Goal: Task Accomplishment & Management: Manage account settings

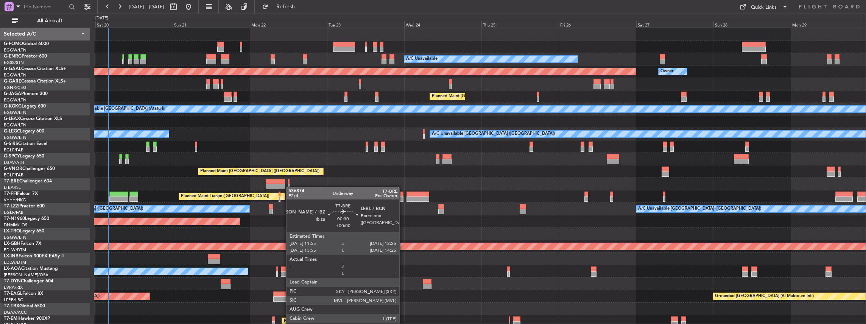
click at [290, 188] on div "A/C Unavailable Planned Maint Dusseldorf Owner Planned Maint London (Luton) A/C…" at bounding box center [480, 228] width 772 height 400
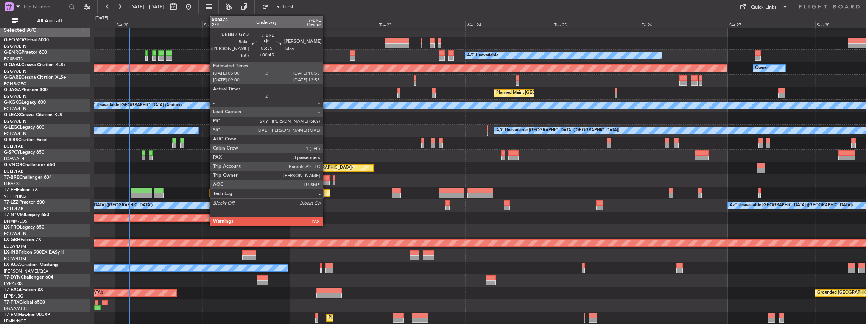
scroll to position [3, 0]
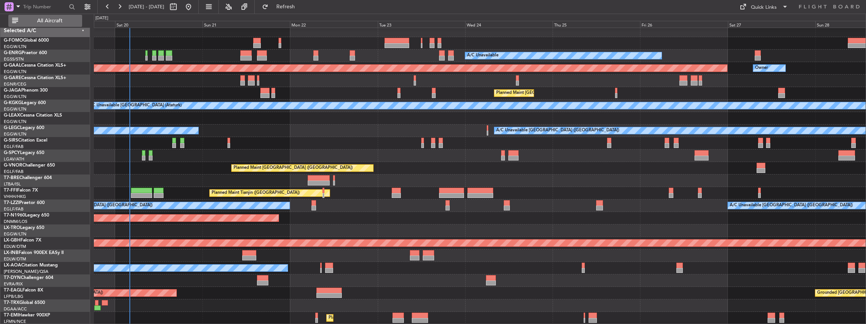
click at [68, 24] on button "All Aircraft" at bounding box center [45, 21] width 74 height 12
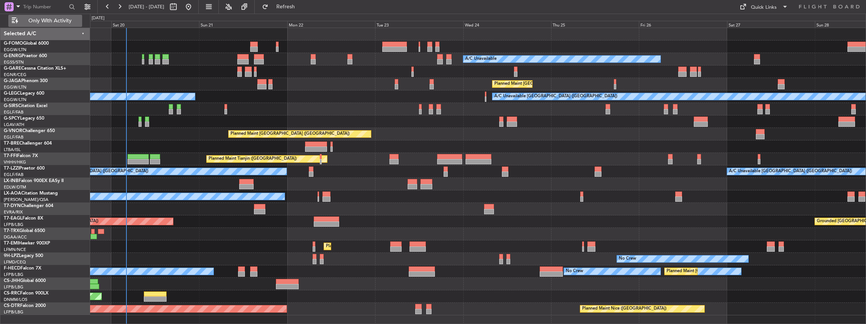
scroll to position [0, 0]
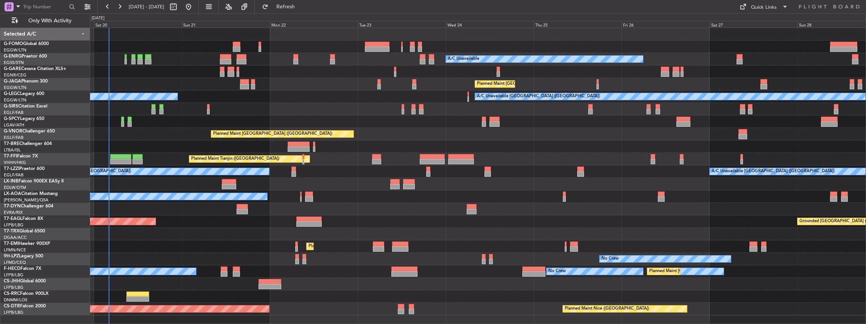
click at [185, 175] on div "A/C Unavailable Planned Maint London (Luton) A/C Unavailable London (Luton) A/C…" at bounding box center [478, 171] width 776 height 287
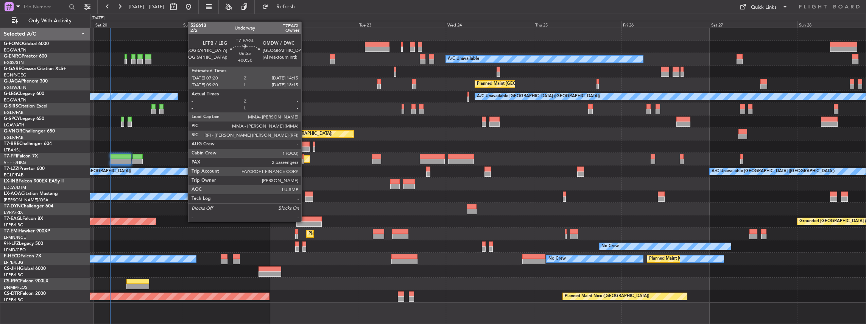
click at [305, 221] on div at bounding box center [308, 223] width 25 height 5
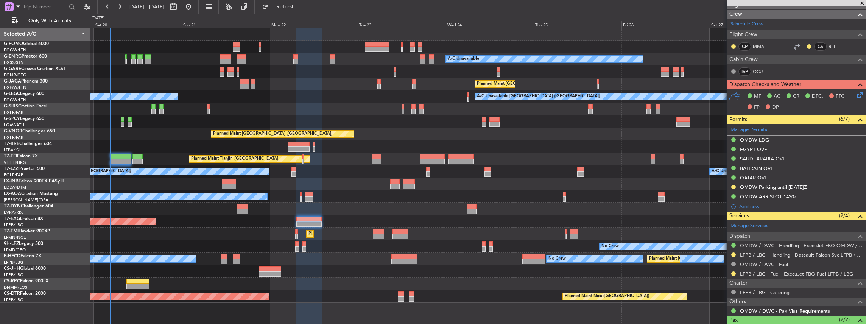
scroll to position [202, 0]
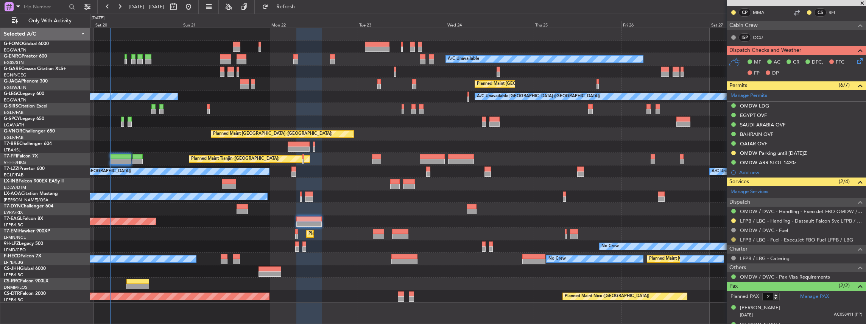
click at [732, 238] on button at bounding box center [733, 239] width 5 height 5
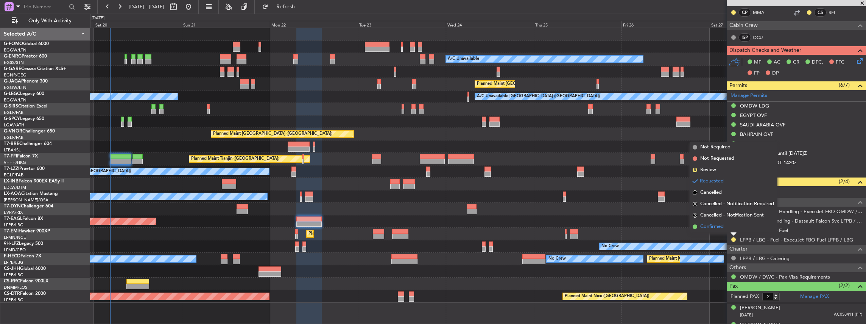
click at [716, 232] on li "Confirmed" at bounding box center [733, 226] width 87 height 11
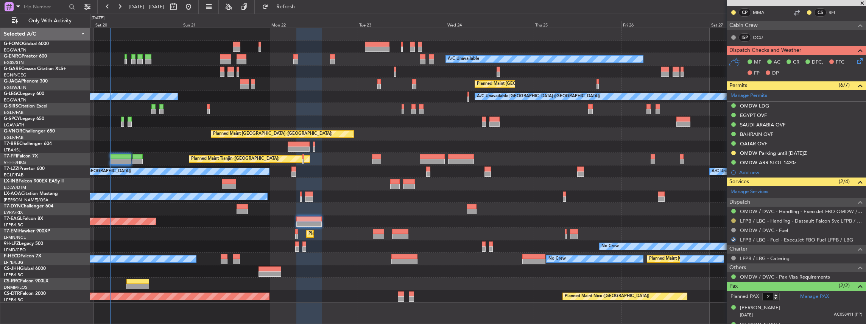
click at [734, 218] on button at bounding box center [733, 220] width 5 height 5
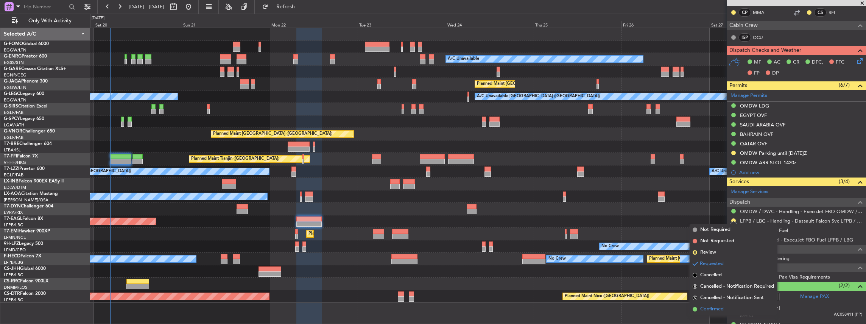
click at [723, 308] on span "Confirmed" at bounding box center [711, 309] width 23 height 8
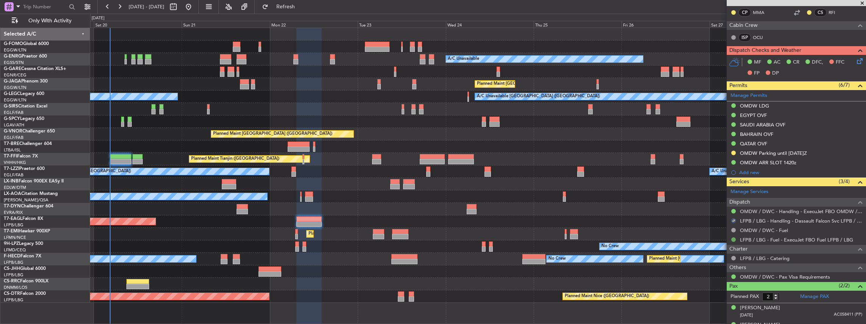
click at [734, 238] on button at bounding box center [733, 239] width 5 height 5
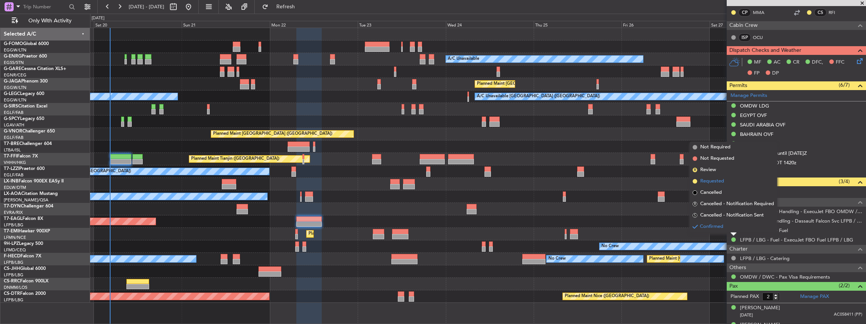
click at [727, 179] on li "Requested" at bounding box center [733, 181] width 87 height 11
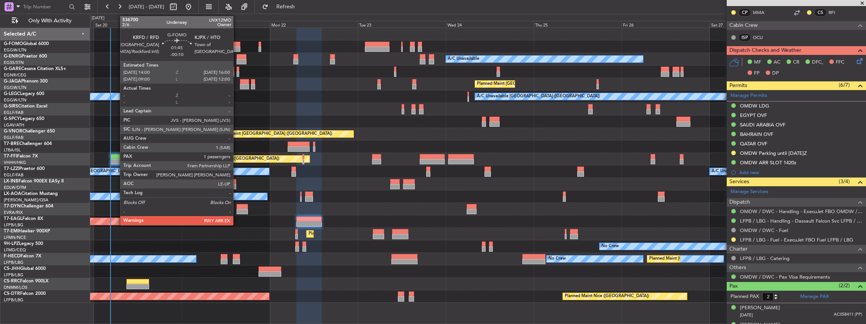
click at [237, 43] on div at bounding box center [237, 44] width 8 height 5
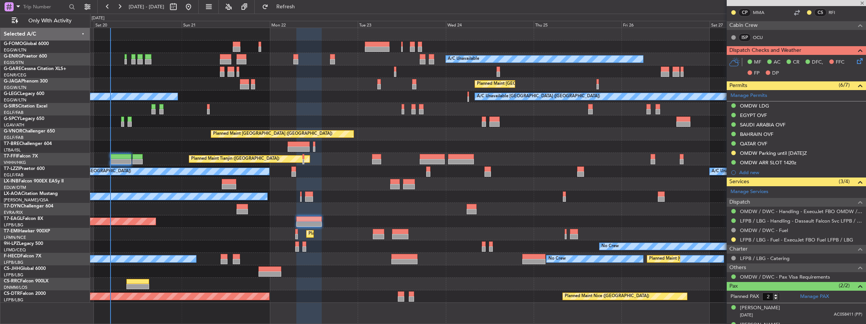
type input "-00:10"
type input "1"
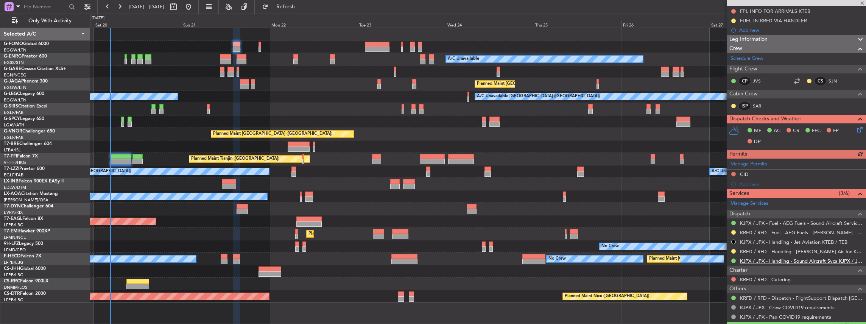
scroll to position [101, 0]
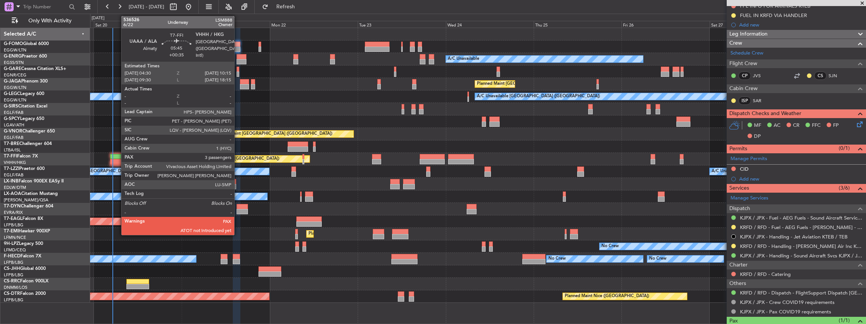
click at [117, 160] on div at bounding box center [120, 161] width 21 height 5
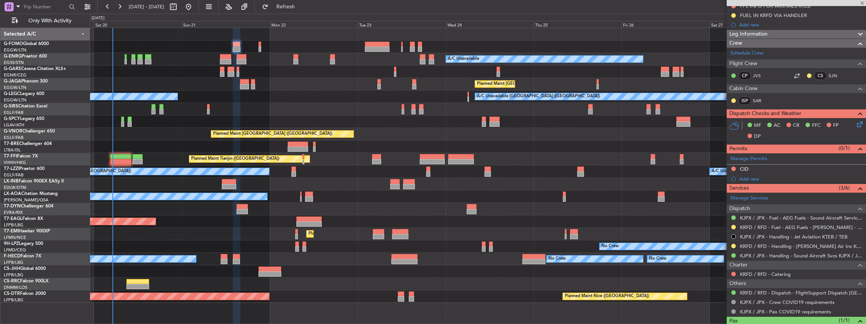
type input "+00:35"
type input "3"
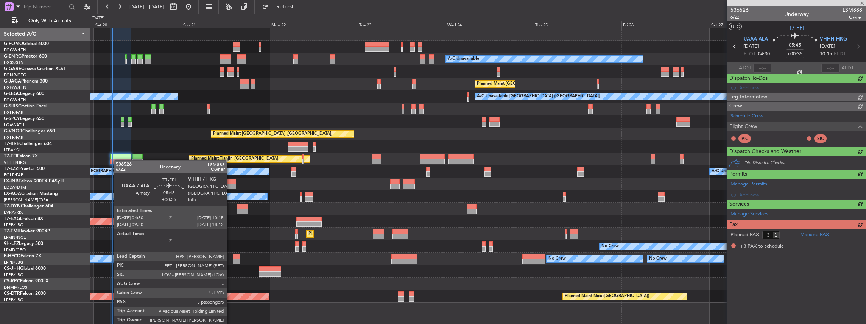
scroll to position [0, 0]
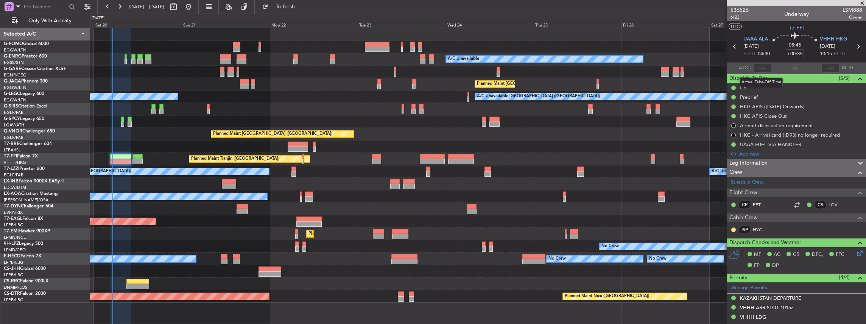
click at [763, 78] on div "Actual Take-Off Time" at bounding box center [761, 82] width 43 height 9
click at [762, 69] on input "text" at bounding box center [762, 68] width 18 height 9
type input "05:04"
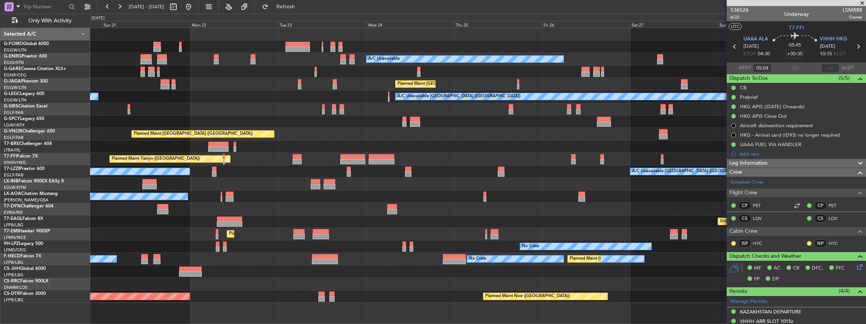
click at [509, 117] on div "A/C Unavailable Planned Maint London (Luton) A/C Unavailable London (Luton) A/C…" at bounding box center [478, 165] width 776 height 275
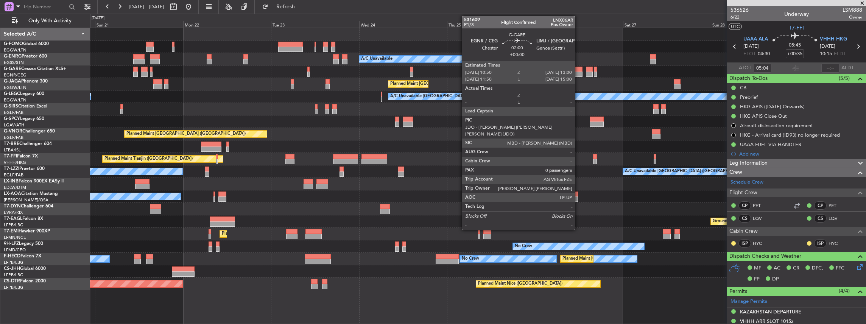
click at [579, 72] on div at bounding box center [578, 74] width 8 height 5
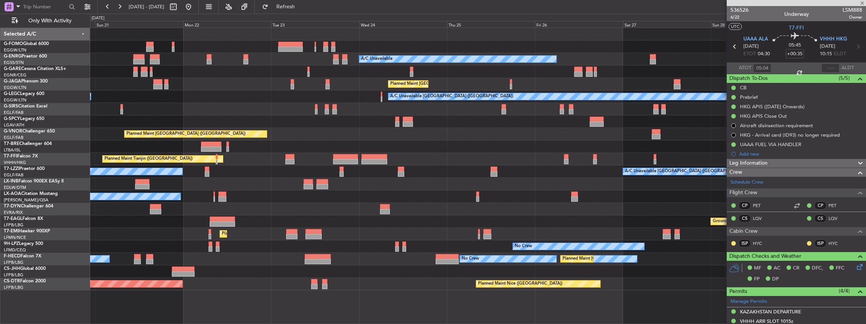
type input "0"
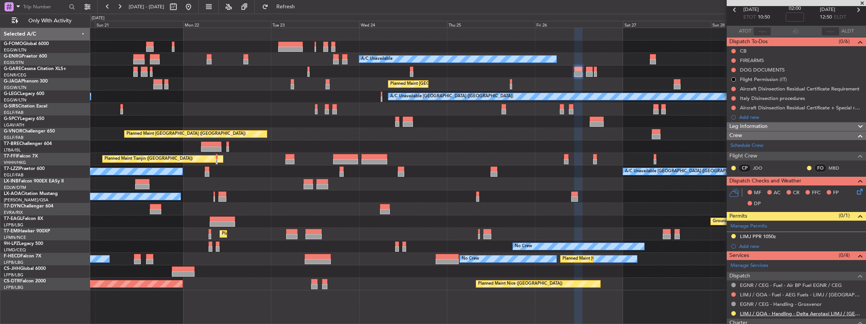
scroll to position [101, 0]
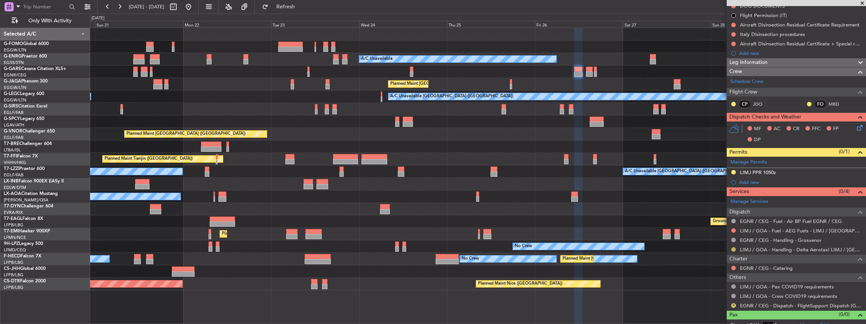
click at [733, 248] on button at bounding box center [733, 249] width 5 height 5
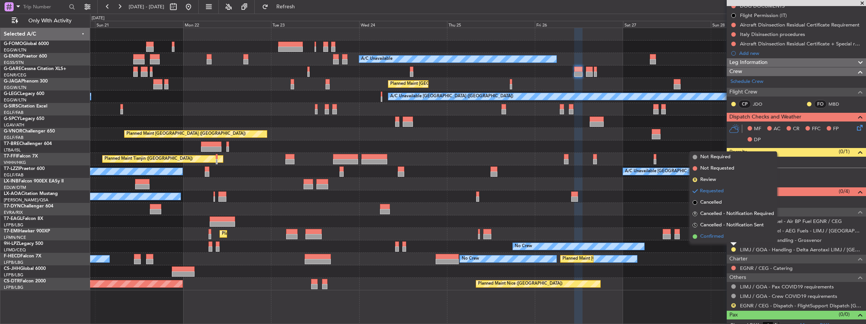
click at [720, 235] on span "Confirmed" at bounding box center [711, 237] width 23 height 8
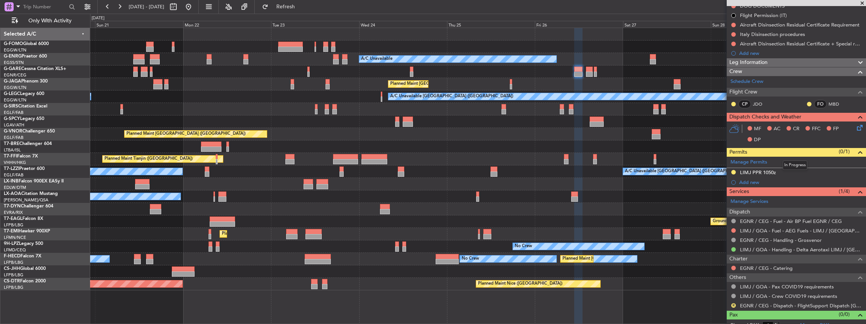
click at [790, 171] on mat-tooltip-component "In Progress" at bounding box center [794, 165] width 35 height 20
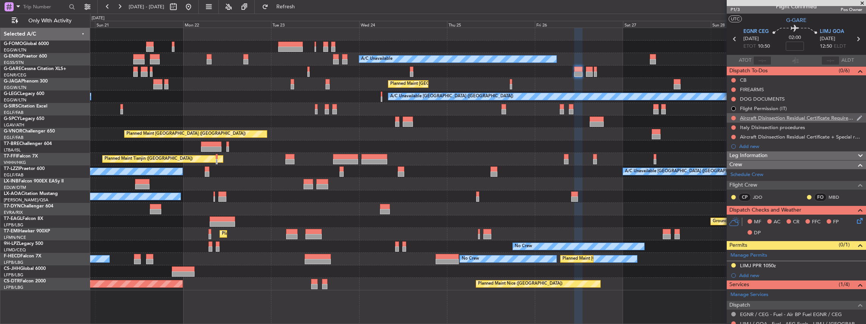
scroll to position [0, 0]
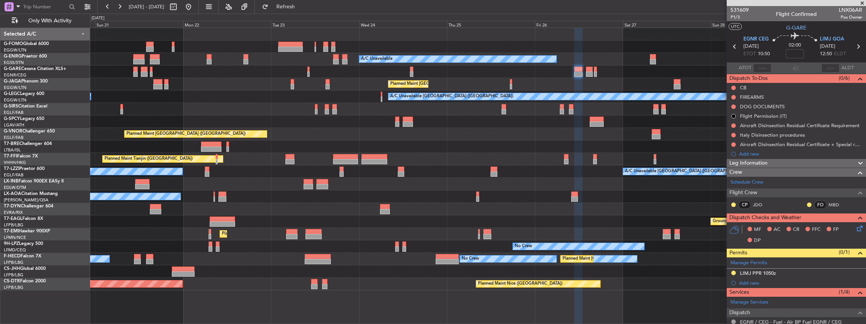
click at [762, 273] on div "LIMJ PPR 1050z" at bounding box center [758, 273] width 36 height 6
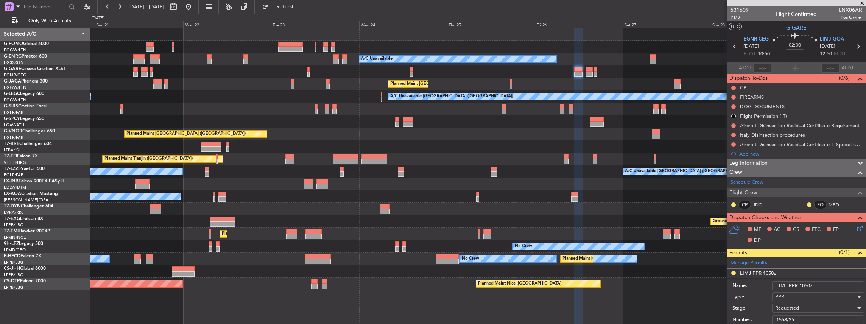
drag, startPoint x: 807, startPoint y: 285, endPoint x: 802, endPoint y: 285, distance: 4.9
click at [802, 285] on input "LIMJ PPR 1050z" at bounding box center [818, 285] width 92 height 9
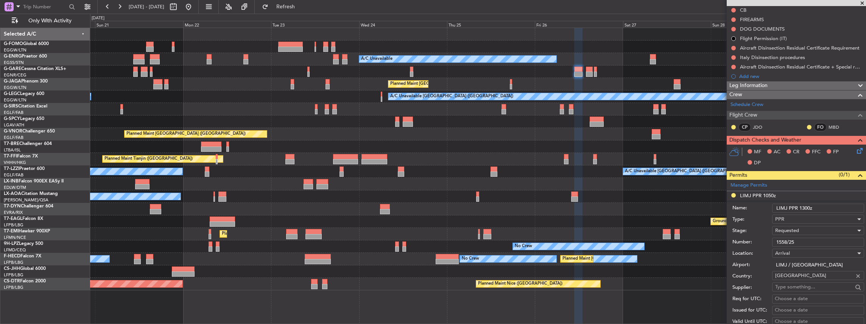
scroll to position [126, 0]
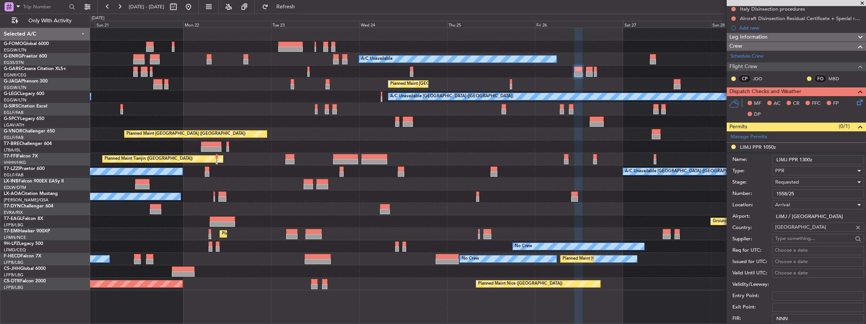
type input "LIMJ PPR 1300z"
drag, startPoint x: 799, startPoint y: 191, endPoint x: 767, endPoint y: 193, distance: 31.5
click at [767, 193] on div "Number: 1558/25" at bounding box center [798, 193] width 132 height 11
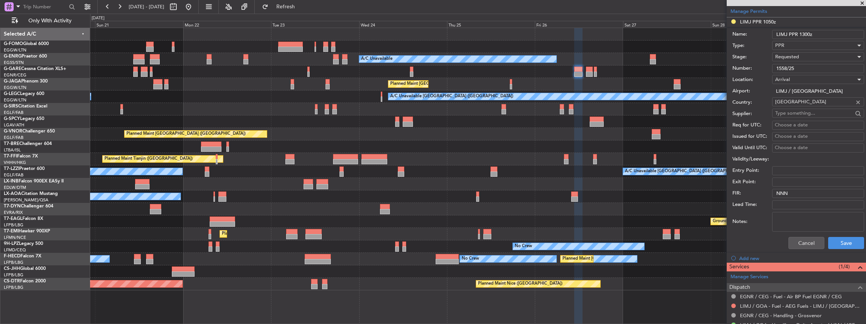
scroll to position [252, 0]
click at [841, 242] on button "Save" at bounding box center [846, 242] width 36 height 12
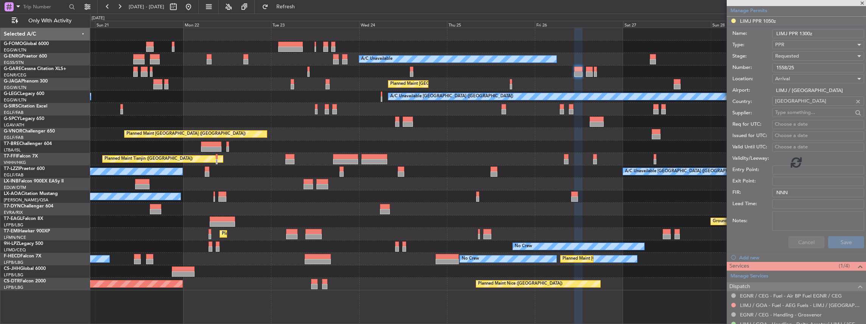
scroll to position [106, 0]
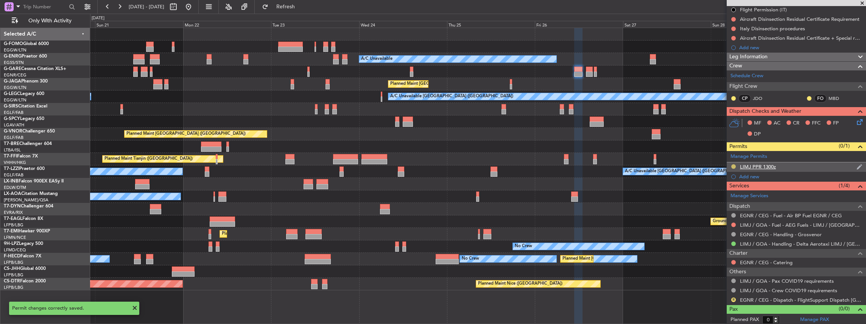
click at [733, 165] on button at bounding box center [733, 166] width 5 height 5
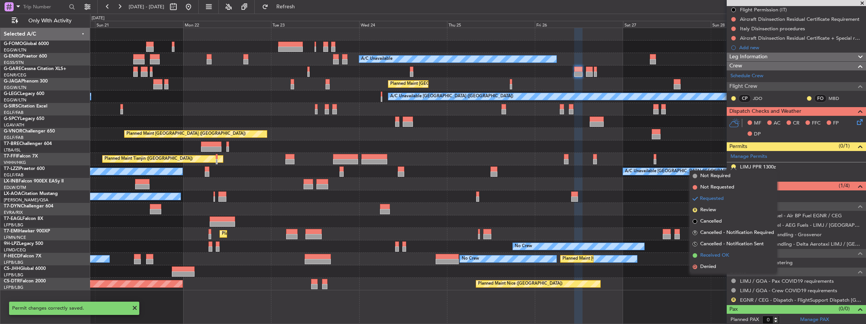
click at [720, 259] on span "Received OK" at bounding box center [714, 256] width 29 height 8
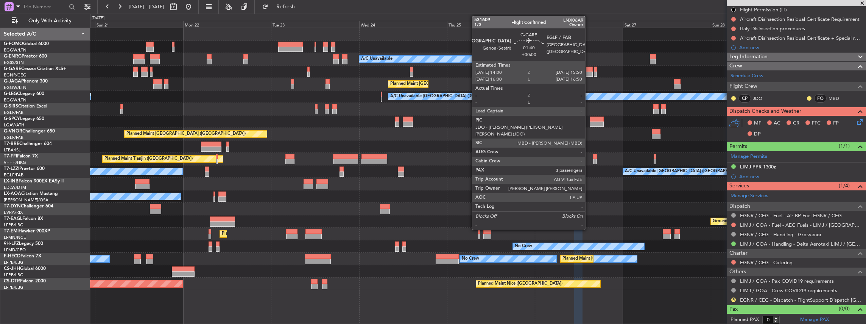
click at [589, 72] on div at bounding box center [589, 74] width 7 height 5
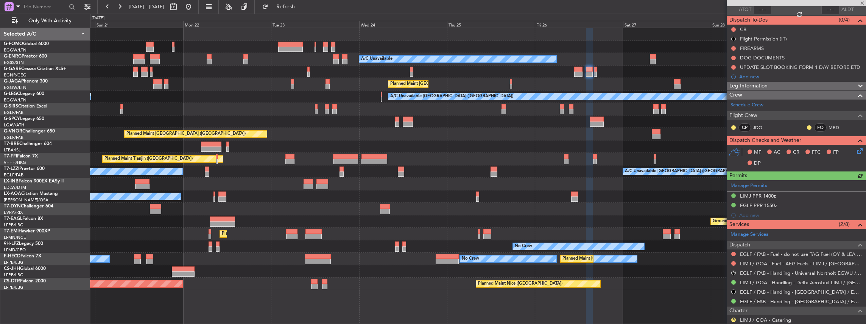
scroll to position [126, 0]
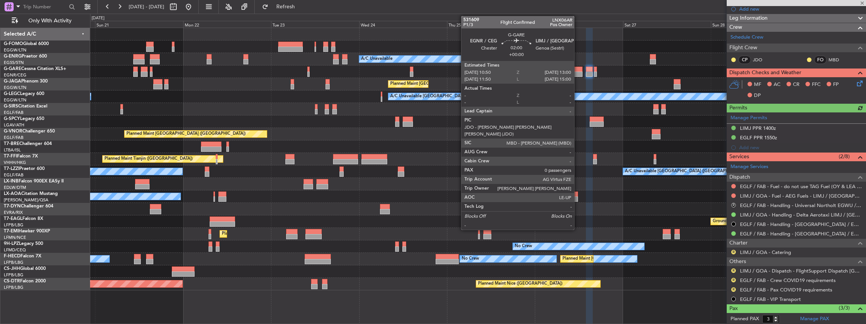
click at [578, 74] on div at bounding box center [578, 74] width 8 height 5
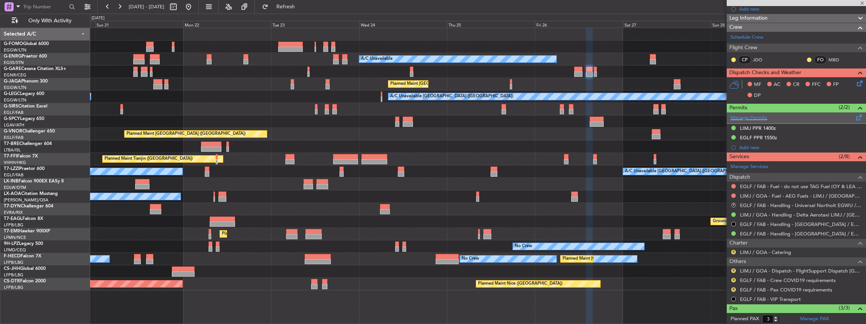
type input "0"
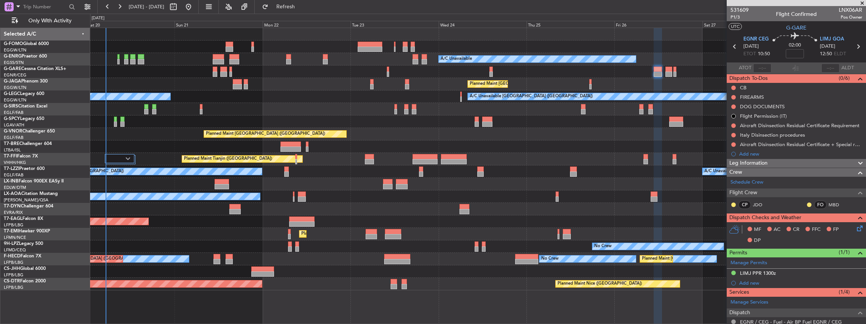
click at [372, 124] on div "A/C Unavailable Planned Maint [GEOGRAPHIC_DATA] ([GEOGRAPHIC_DATA]) A/C Unavail…" at bounding box center [478, 159] width 776 height 262
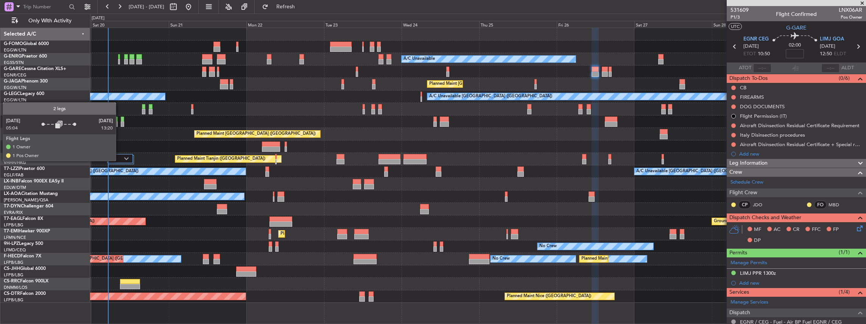
click at [120, 160] on div at bounding box center [120, 158] width 26 height 9
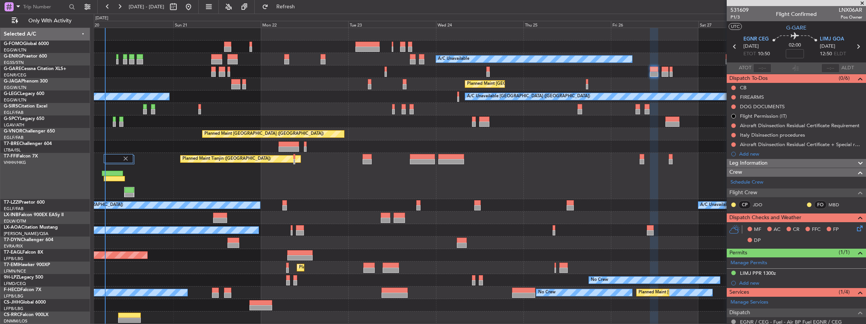
click at [163, 177] on div "Planned Maint Tianjin ([GEOGRAPHIC_DATA])" at bounding box center [480, 176] width 772 height 46
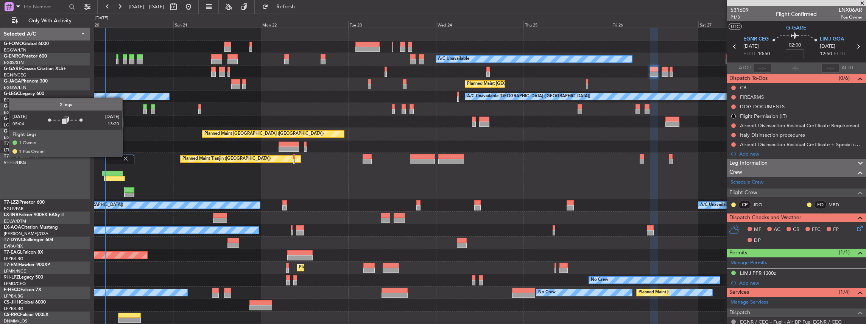
click at [126, 156] on img at bounding box center [125, 158] width 7 height 7
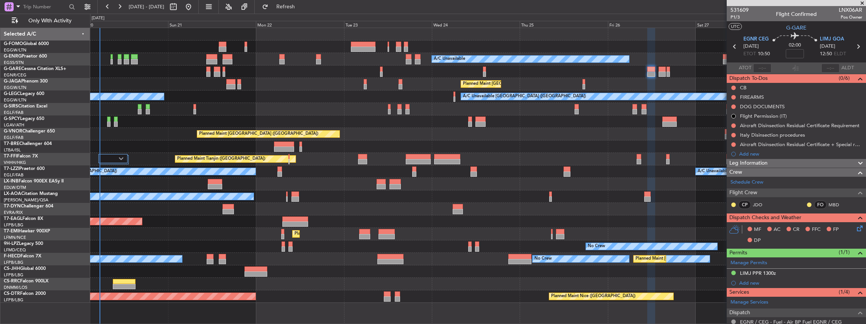
click at [335, 90] on div "Planned Maint [GEOGRAPHIC_DATA] ([GEOGRAPHIC_DATA])" at bounding box center [478, 84] width 776 height 12
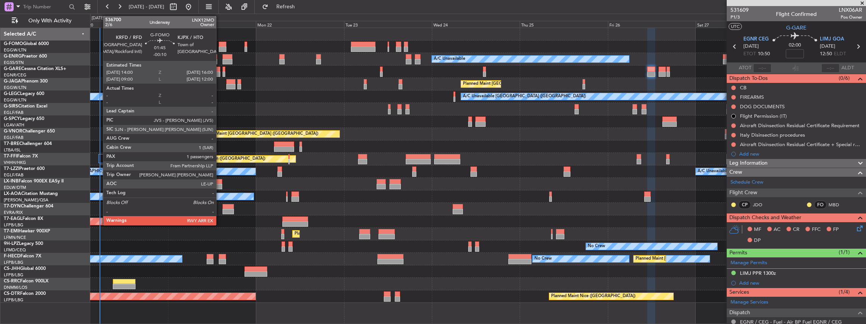
click at [220, 44] on div at bounding box center [223, 44] width 8 height 5
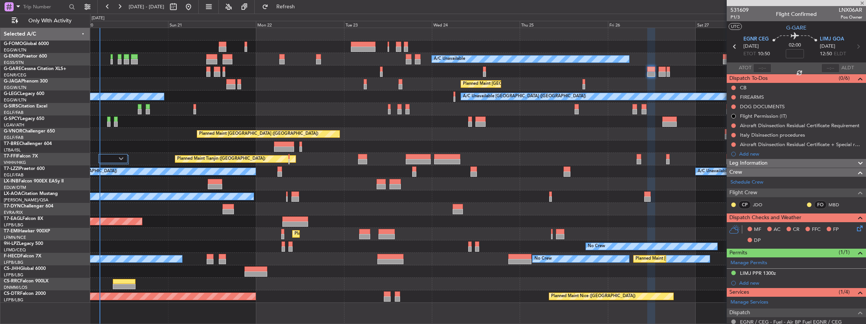
type input "-00:10"
type input "1"
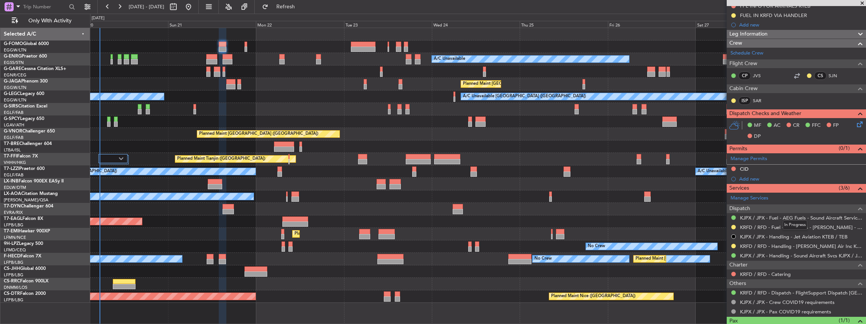
scroll to position [126, 0]
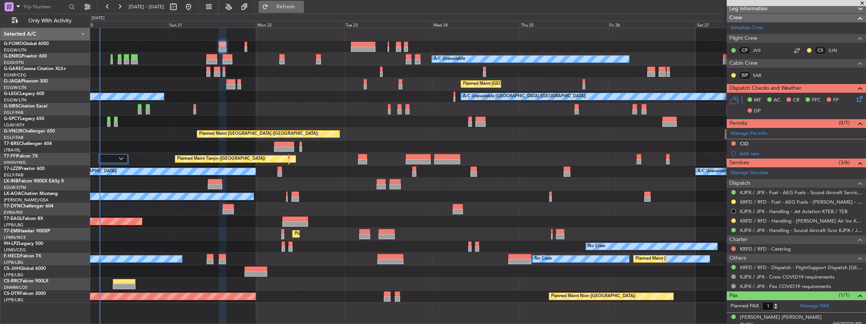
click at [302, 8] on span "Refresh" at bounding box center [286, 6] width 32 height 5
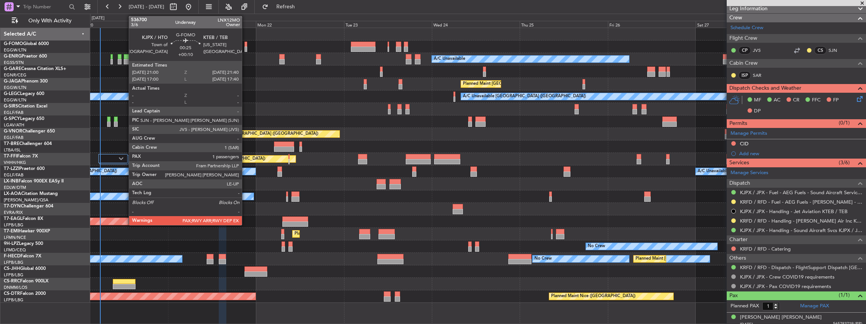
click at [246, 45] on div at bounding box center [246, 44] width 3 height 5
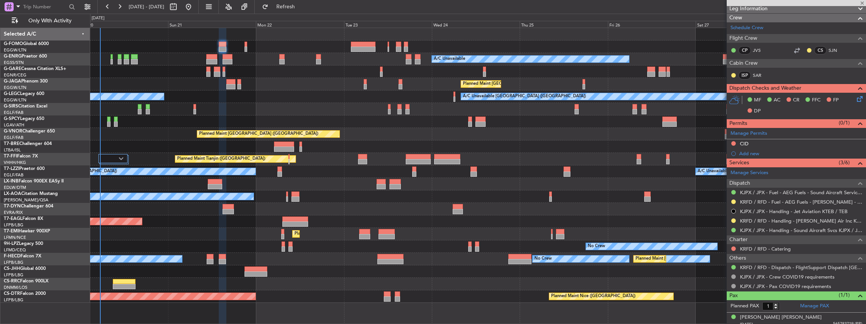
type input "+00:10"
type input "2"
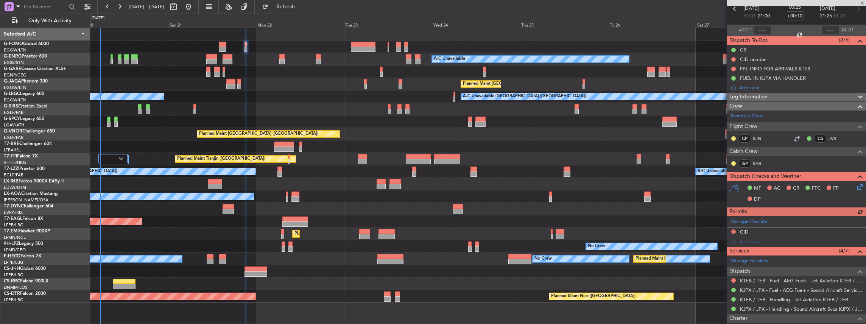
scroll to position [76, 0]
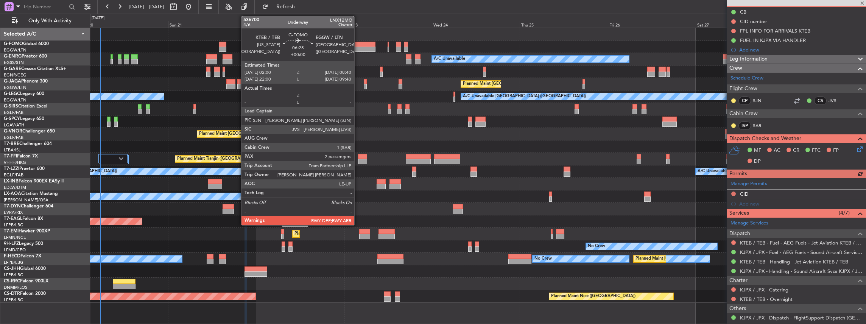
click at [358, 47] on div at bounding box center [363, 49] width 25 height 5
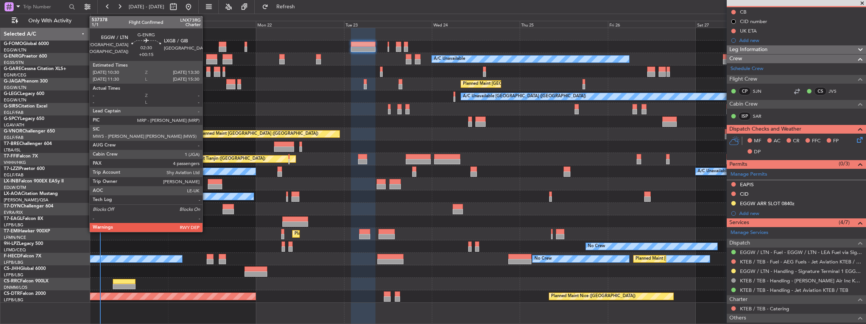
click at [206, 58] on div at bounding box center [211, 56] width 11 height 5
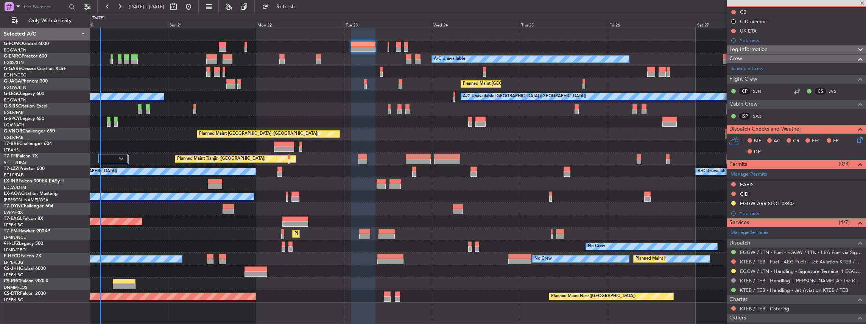
type input "+00:15"
type input "4"
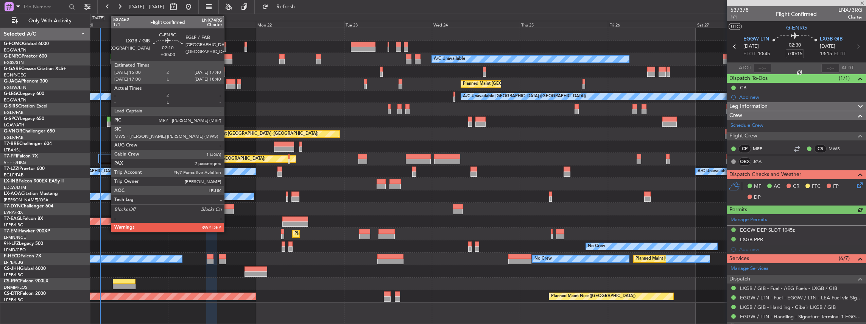
click at [228, 59] on div at bounding box center [228, 61] width 10 height 5
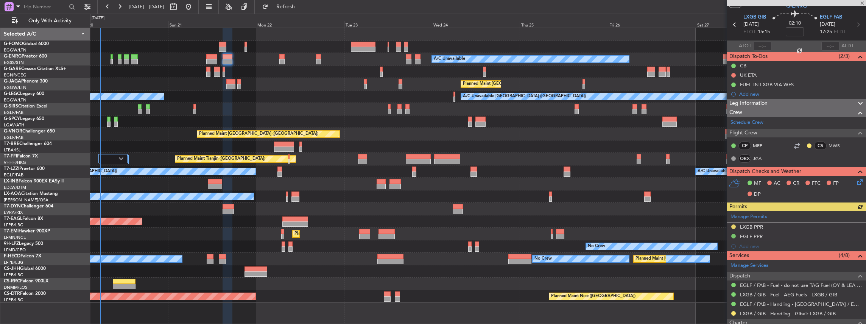
scroll to position [50, 0]
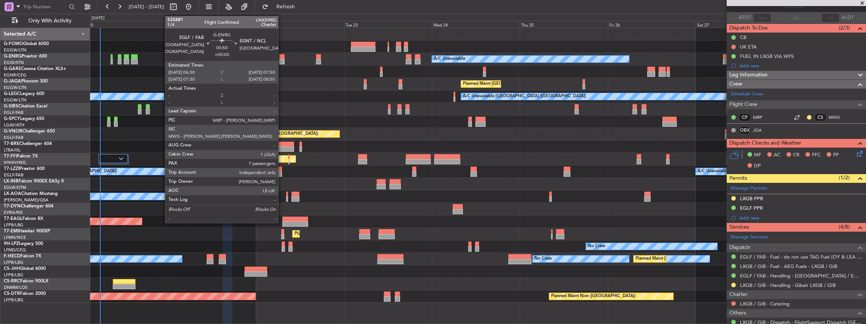
click at [282, 58] on div at bounding box center [281, 56] width 5 height 5
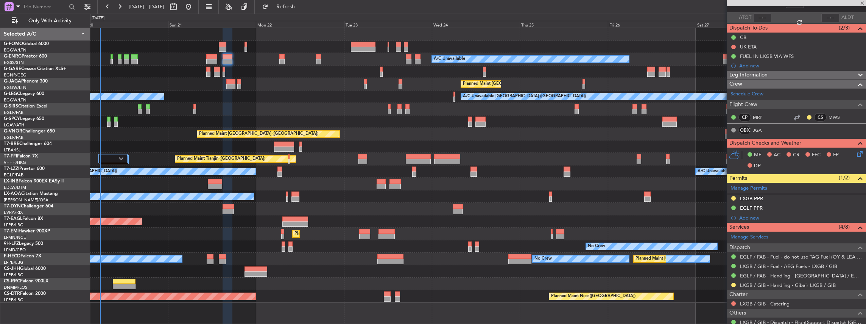
type input "7"
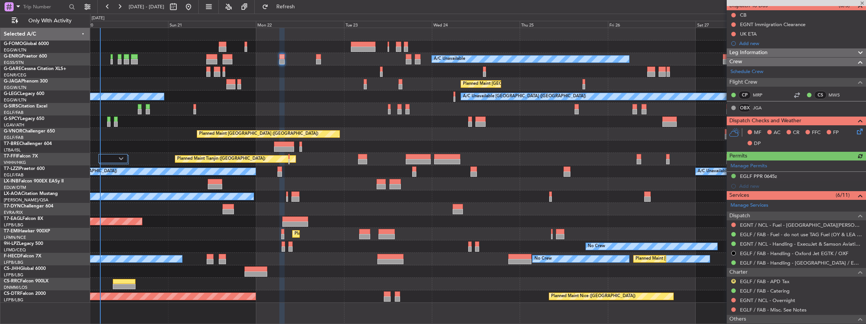
scroll to position [76, 0]
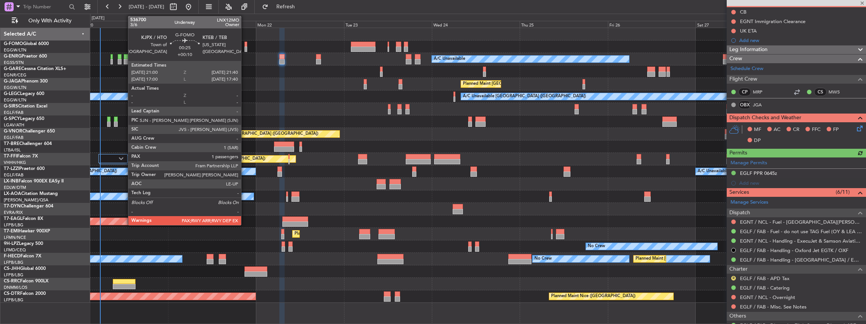
click at [245, 48] on div at bounding box center [246, 49] width 3 height 5
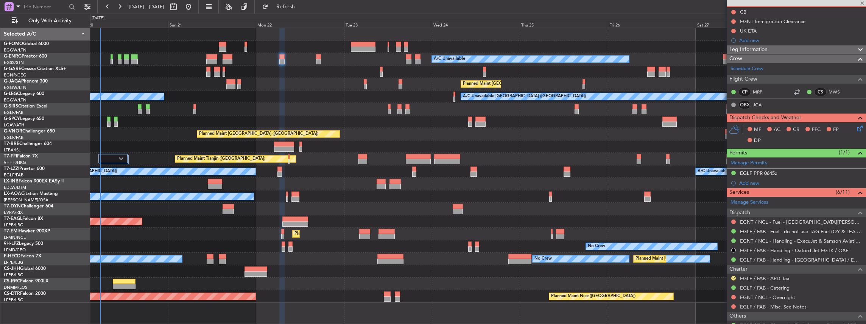
type input "+00:10"
type input "2"
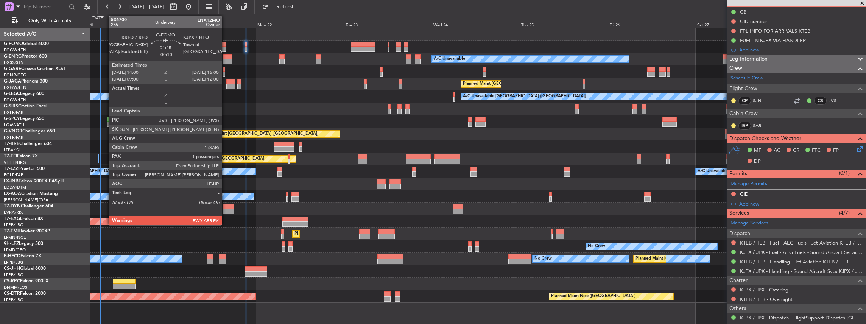
click at [226, 43] on div at bounding box center [223, 44] width 8 height 5
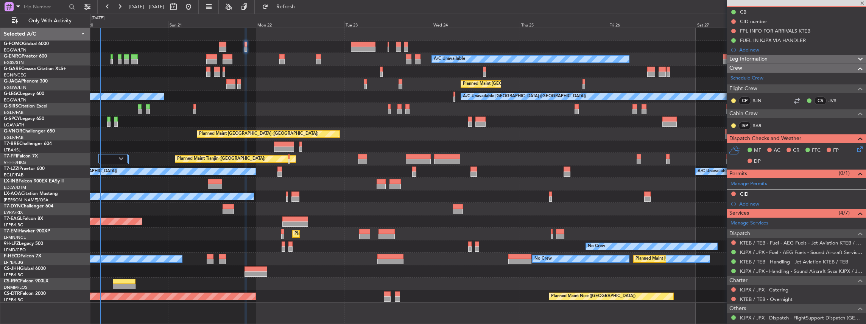
type input "-00:10"
type input "1"
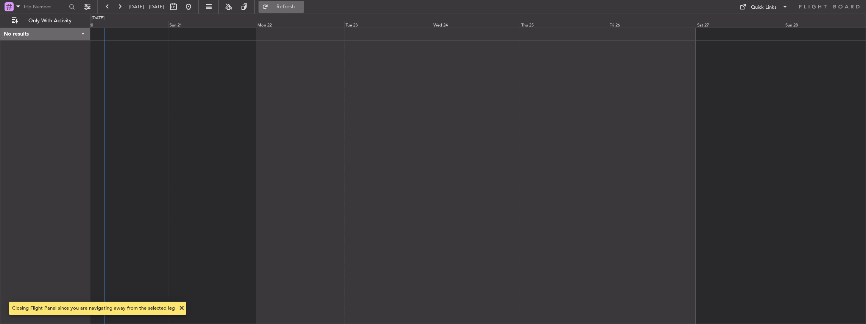
click at [299, 6] on span "Refresh" at bounding box center [286, 6] width 32 height 5
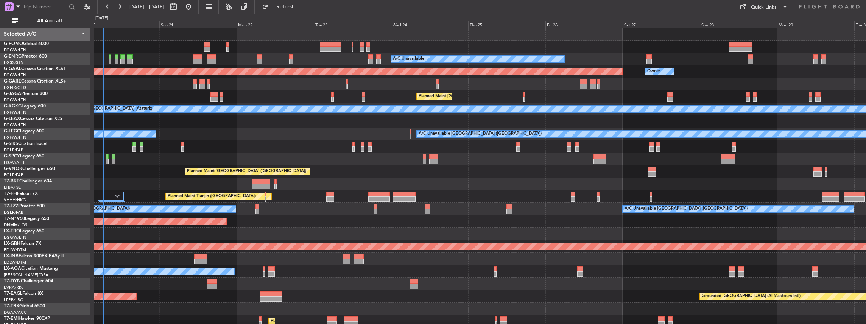
click at [254, 234] on div at bounding box center [480, 234] width 772 height 12
click at [39, 25] on button "All Aircraft" at bounding box center [45, 21] width 74 height 12
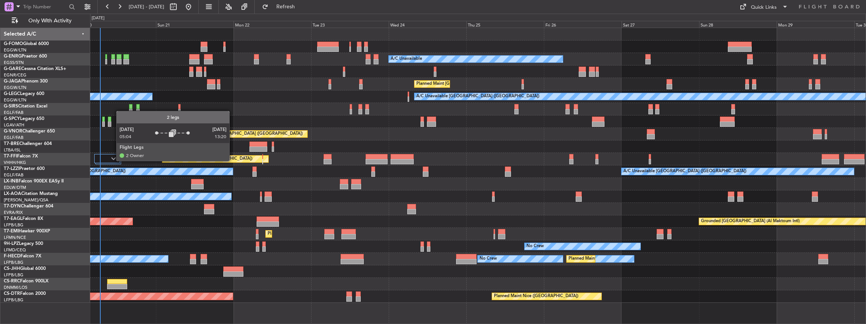
click at [112, 160] on div at bounding box center [107, 158] width 26 height 9
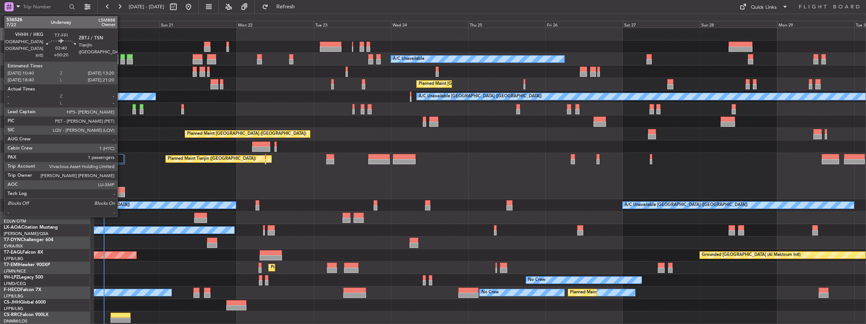
click at [122, 192] on div at bounding box center [121, 189] width 8 height 5
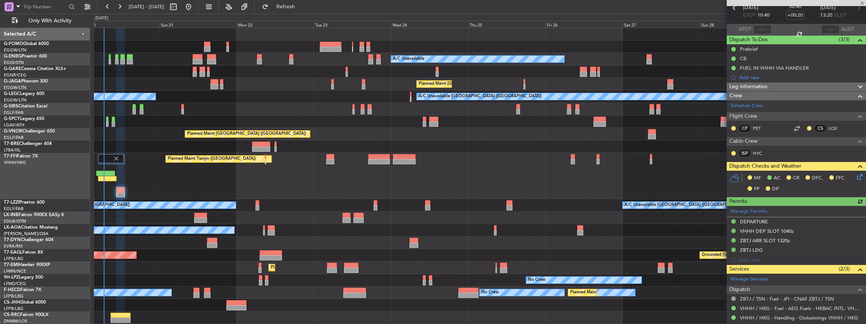
scroll to position [76, 0]
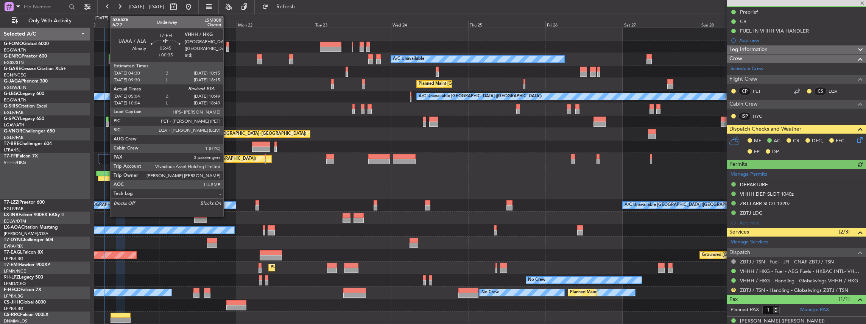
click at [106, 175] on div at bounding box center [105, 173] width 19 height 5
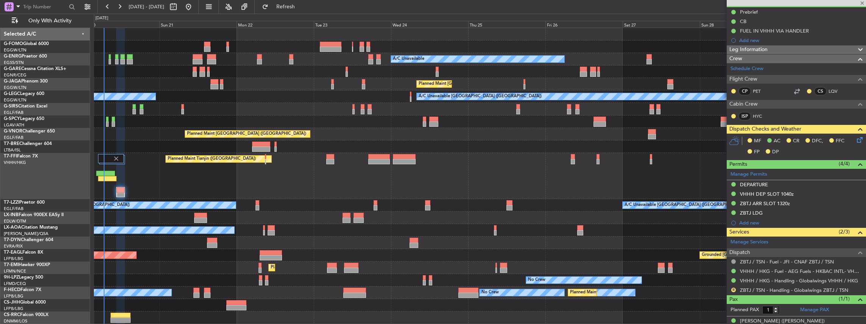
type input "+00:35"
type input "05:04"
type input "3"
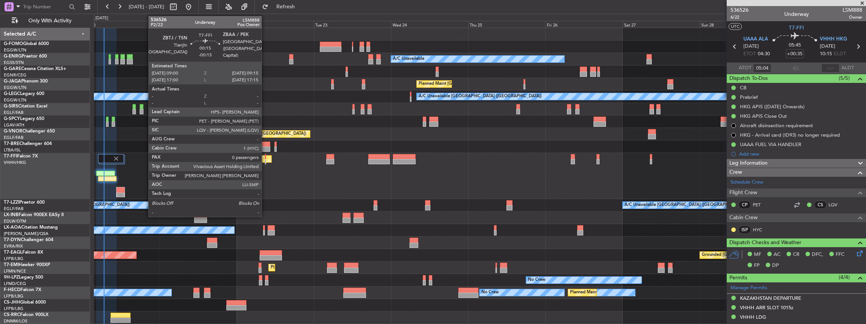
click at [265, 161] on div at bounding box center [265, 161] width 1 height 5
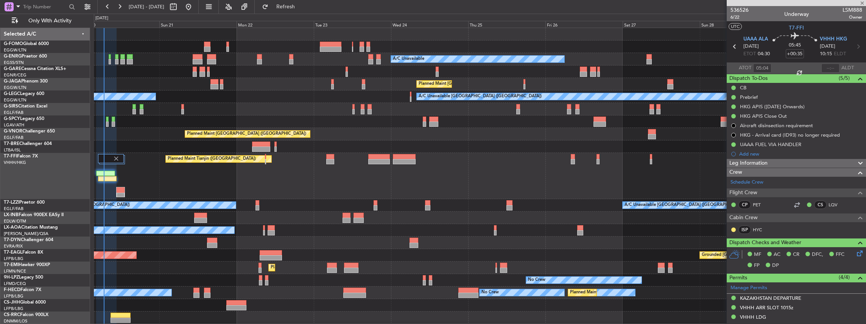
type input "-00:15"
type input "0"
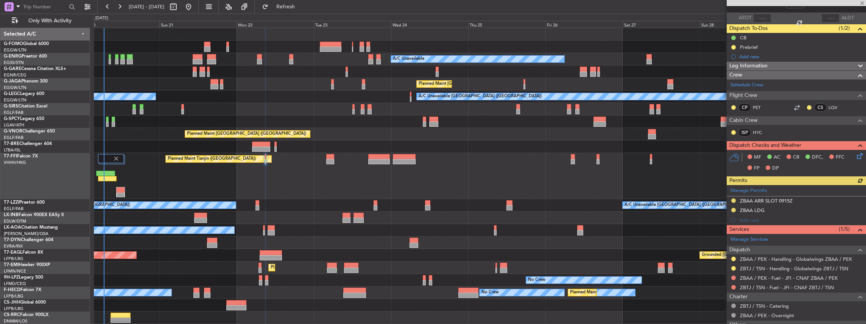
scroll to position [50, 0]
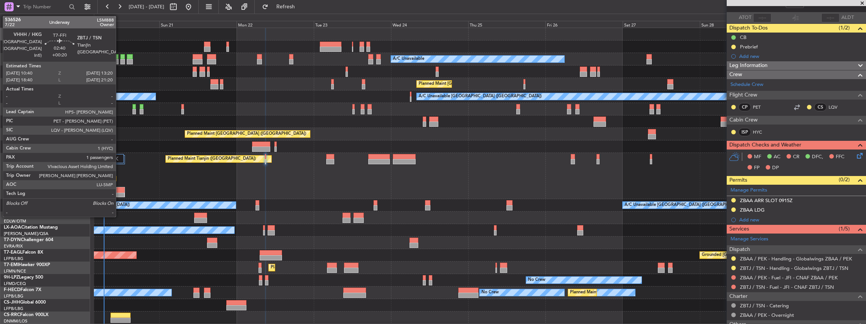
click at [120, 191] on div at bounding box center [121, 189] width 8 height 5
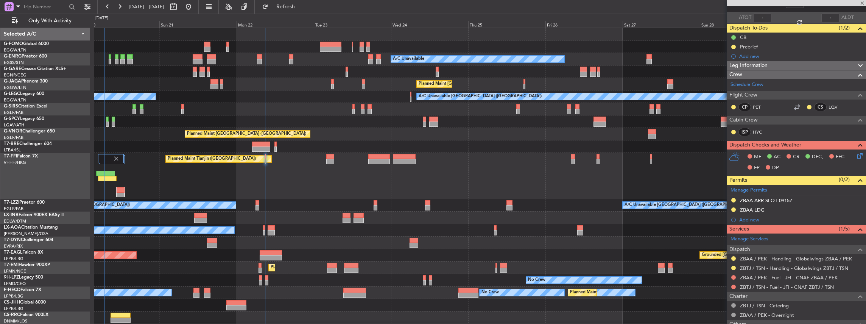
type input "+00:20"
type input "1"
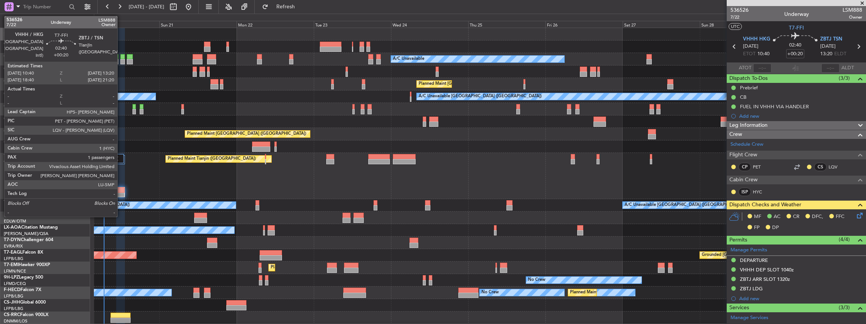
click at [121, 192] on div at bounding box center [121, 189] width 8 height 5
click at [120, 192] on div at bounding box center [121, 189] width 8 height 5
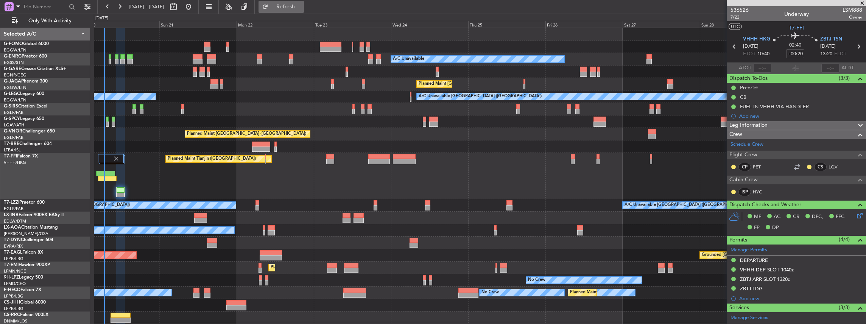
click at [302, 6] on span "Refresh" at bounding box center [286, 6] width 32 height 5
click at [302, 5] on span "Refresh" at bounding box center [286, 6] width 32 height 5
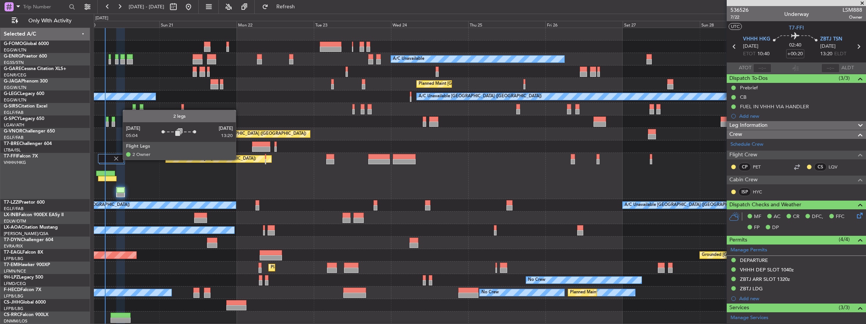
click at [119, 159] on img at bounding box center [116, 158] width 7 height 7
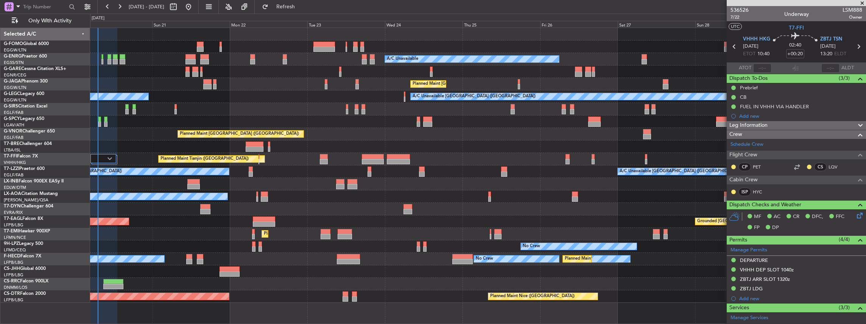
click at [344, 195] on div "A/C Unavailable Planned Maint London (Luton) A/C Unavailable A/C Unavailable Lo…" at bounding box center [478, 165] width 776 height 275
click at [307, 209] on div at bounding box center [478, 209] width 776 height 12
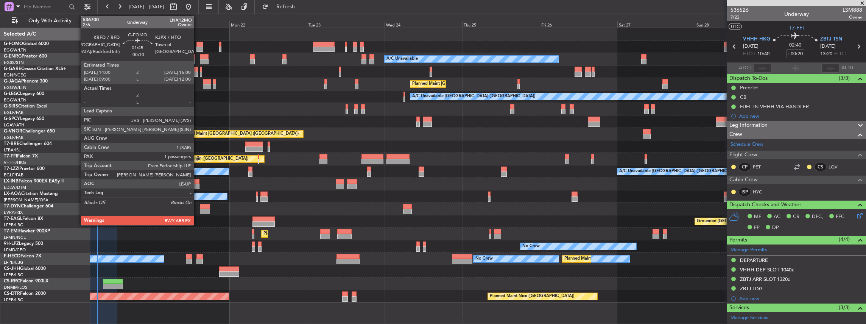
click at [198, 47] on div at bounding box center [199, 49] width 7 height 5
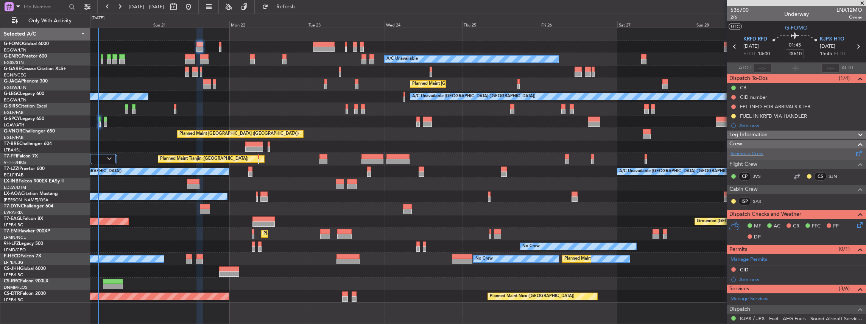
scroll to position [76, 0]
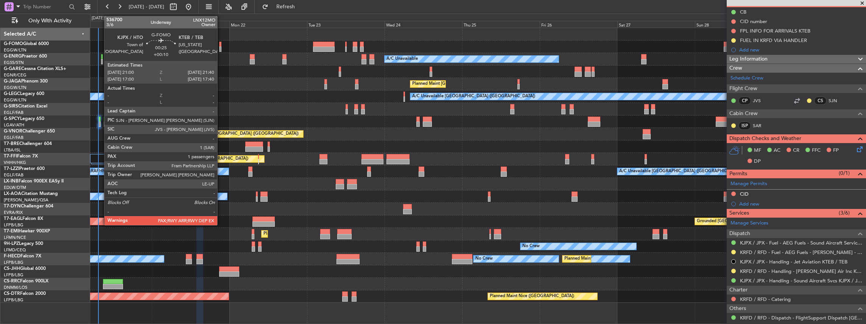
click at [221, 45] on div at bounding box center [220, 44] width 2 height 5
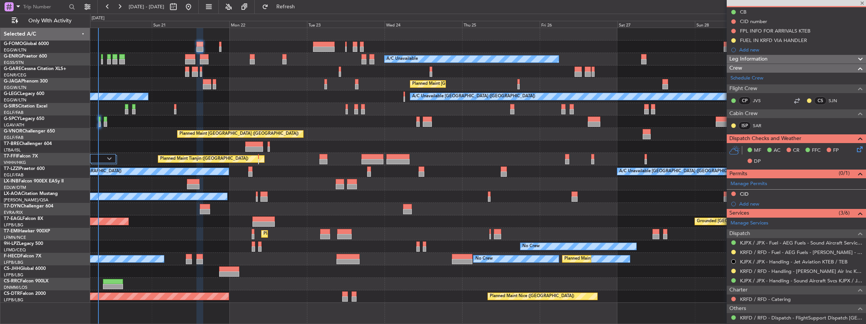
type input "+00:10"
type input "2"
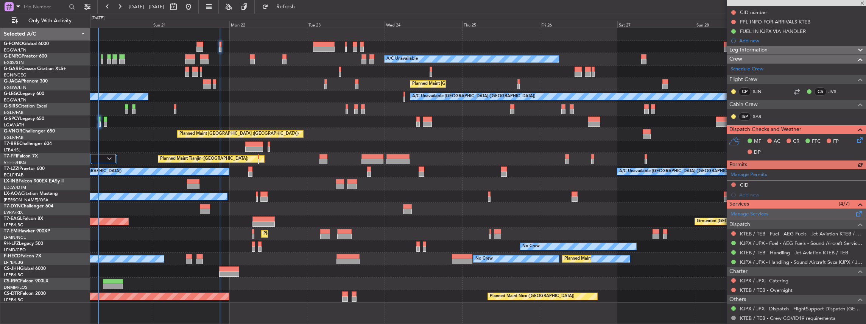
scroll to position [101, 0]
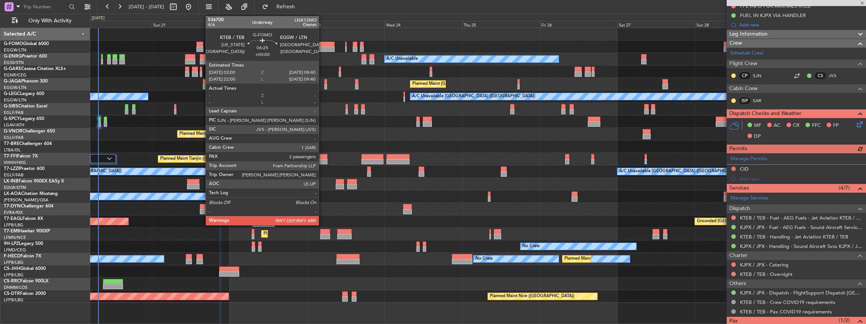
click at [322, 43] on div at bounding box center [324, 44] width 22 height 5
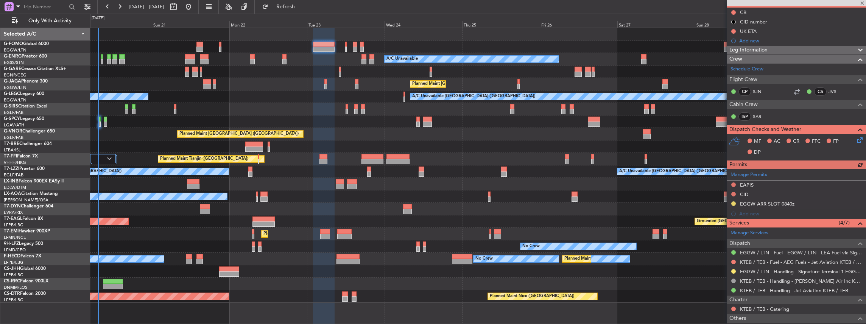
scroll to position [151, 0]
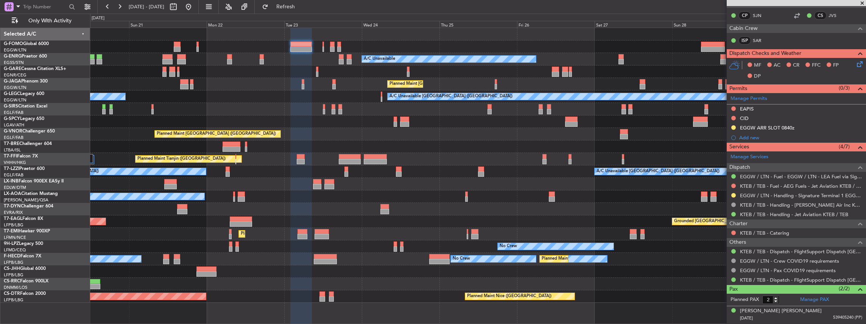
click at [616, 67] on div "A/C Unavailable Planned Maint London (Luton) A/C Unavailable A/C Unavailable Lo…" at bounding box center [478, 165] width 776 height 275
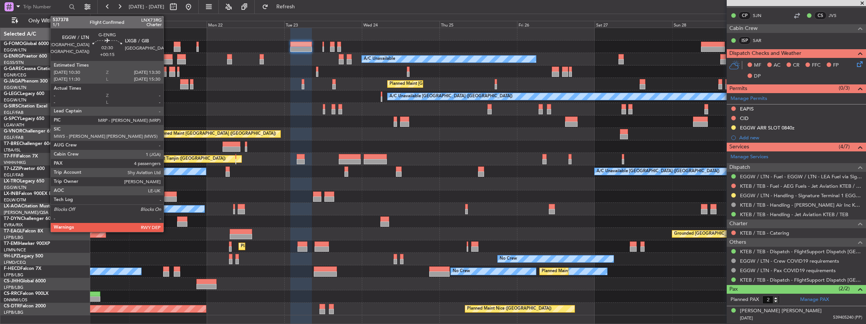
click at [167, 59] on div at bounding box center [167, 61] width 10 height 5
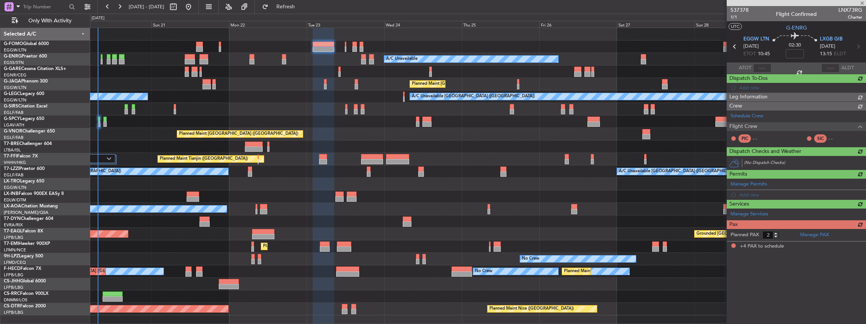
type input "+00:15"
type input "4"
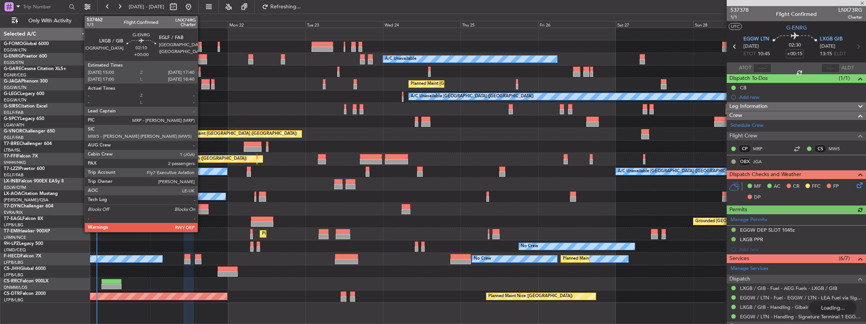
click at [202, 58] on div at bounding box center [202, 56] width 9 height 5
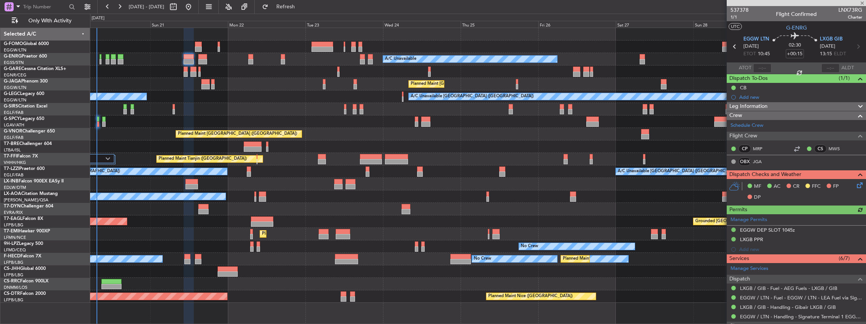
type input "2"
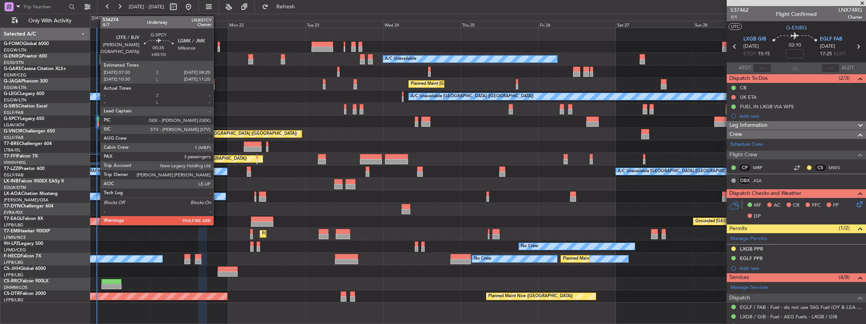
click at [97, 123] on div at bounding box center [98, 123] width 3 height 5
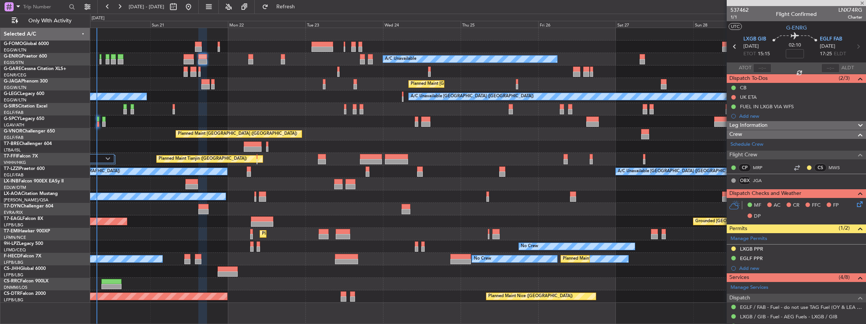
type input "+00:10"
type input "3"
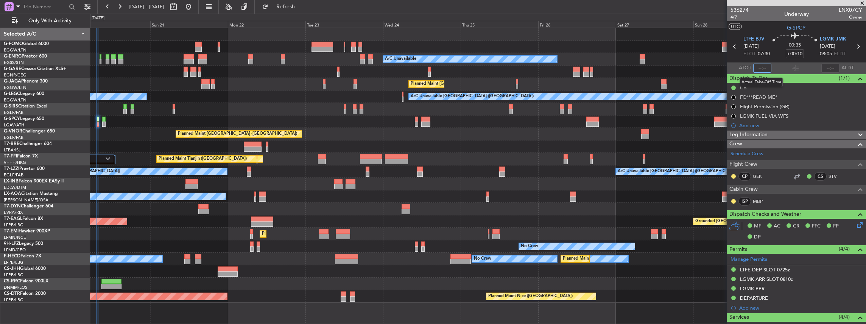
click at [760, 68] on input "text" at bounding box center [762, 68] width 18 height 9
click at [749, 63] on div "Estimated Take-Off Time" at bounding box center [749, 63] width 0 height 0
click at [761, 69] on input "text" at bounding box center [762, 68] width 18 height 9
type input "07:30"
click at [805, 67] on section "ATOT 07:30 ALDT" at bounding box center [796, 67] width 139 height 11
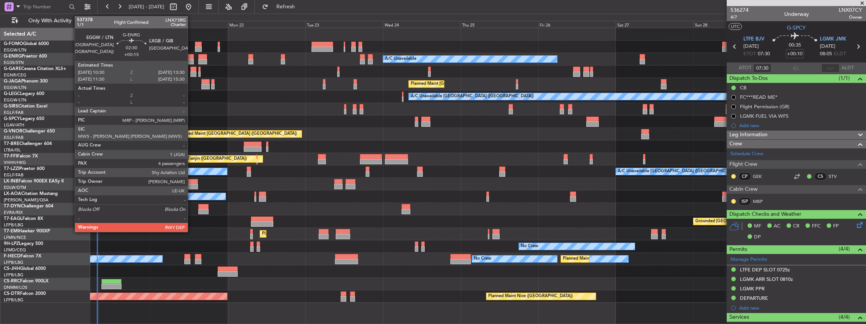
click at [191, 60] on div at bounding box center [189, 61] width 10 height 5
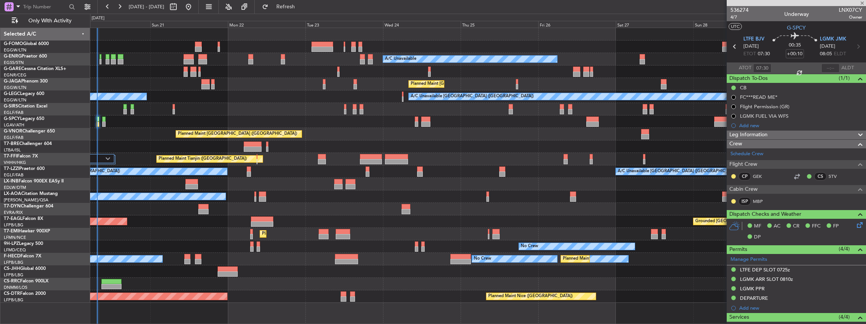
type input "+00:15"
type input "4"
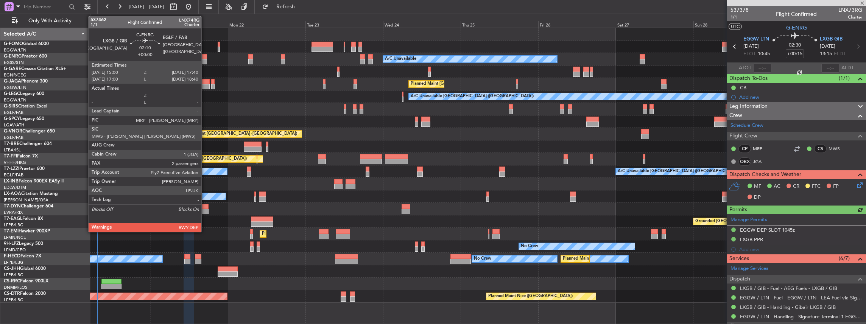
click at [205, 61] on div at bounding box center [202, 61] width 9 height 5
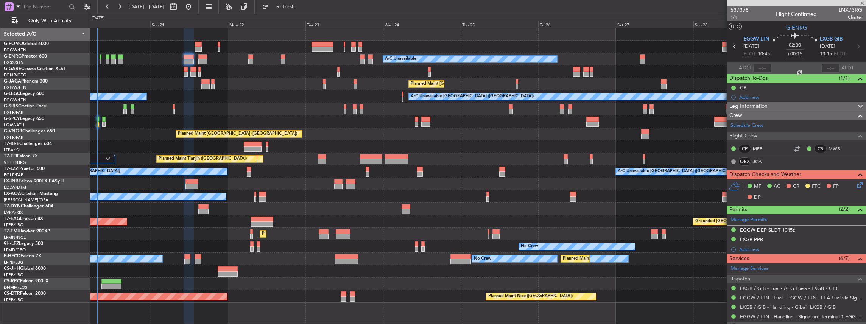
type input "2"
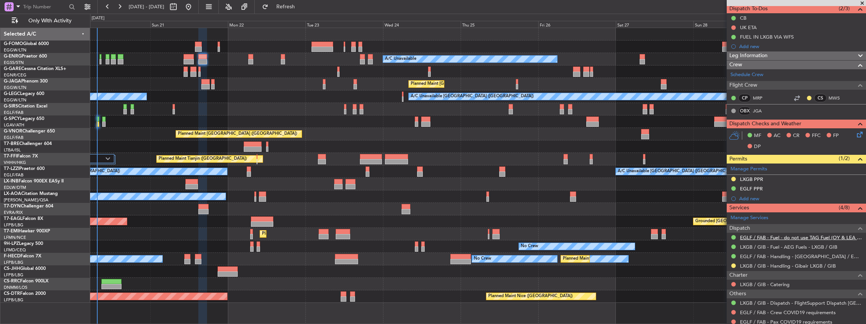
scroll to position [76, 0]
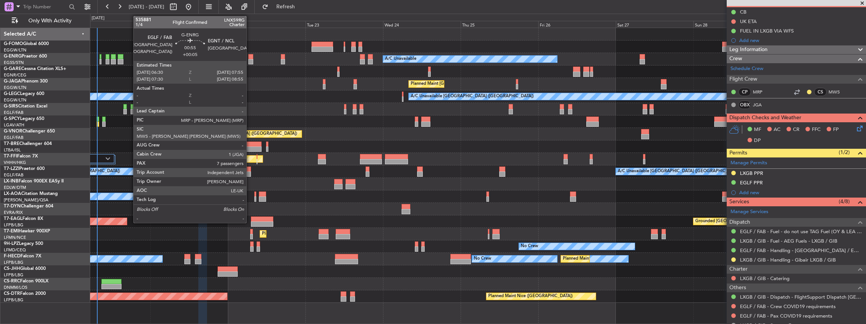
click at [250, 59] on div at bounding box center [250, 61] width 5 height 5
type input "+00:05"
type input "7"
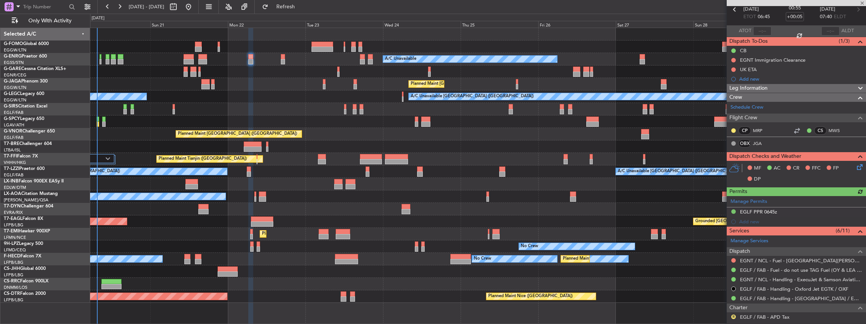
scroll to position [50, 0]
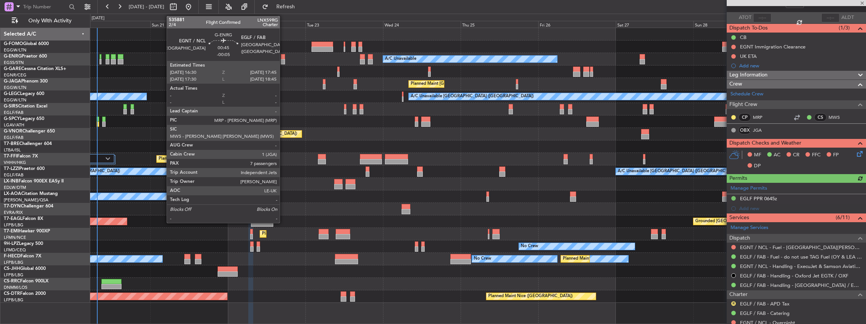
click at [283, 60] on div at bounding box center [283, 61] width 4 height 5
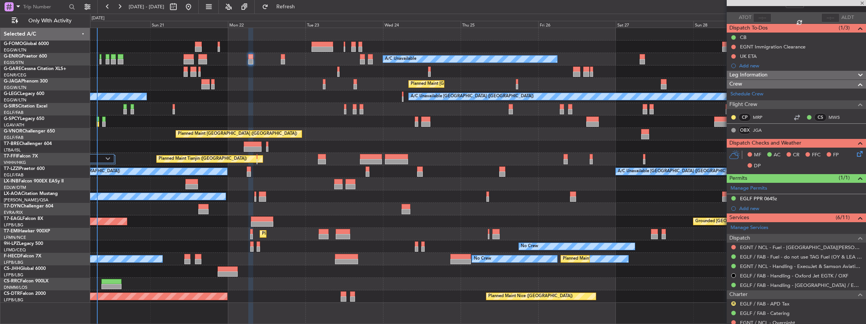
type input "-00:05"
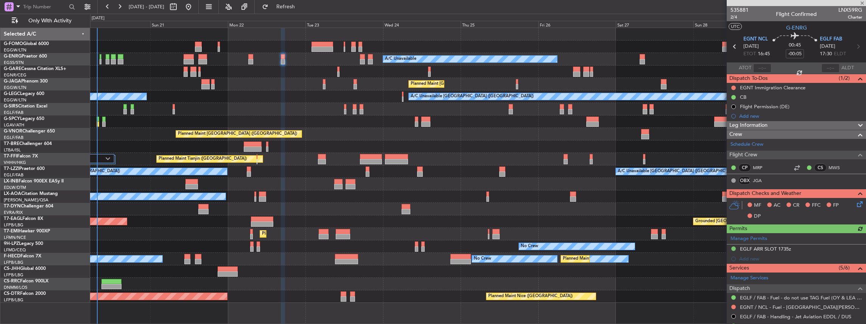
scroll to position [76, 0]
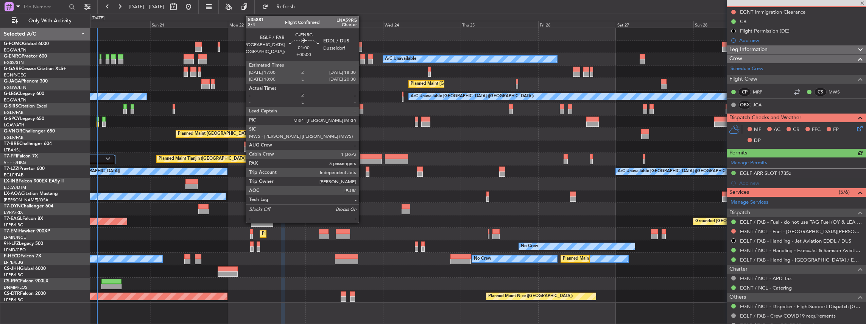
click at [362, 60] on div at bounding box center [362, 61] width 5 height 5
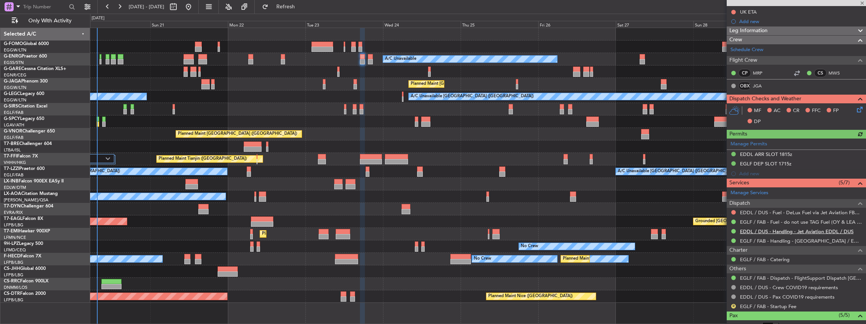
scroll to position [101, 0]
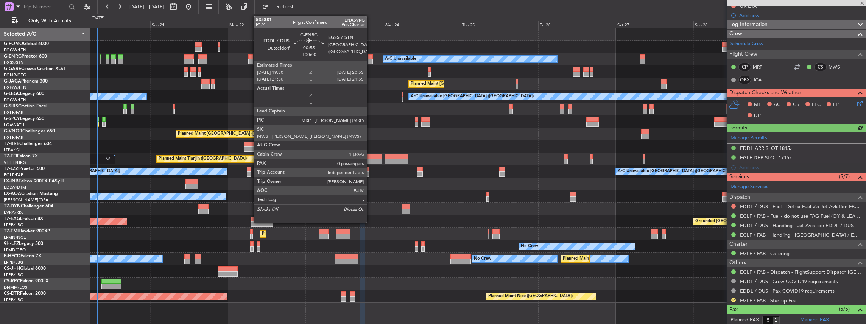
click at [371, 55] on div at bounding box center [370, 56] width 5 height 5
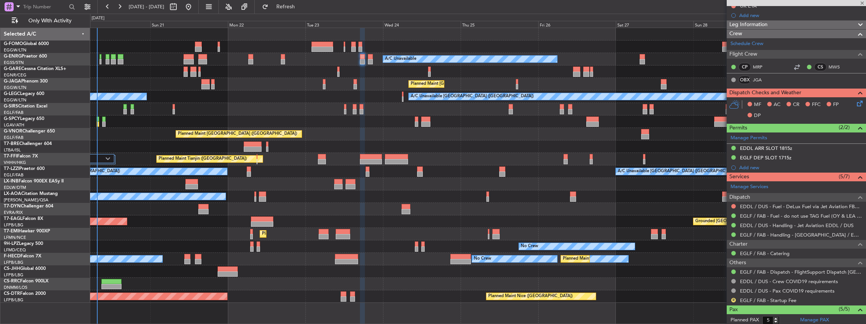
type input "0"
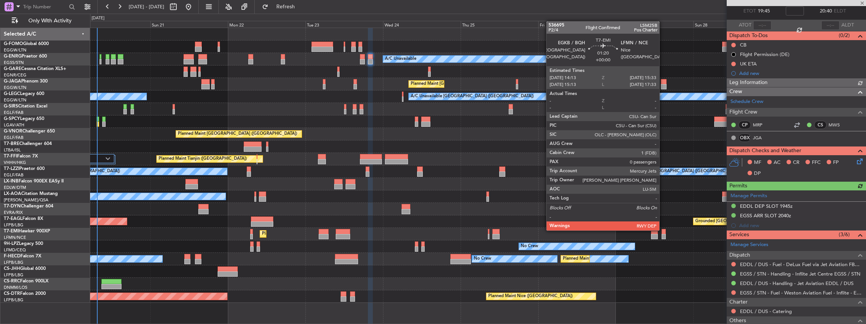
scroll to position [76, 0]
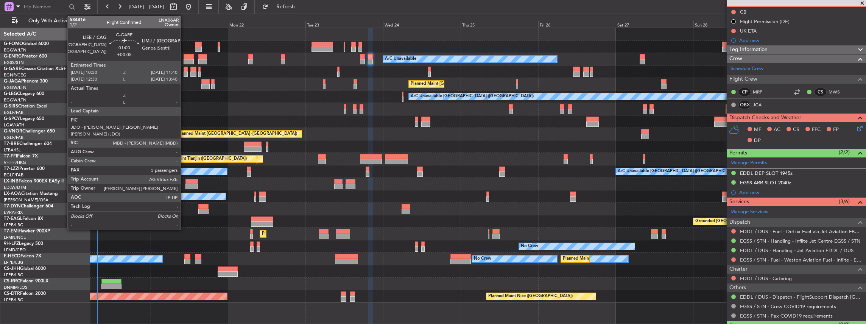
click at [184, 72] on div at bounding box center [186, 74] width 4 height 5
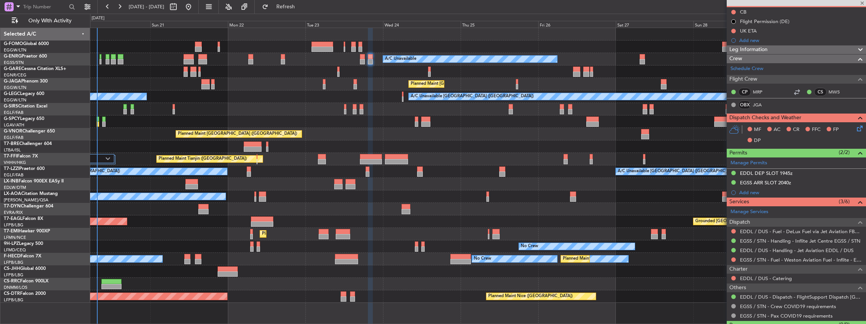
type input "+00:05"
type input "3"
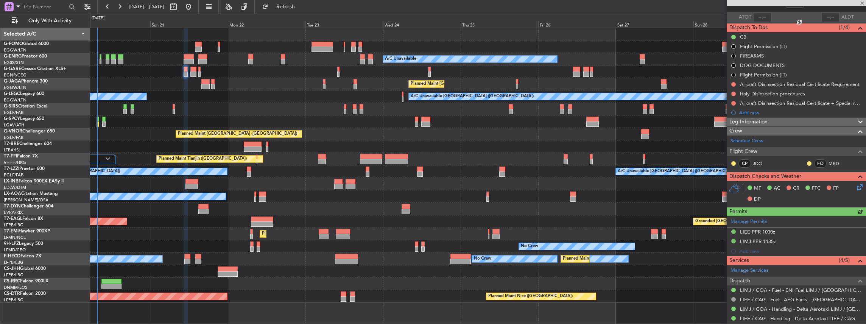
scroll to position [126, 0]
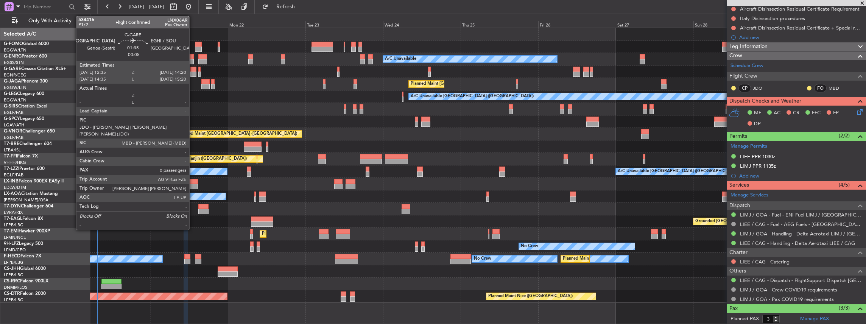
click at [193, 73] on div at bounding box center [193, 74] width 6 height 5
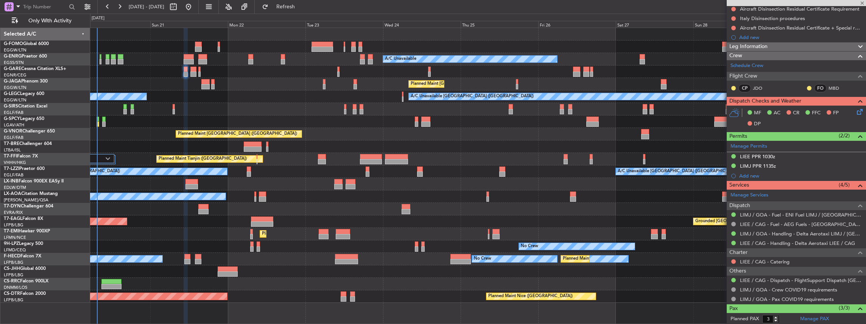
type input "-00:05"
type input "0"
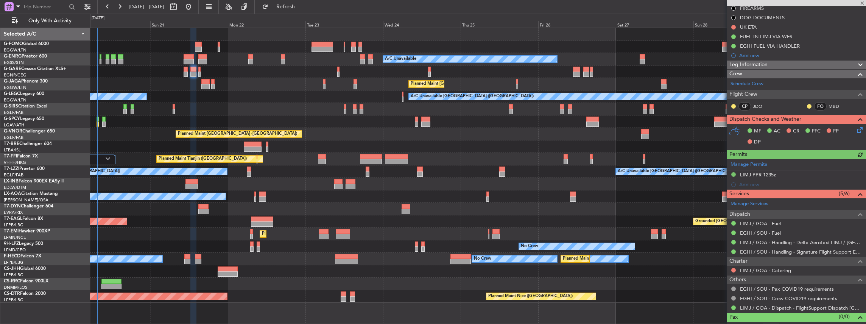
scroll to position [106, 0]
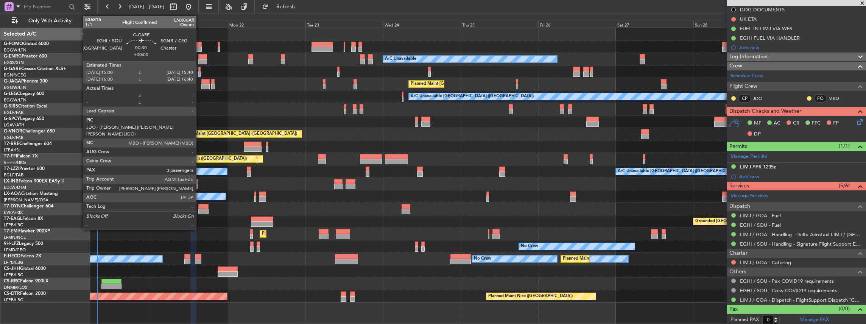
click at [200, 73] on div at bounding box center [199, 74] width 2 height 5
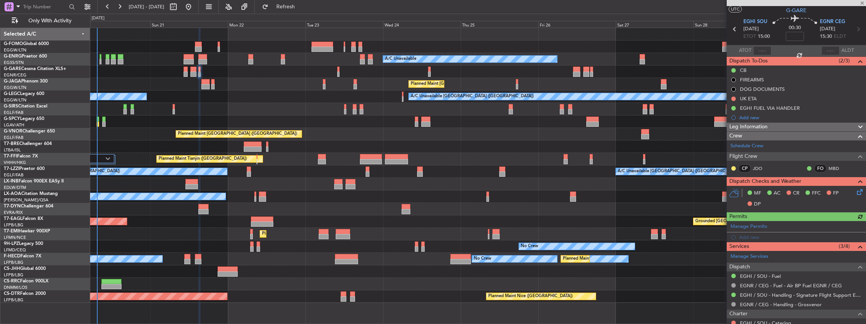
scroll to position [25, 0]
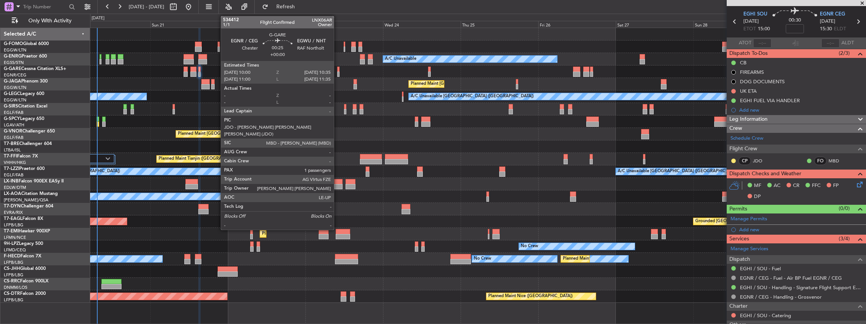
click at [338, 73] on div at bounding box center [338, 74] width 2 height 5
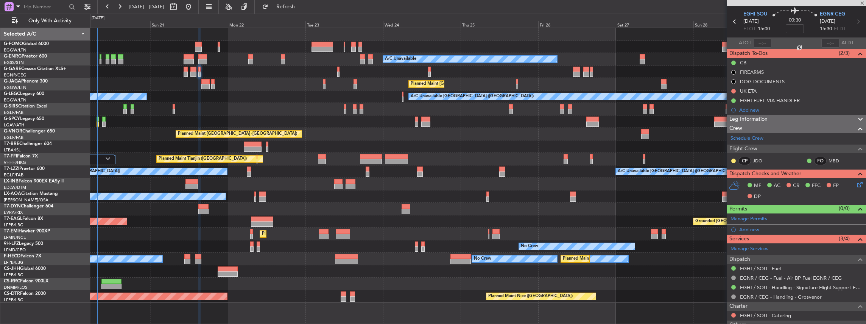
type input "1"
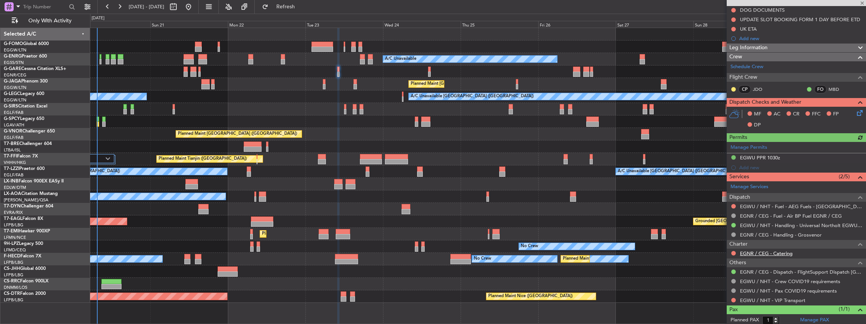
scroll to position [101, 0]
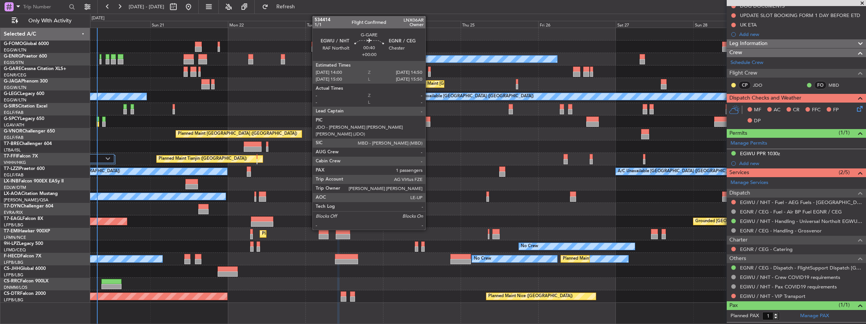
click at [429, 73] on div at bounding box center [429, 74] width 3 height 5
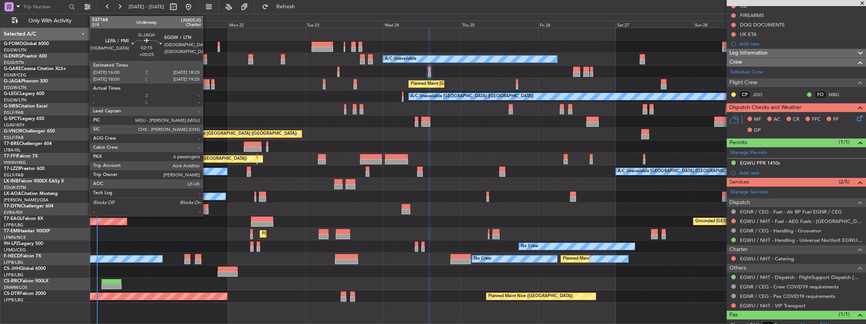
click at [207, 86] on div at bounding box center [205, 86] width 8 height 5
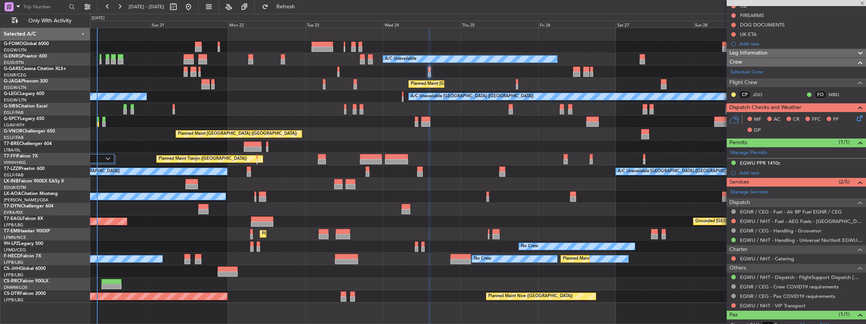
type input "+00:25"
type input "6"
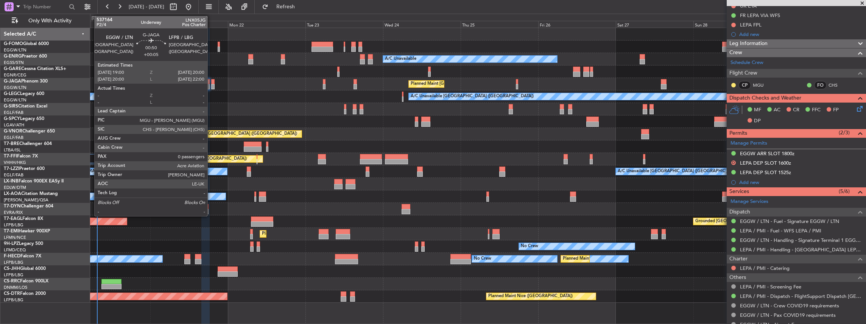
click at [211, 86] on div at bounding box center [212, 86] width 3 height 5
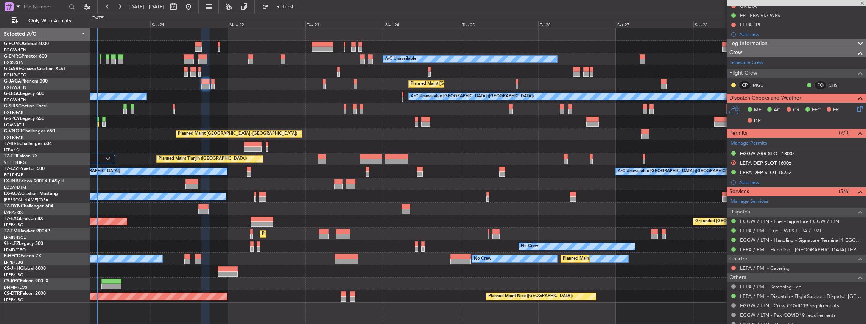
type input "+00:05"
type input "0"
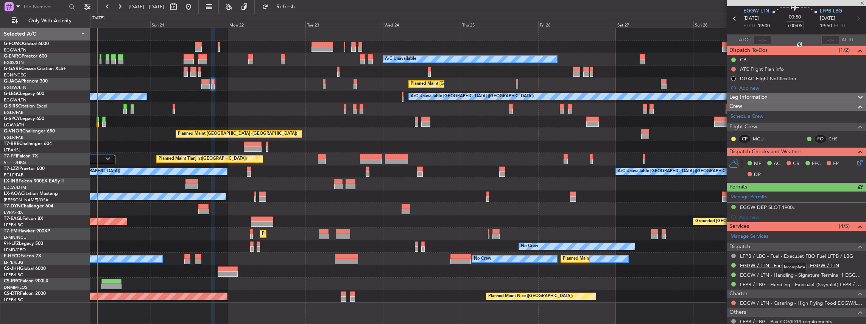
scroll to position [50, 0]
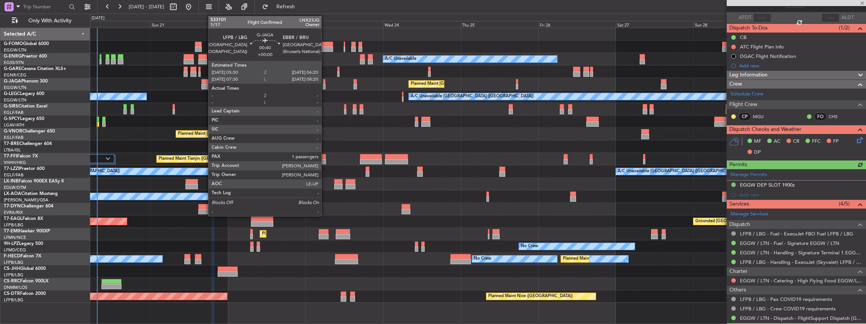
click at [325, 85] on div at bounding box center [324, 86] width 3 height 5
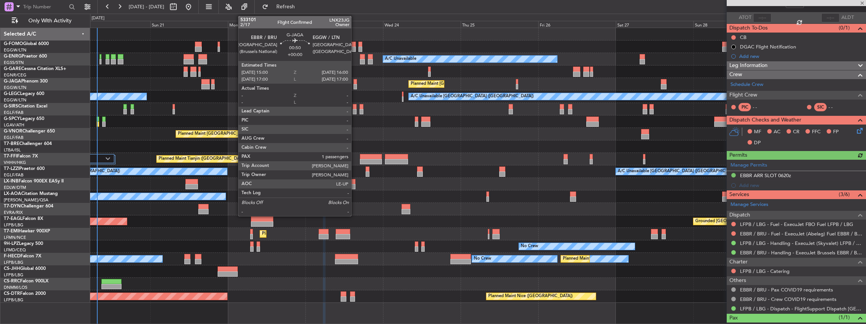
click at [355, 84] on div at bounding box center [355, 86] width 3 height 5
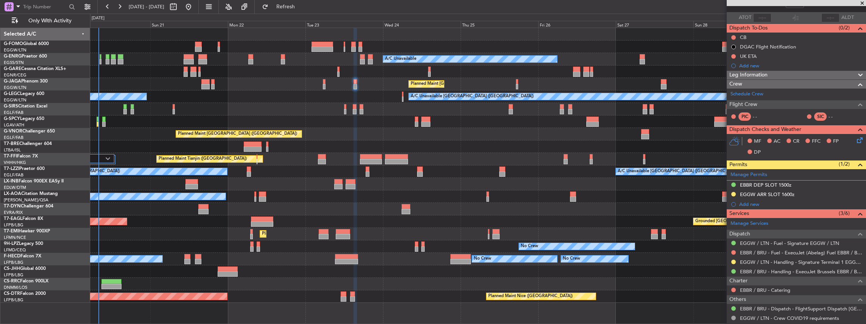
scroll to position [0, 0]
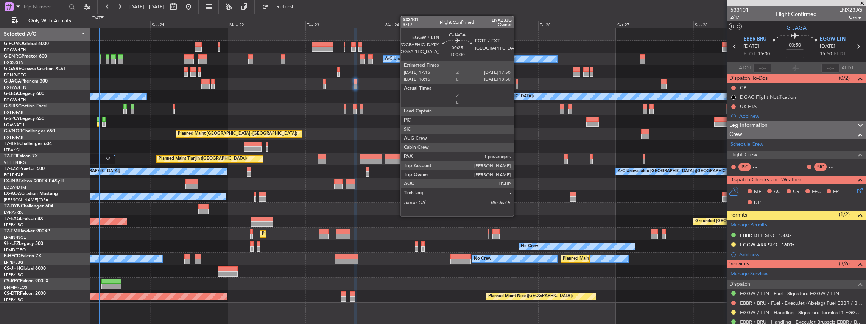
click at [517, 85] on div at bounding box center [517, 86] width 2 height 5
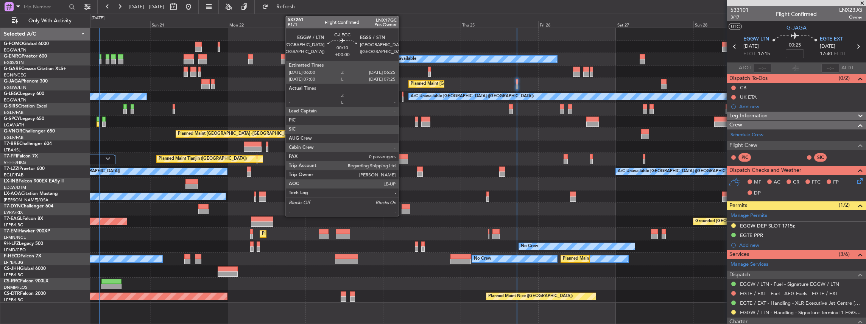
click at [402, 98] on div at bounding box center [403, 99] width 2 height 5
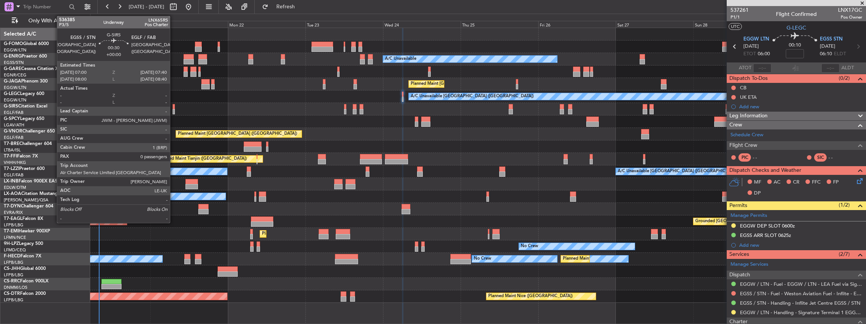
click at [174, 109] on div at bounding box center [174, 111] width 2 height 5
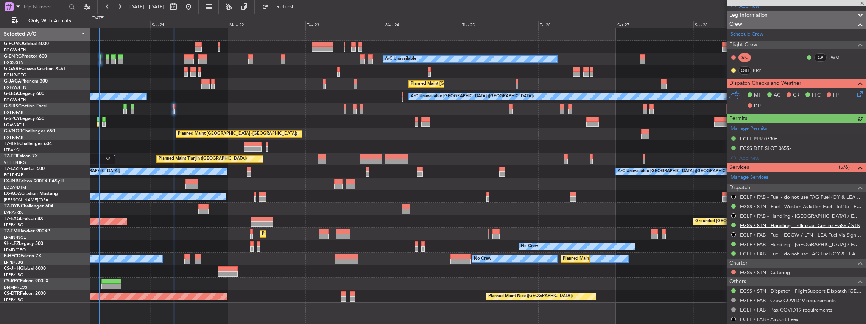
scroll to position [101, 0]
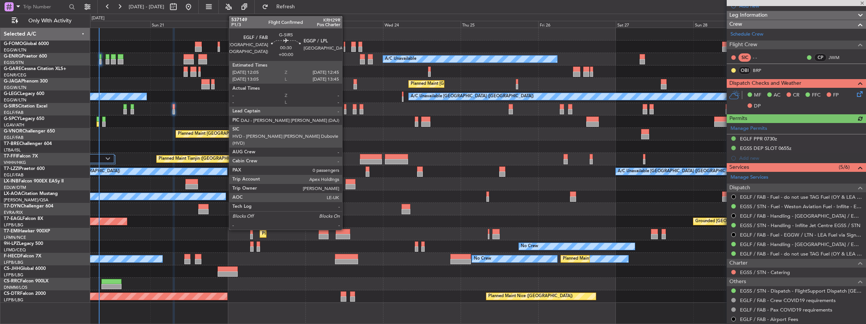
click at [346, 112] on div at bounding box center [345, 111] width 2 height 5
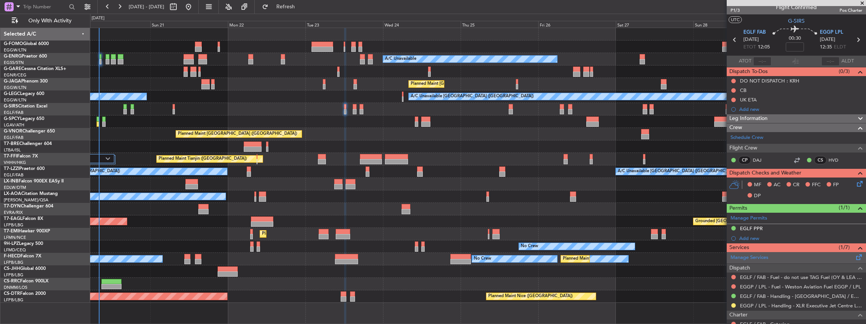
scroll to position [0, 0]
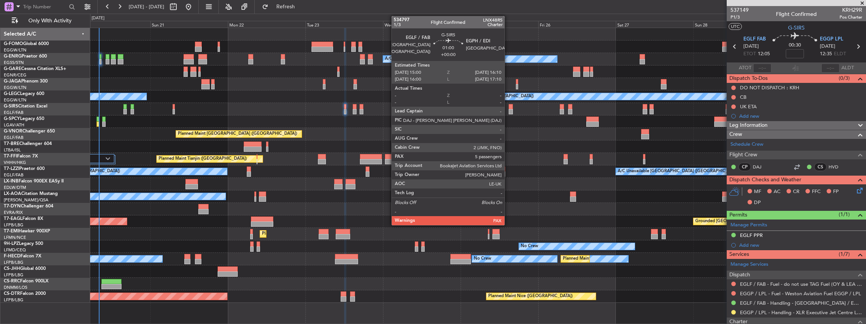
click at [509, 110] on div at bounding box center [511, 111] width 4 height 5
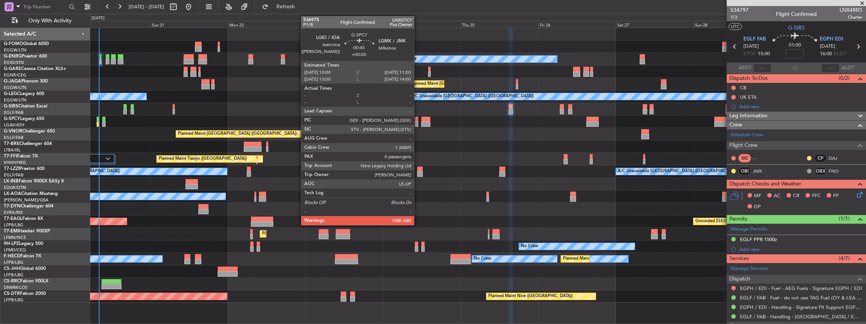
click at [418, 124] on div at bounding box center [416, 123] width 3 height 5
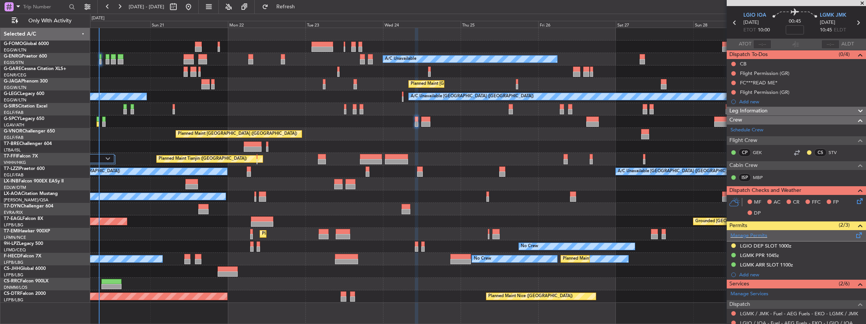
scroll to position [50, 0]
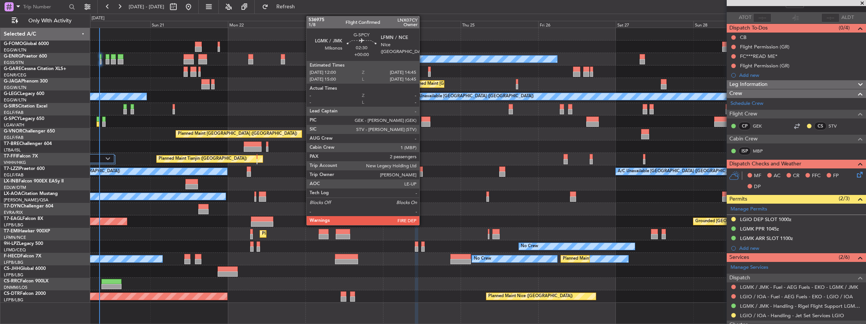
click at [425, 122] on div at bounding box center [425, 123] width 9 height 5
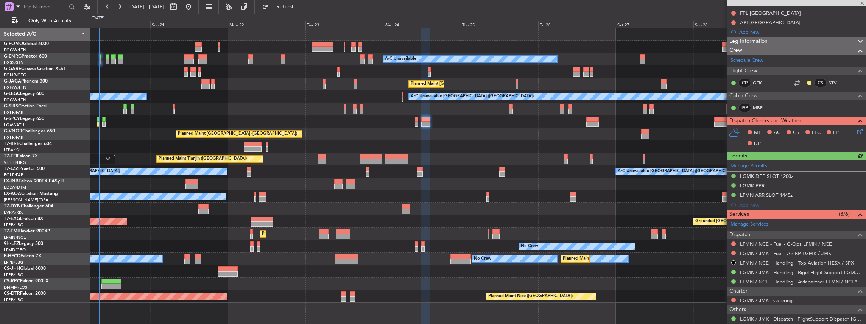
scroll to position [126, 0]
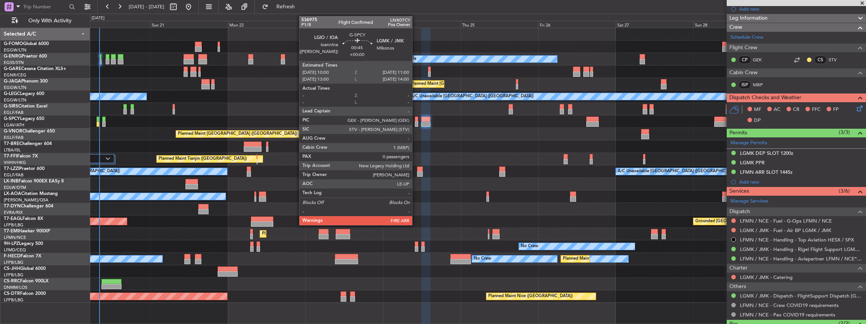
click at [416, 123] on div at bounding box center [416, 123] width 3 height 5
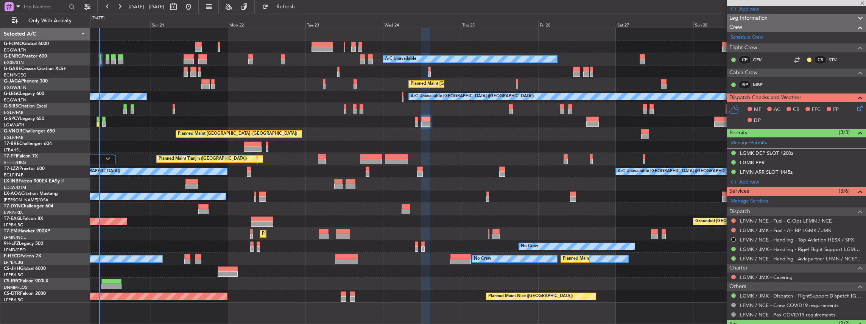
type input "0"
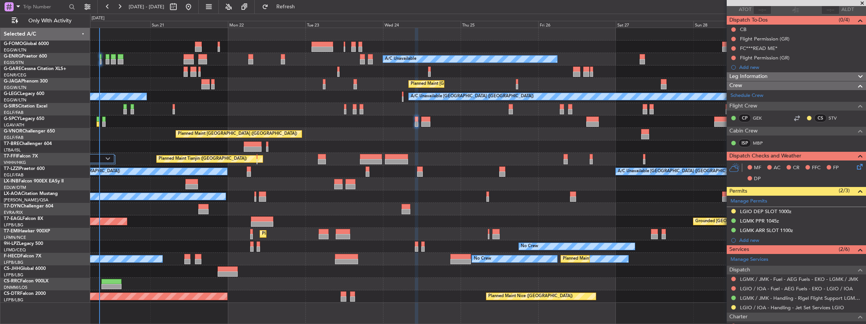
scroll to position [0, 0]
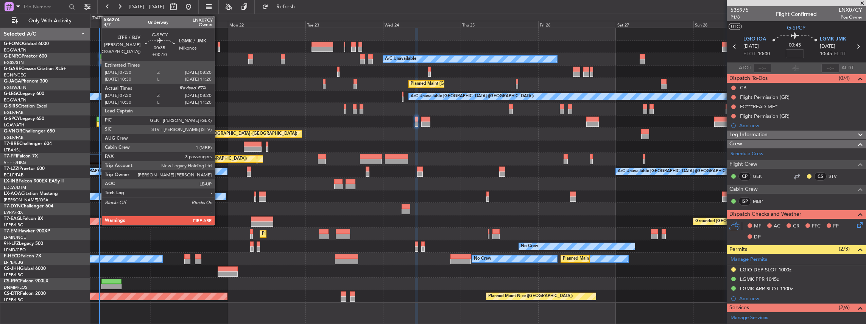
click at [98, 123] on div at bounding box center [98, 123] width 3 height 5
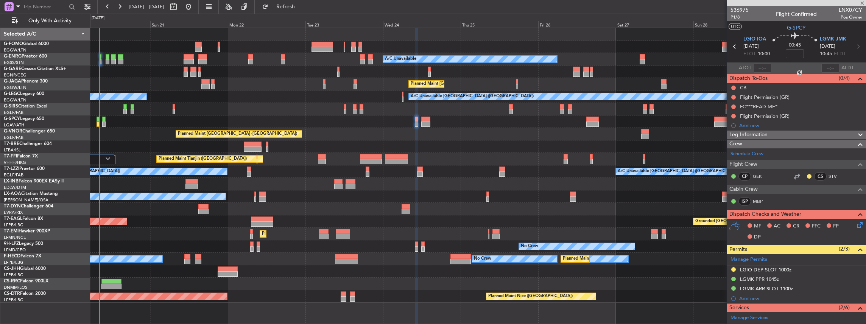
type input "+00:10"
type input "07:30"
type input "3"
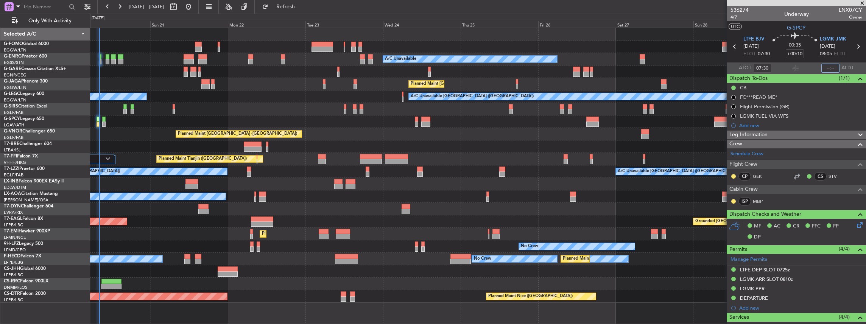
click at [828, 64] on input "text" at bounding box center [830, 68] width 18 height 9
click at [802, 66] on section "ATOT 07:30 0800 ALDT" at bounding box center [796, 67] width 139 height 11
type input "08:00"
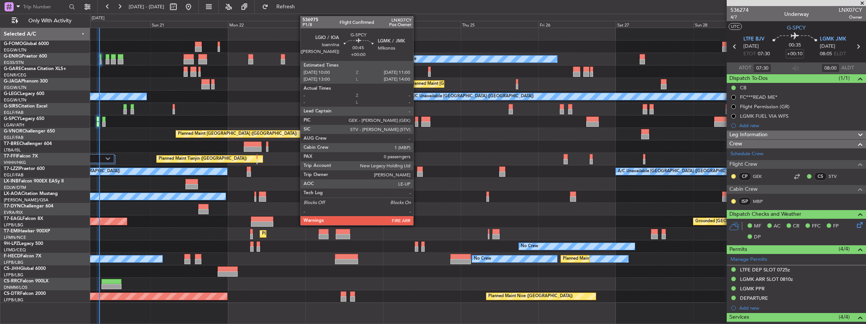
click at [417, 124] on div at bounding box center [416, 123] width 3 height 5
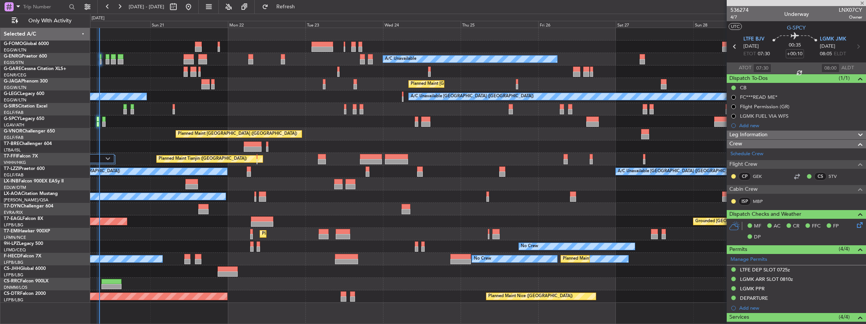
type input "0"
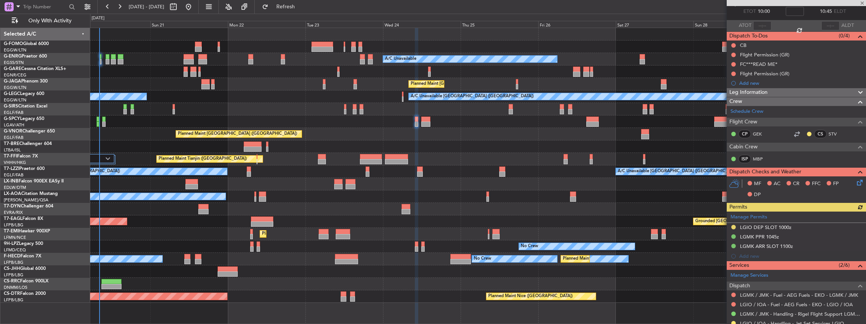
scroll to position [122, 0]
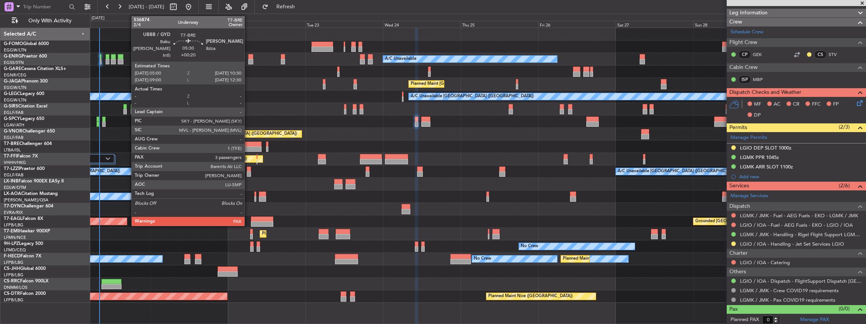
click at [248, 143] on div at bounding box center [253, 144] width 18 height 5
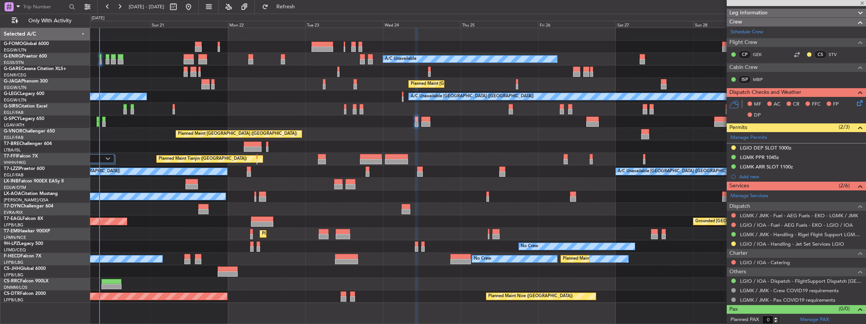
type input "+00:20"
type input "3"
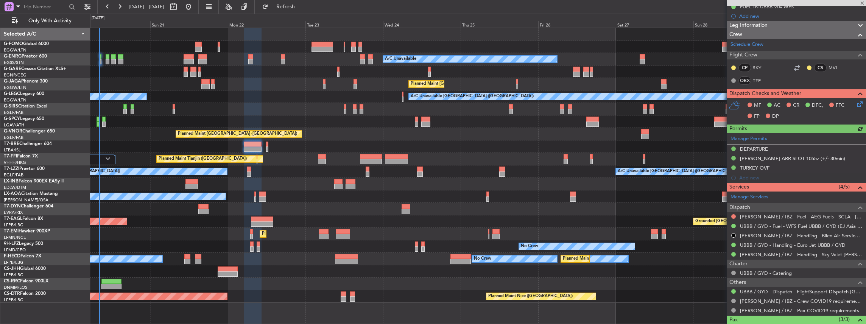
scroll to position [101, 0]
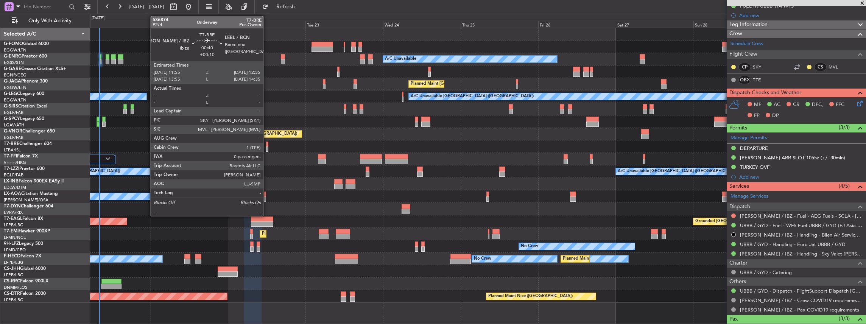
click at [267, 146] on div at bounding box center [267, 148] width 2 height 5
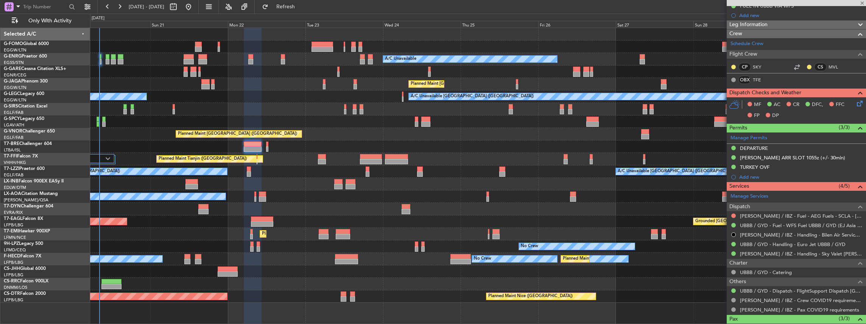
type input "+00:10"
type input "0"
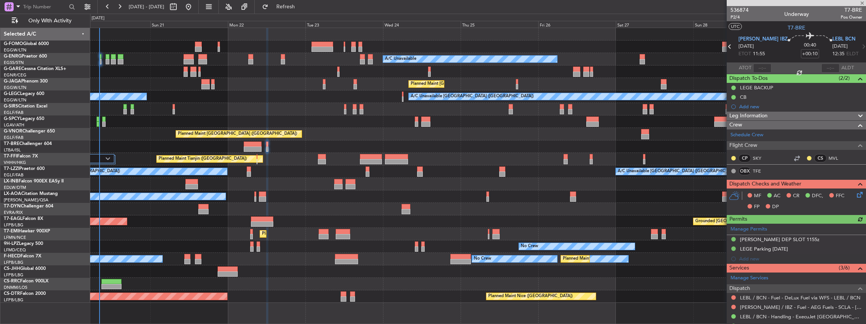
scroll to position [25, 0]
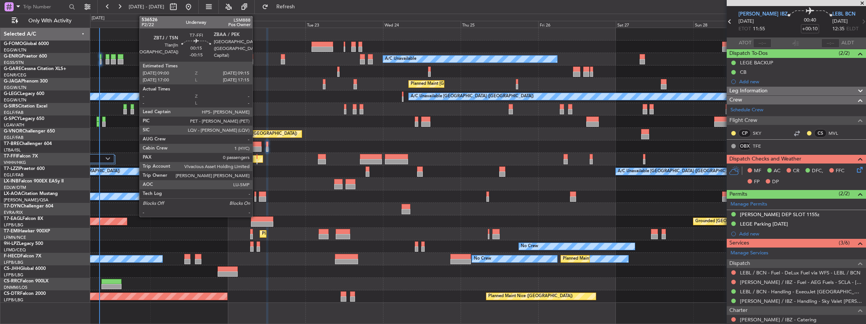
click at [257, 160] on div at bounding box center [257, 161] width 1 height 5
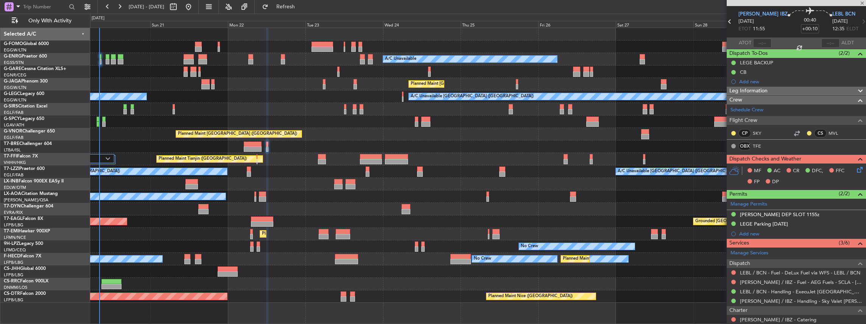
type input "-00:15"
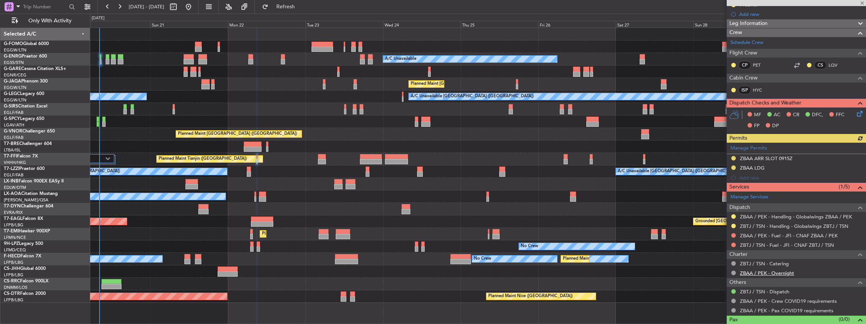
scroll to position [101, 0]
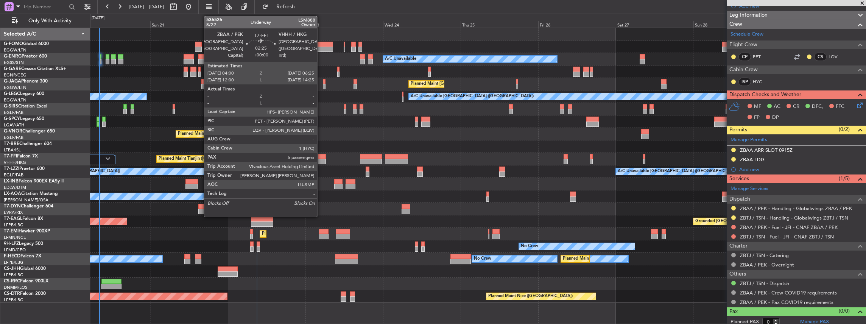
click at [321, 157] on div at bounding box center [322, 156] width 8 height 5
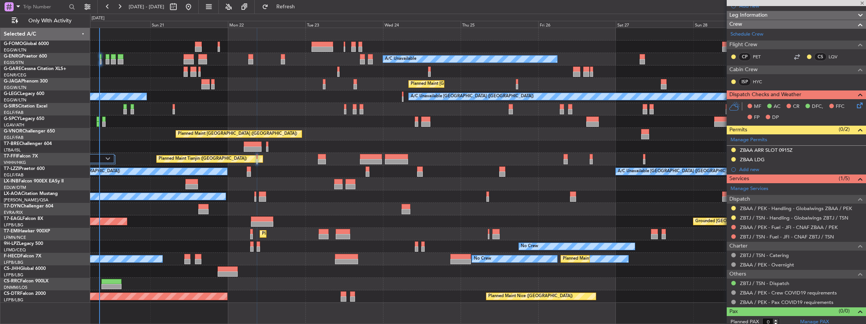
type input "5"
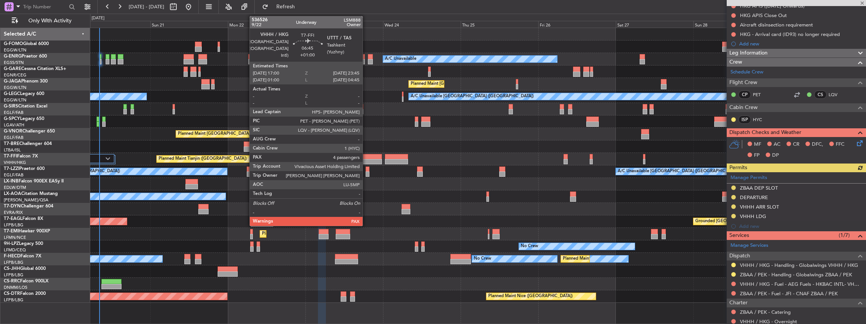
click at [366, 159] on div at bounding box center [371, 161] width 22 height 5
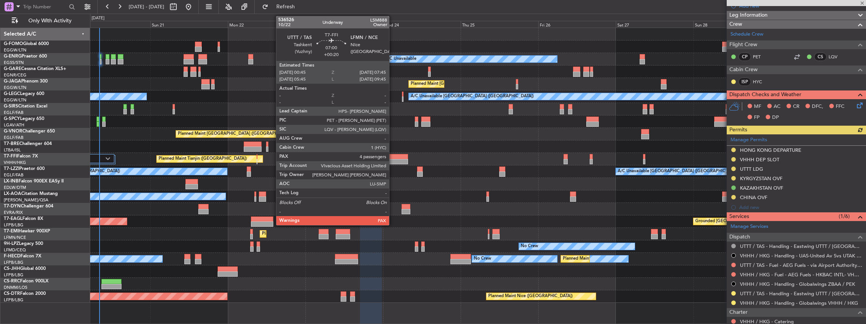
click at [393, 162] on div at bounding box center [396, 161] width 23 height 5
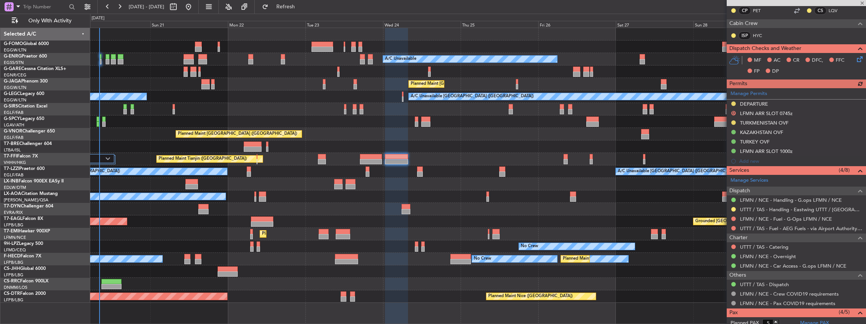
scroll to position [151, 0]
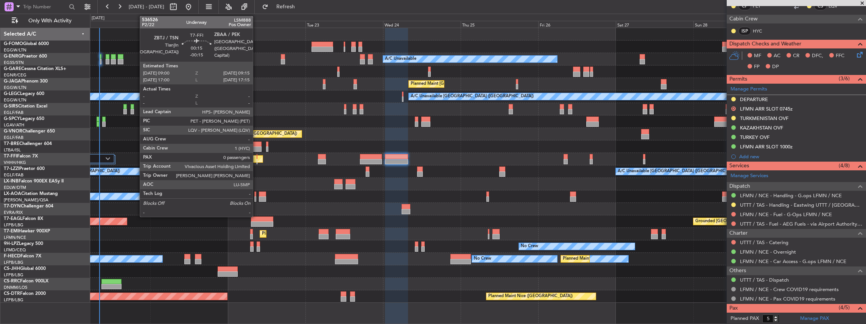
click at [257, 160] on div at bounding box center [257, 161] width 1 height 5
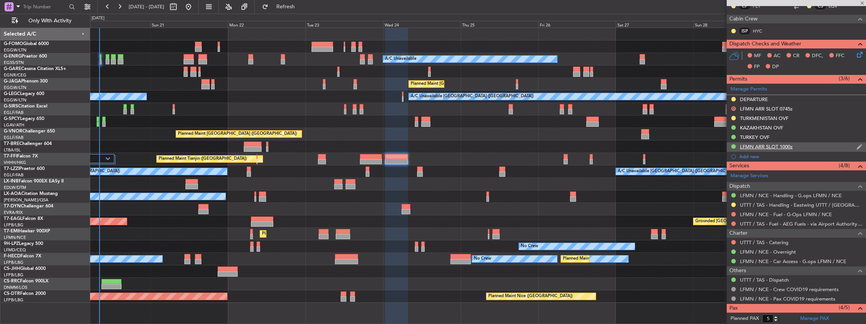
type input "-00:15"
type input "0"
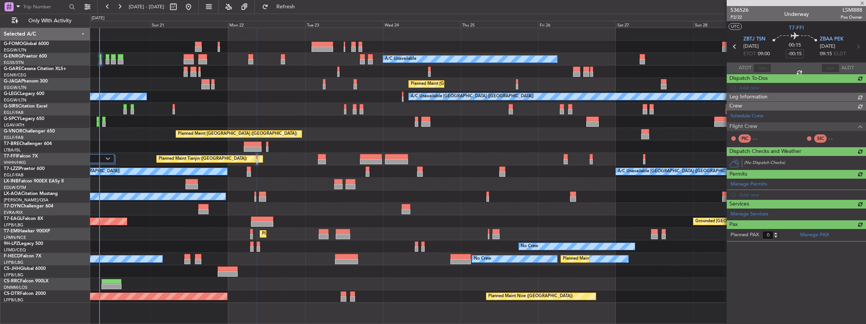
scroll to position [0, 0]
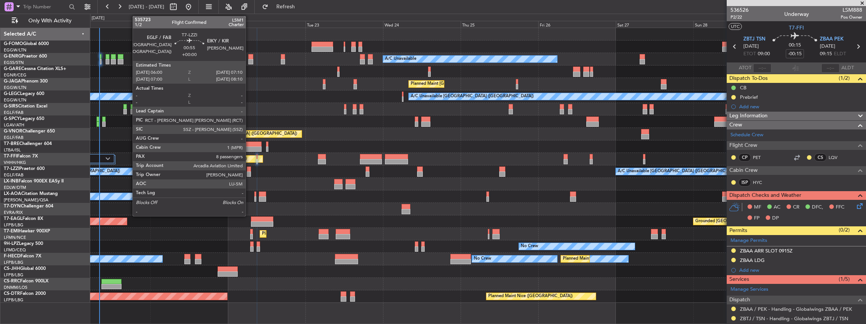
click at [249, 171] on div at bounding box center [249, 173] width 4 height 5
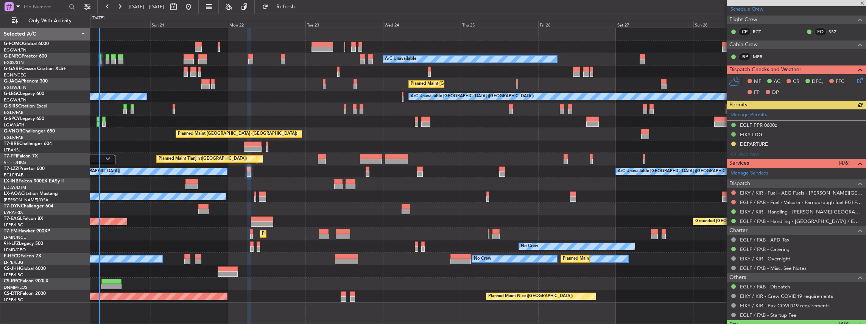
scroll to position [126, 0]
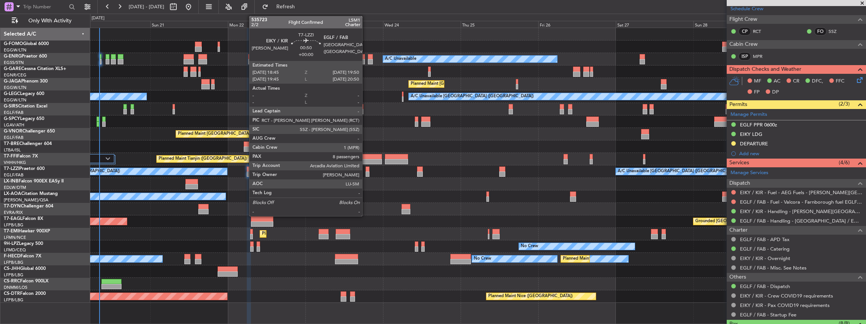
click at [366, 173] on div at bounding box center [368, 173] width 4 height 5
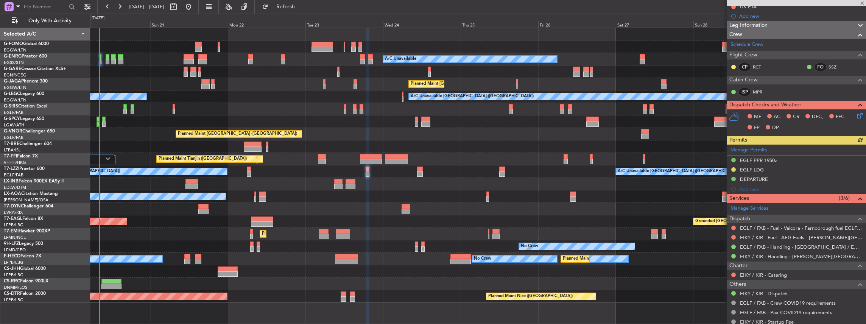
scroll to position [101, 0]
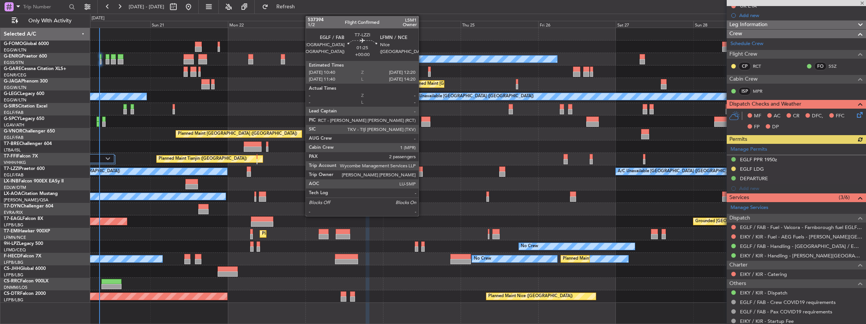
click at [422, 169] on div at bounding box center [420, 169] width 6 height 5
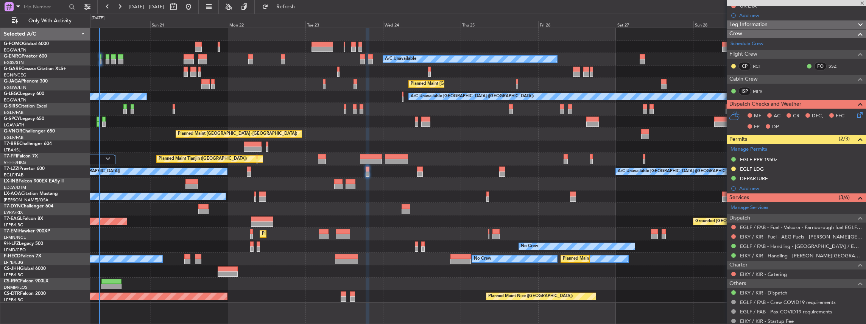
type input "2"
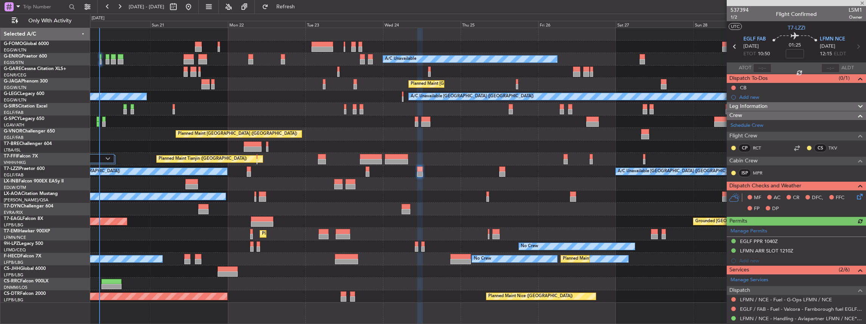
scroll to position [76, 0]
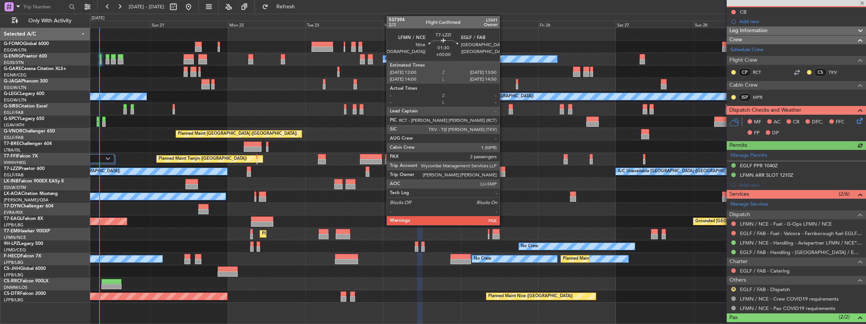
click at [503, 171] on div at bounding box center [502, 173] width 6 height 5
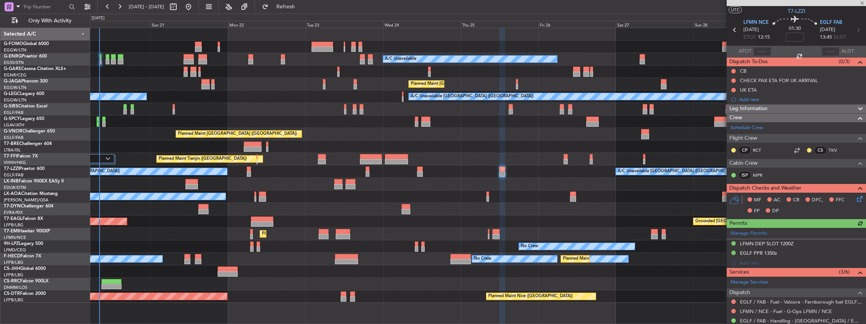
scroll to position [50, 0]
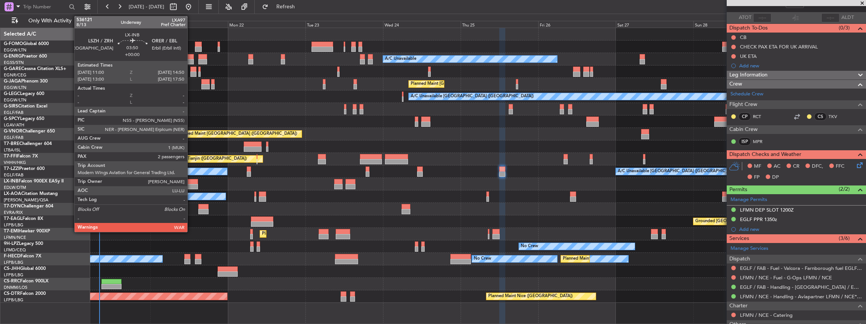
click at [191, 183] on div at bounding box center [191, 181] width 12 height 5
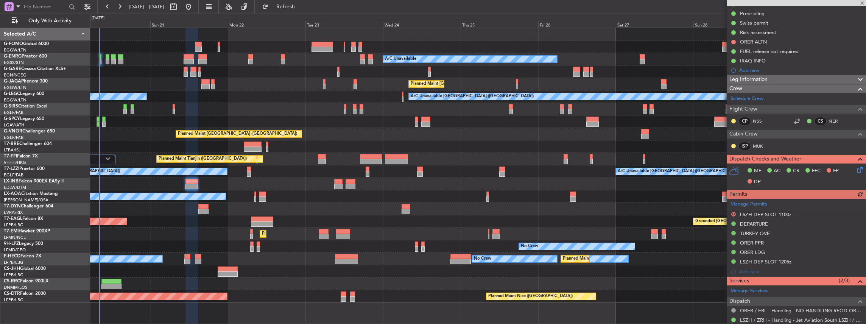
scroll to position [101, 0]
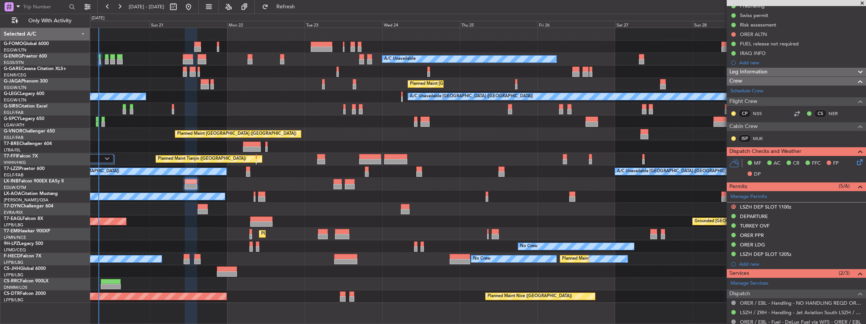
click at [392, 247] on div "A/C Unavailable Planned Maint London (Luton) A/C Unavailable London (Luton) A/C…" at bounding box center [478, 165] width 776 height 275
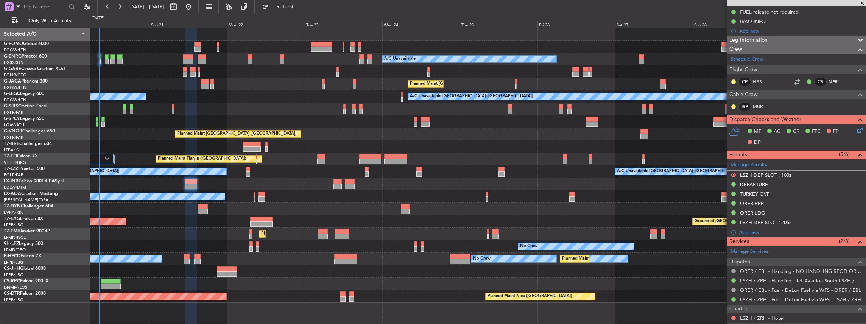
scroll to position [202, 0]
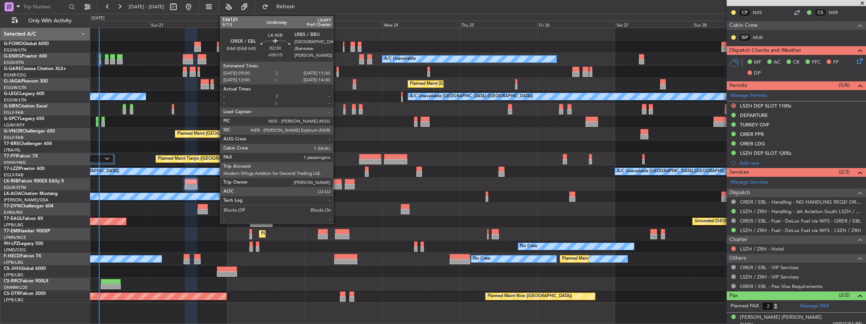
click at [337, 184] on div at bounding box center [337, 186] width 8 height 5
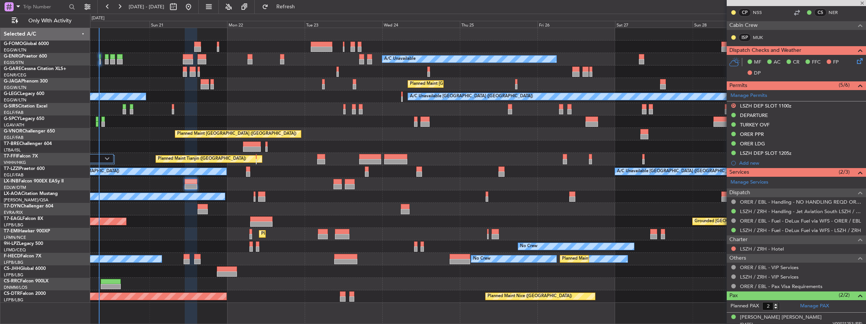
type input "+00:15"
type input "1"
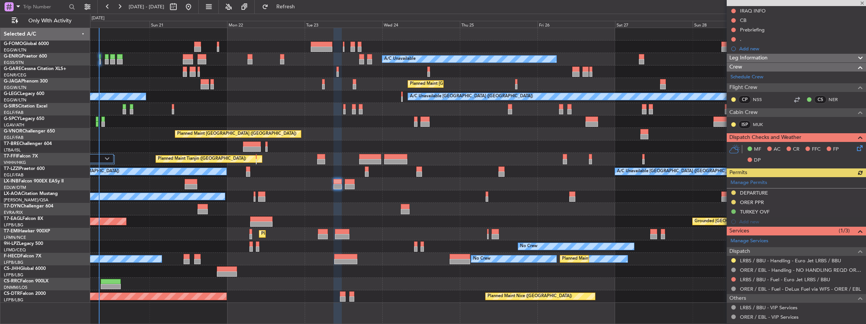
scroll to position [149, 0]
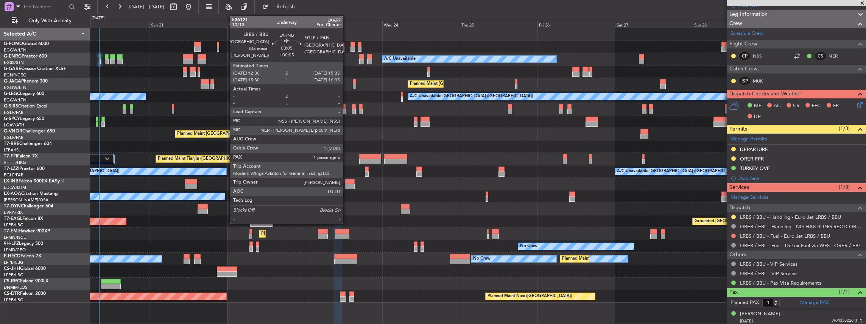
click at [347, 186] on div at bounding box center [350, 186] width 10 height 5
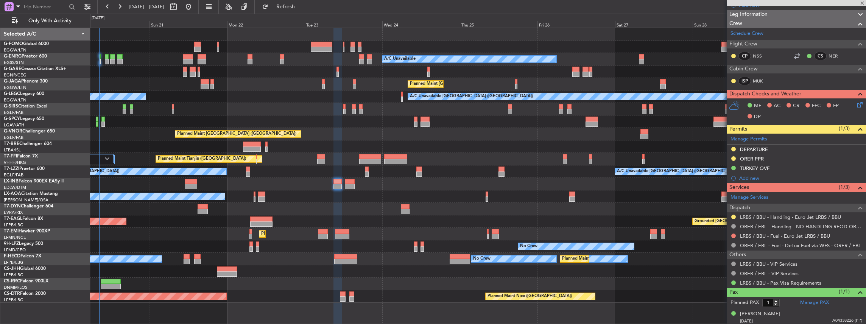
type input "+00:05"
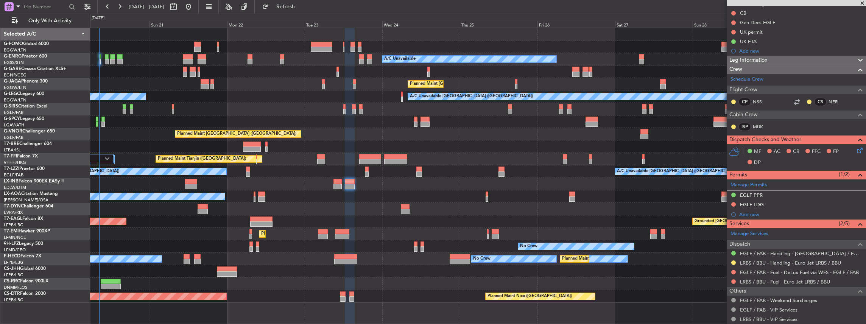
scroll to position [101, 0]
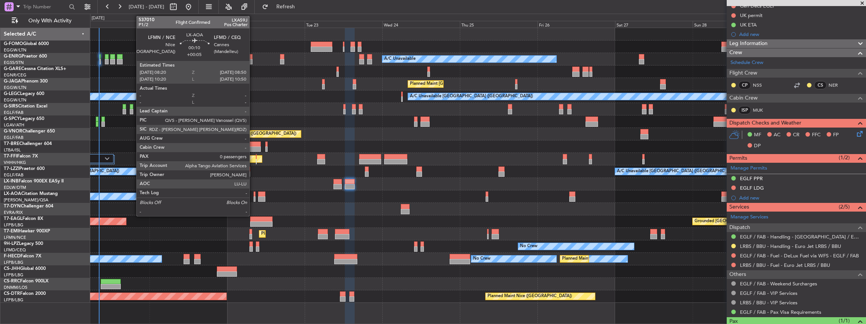
click at [254, 198] on div at bounding box center [255, 198] width 2 height 5
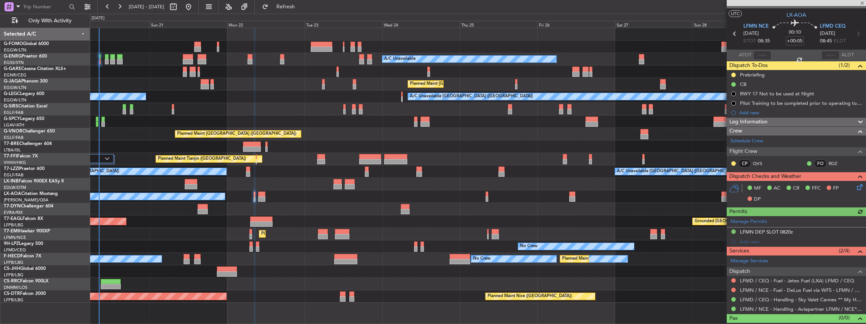
scroll to position [22, 0]
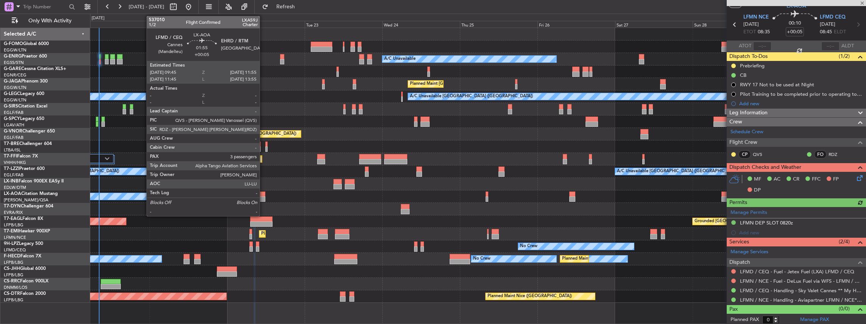
click at [263, 197] on div at bounding box center [261, 198] width 7 height 5
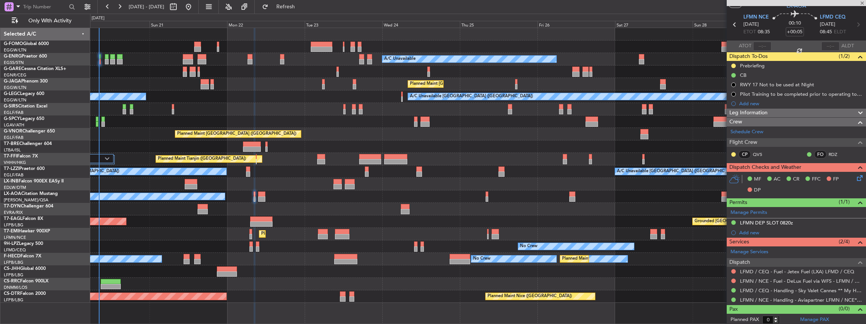
type input "3"
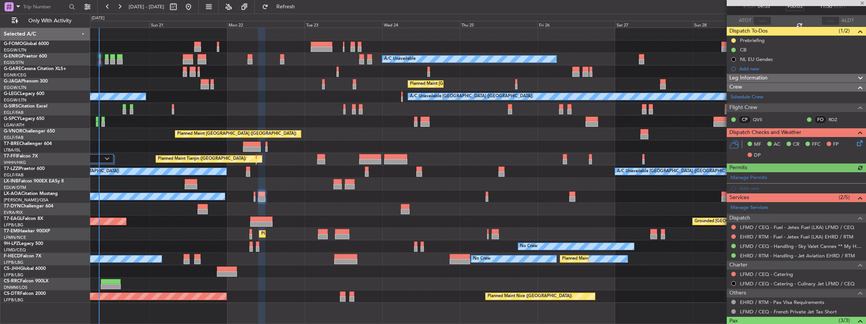
scroll to position [50, 0]
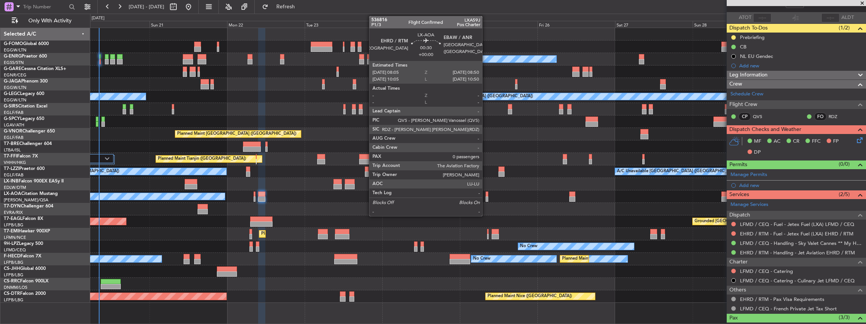
click at [486, 197] on div at bounding box center [487, 198] width 3 height 5
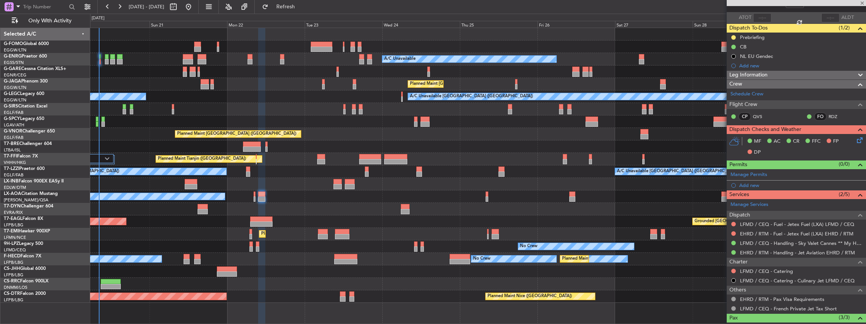
type input "0"
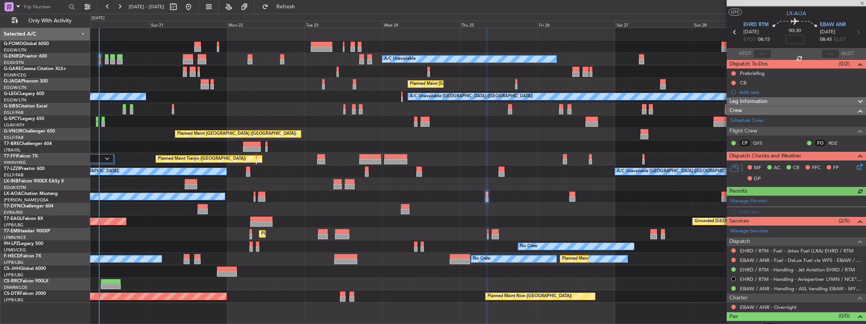
scroll to position [22, 0]
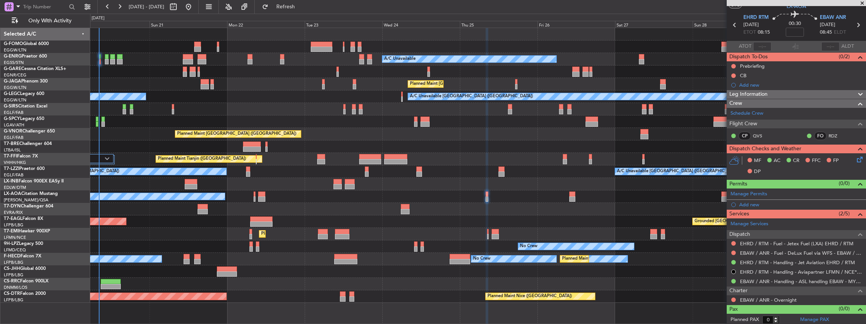
click at [209, 209] on div at bounding box center [478, 209] width 776 height 12
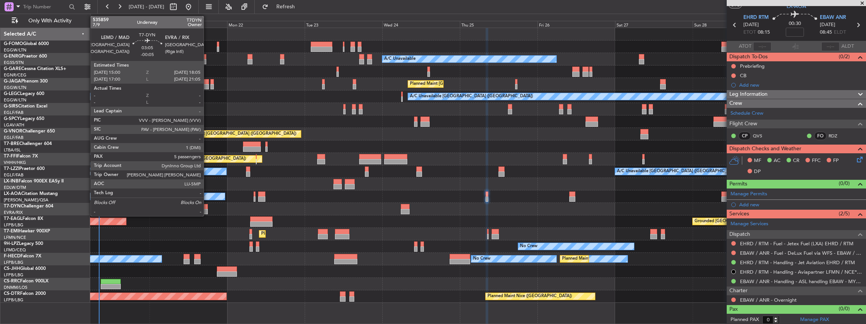
click at [206, 208] on div at bounding box center [203, 206] width 10 height 5
type input "-00:05"
type input "5"
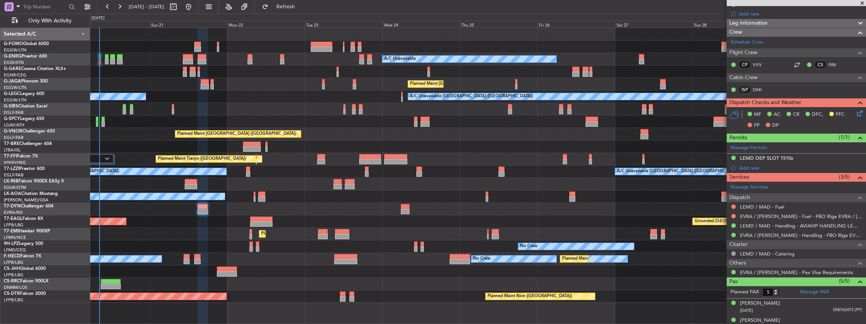
scroll to position [151, 0]
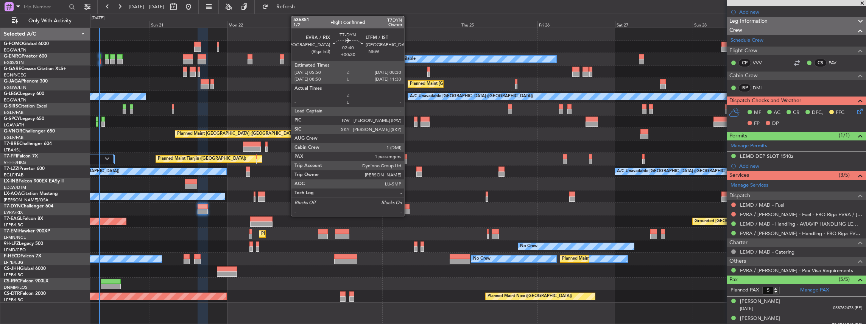
click at [407, 208] on div at bounding box center [405, 206] width 9 height 5
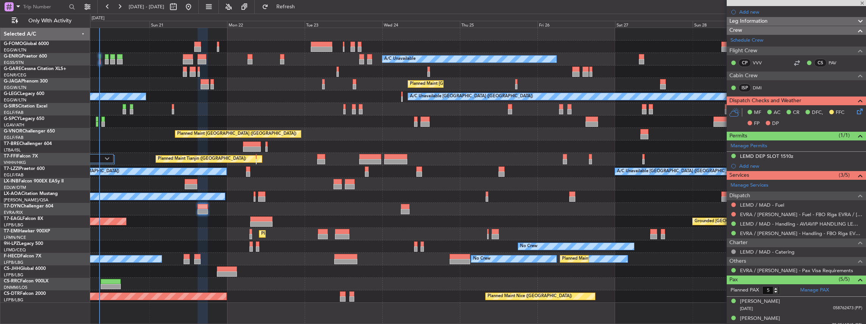
type input "+00:30"
type input "1"
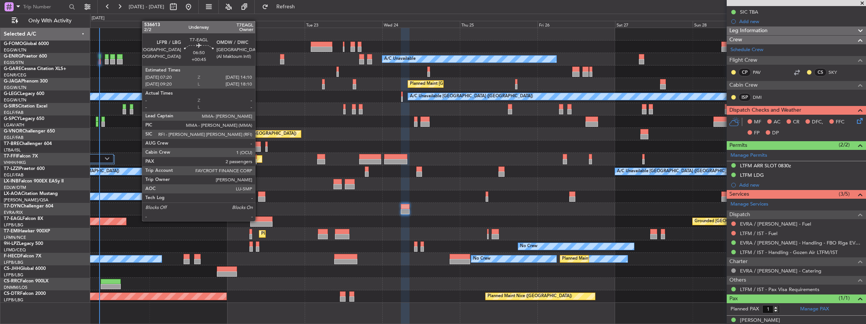
click at [260, 218] on div at bounding box center [261, 218] width 22 height 5
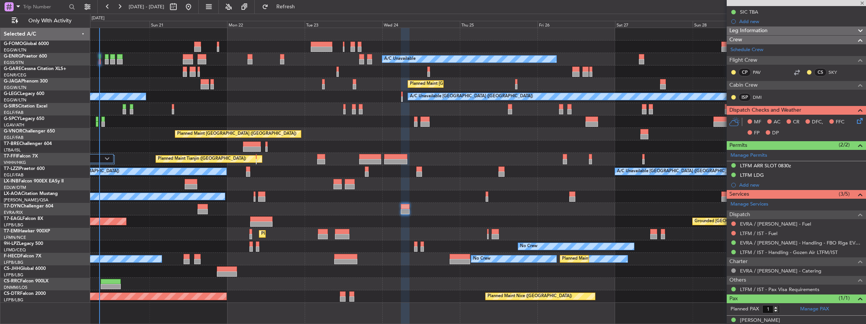
type input "+00:45"
type input "2"
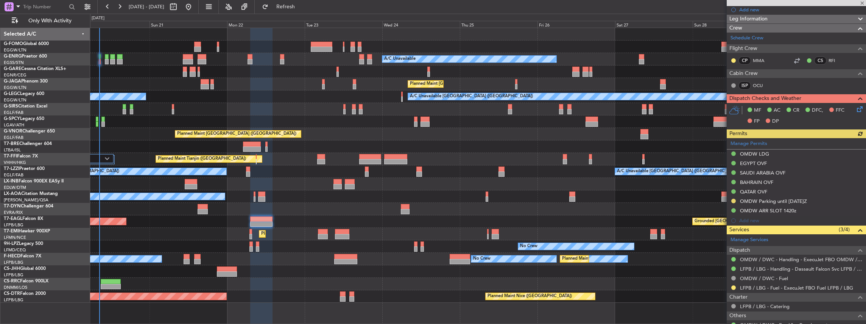
scroll to position [176, 0]
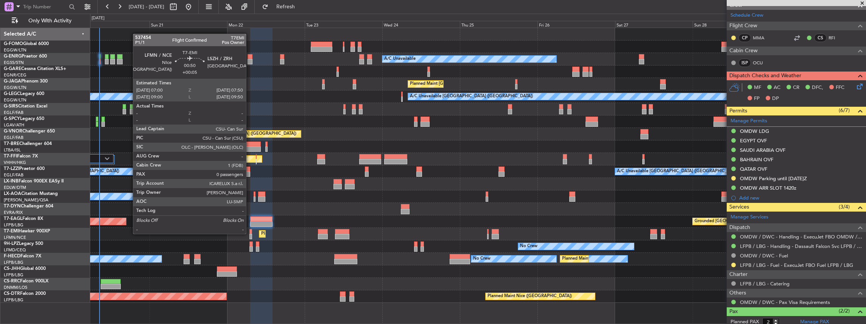
click at [250, 233] on div at bounding box center [250, 231] width 3 height 5
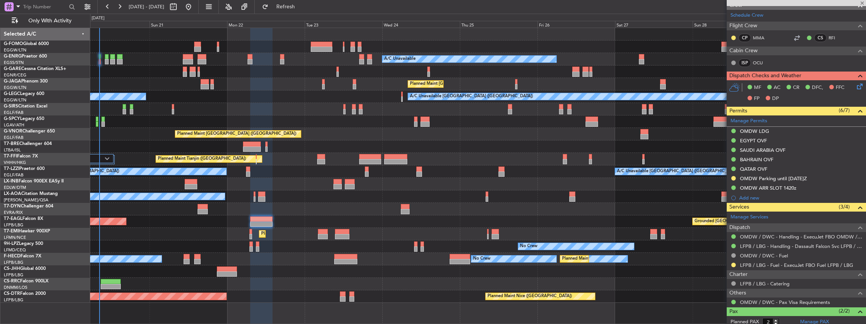
type input "+00:05"
type input "0"
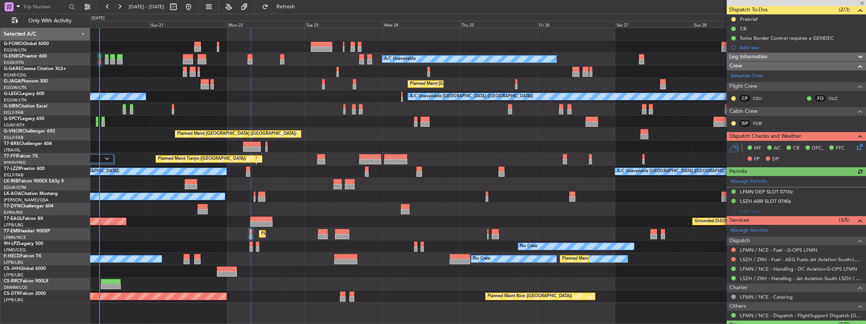
scroll to position [84, 0]
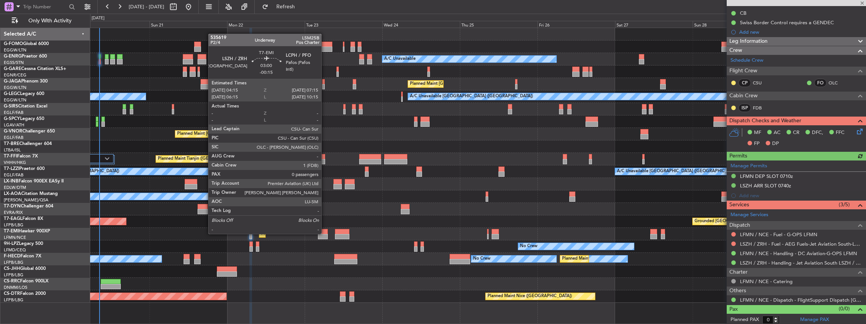
click at [325, 233] on div at bounding box center [323, 231] width 10 height 5
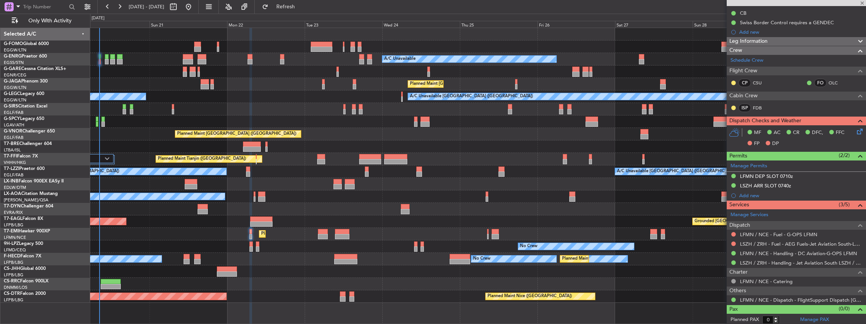
type input "-00:15"
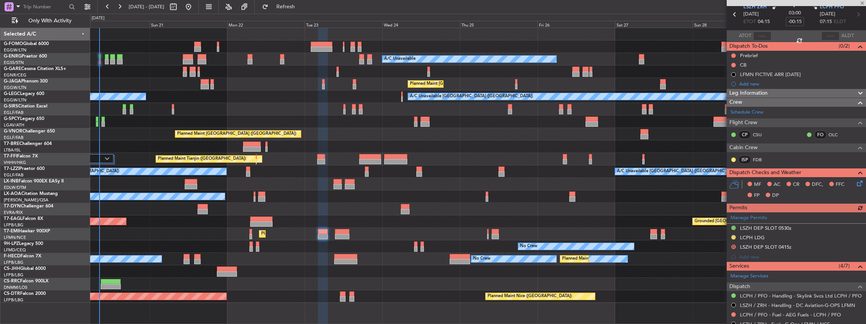
scroll to position [101, 0]
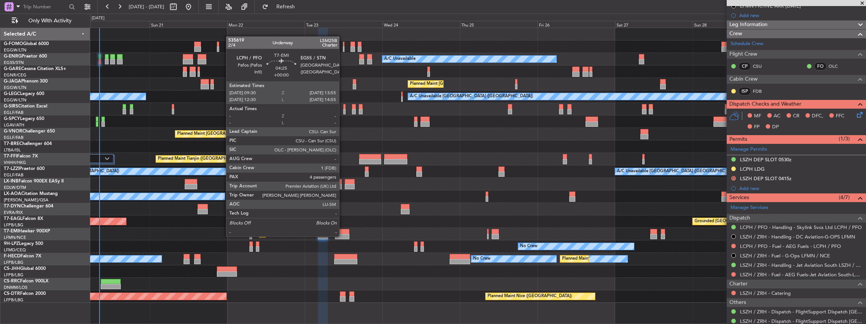
click at [343, 236] on div at bounding box center [342, 236] width 14 height 5
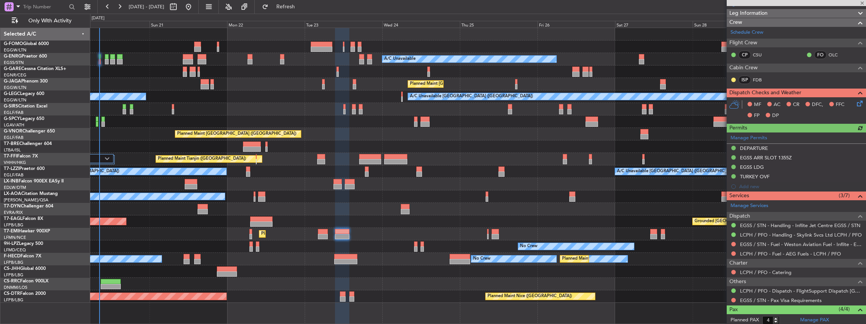
scroll to position [126, 0]
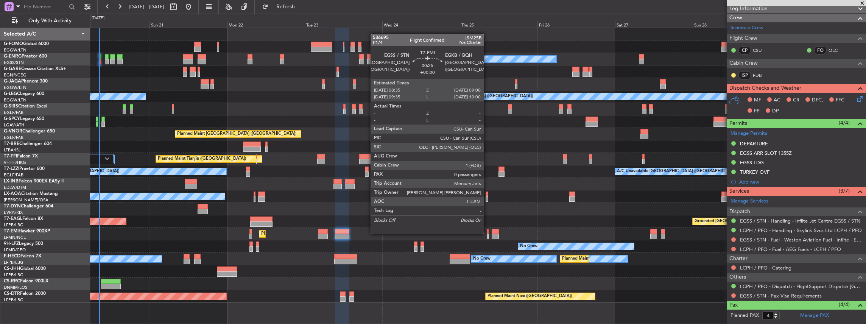
click at [488, 233] on div at bounding box center [488, 231] width 2 height 5
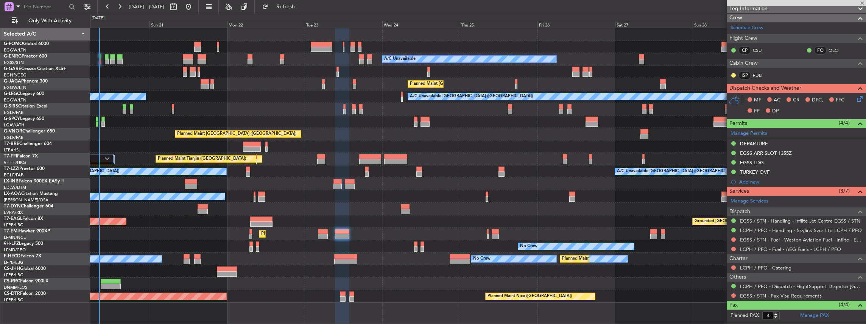
type input "0"
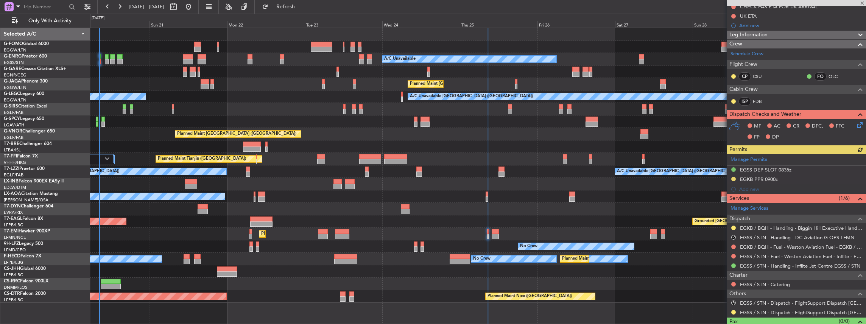
scroll to position [101, 0]
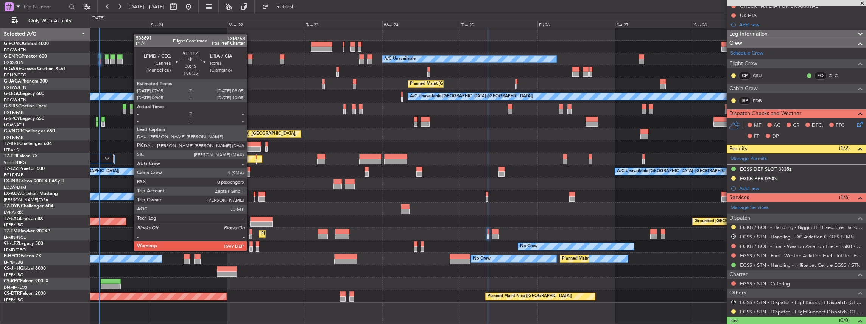
click at [250, 243] on div at bounding box center [250, 243] width 3 height 5
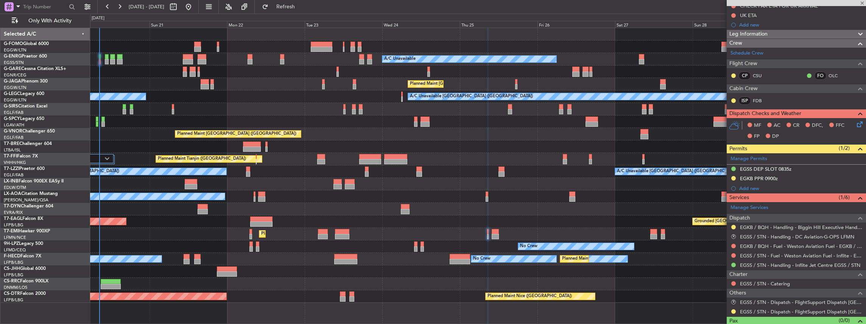
type input "+00:05"
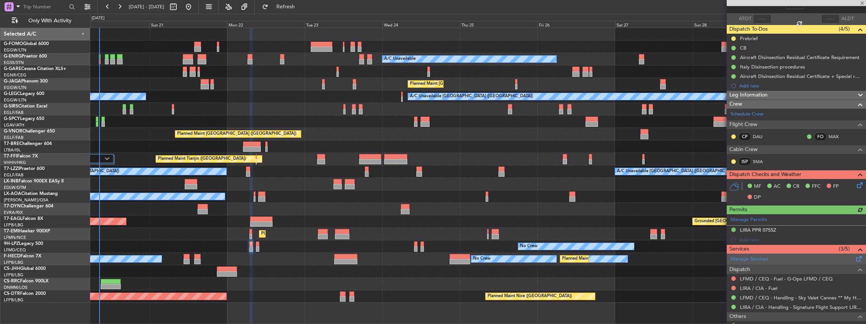
scroll to position [75, 0]
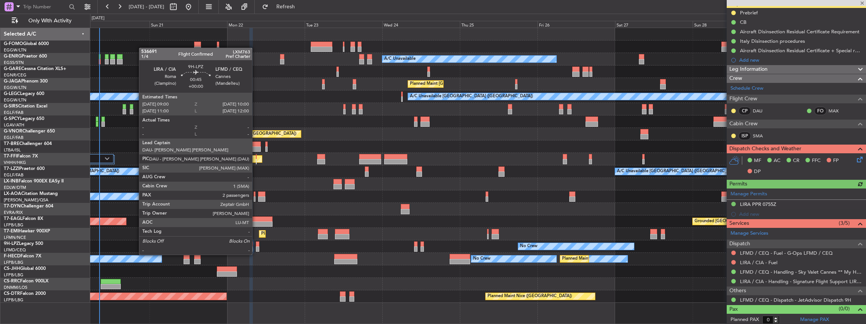
click at [256, 247] on div at bounding box center [257, 248] width 3 height 5
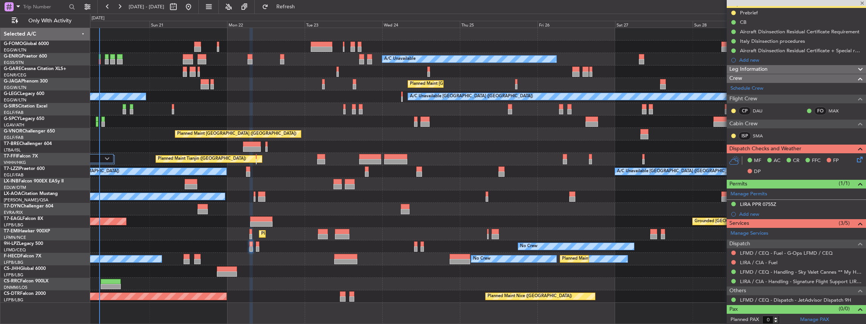
type input "2"
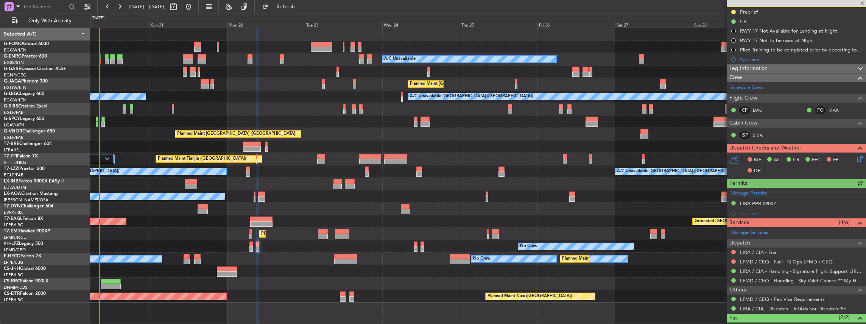
scroll to position [118, 0]
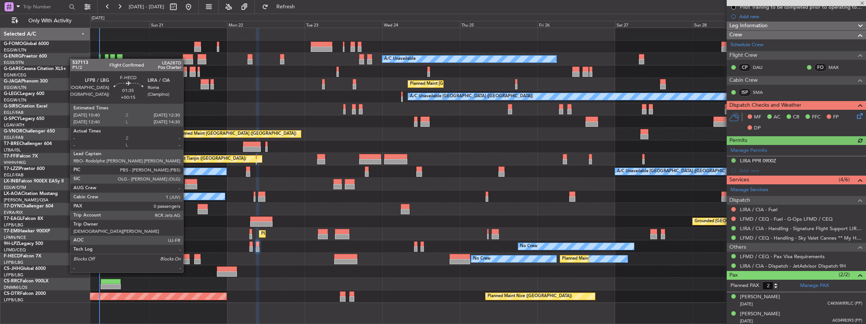
click at [187, 258] on div at bounding box center [187, 256] width 6 height 5
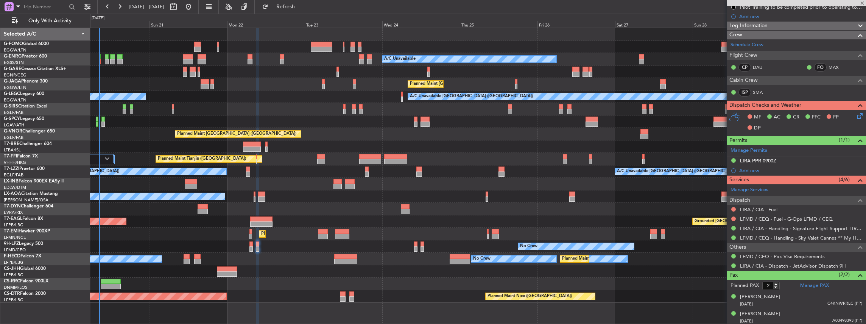
type input "+00:15"
type input "0"
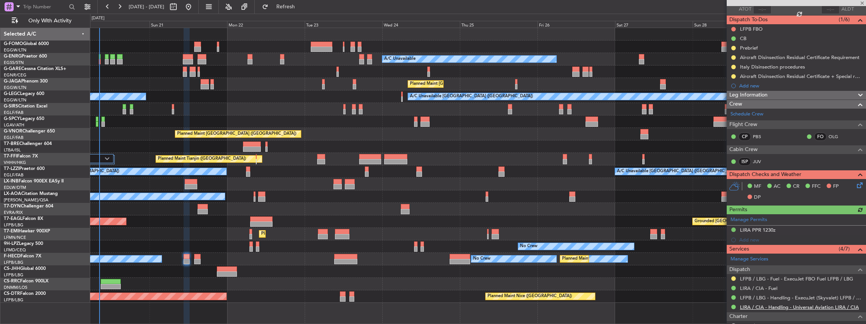
scroll to position [101, 0]
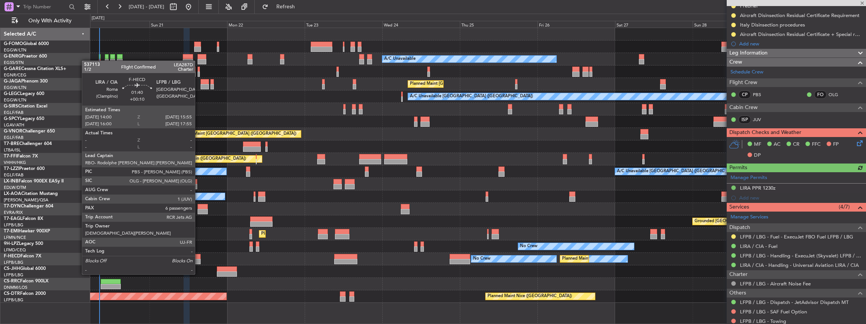
click at [198, 260] on div at bounding box center [197, 261] width 6 height 5
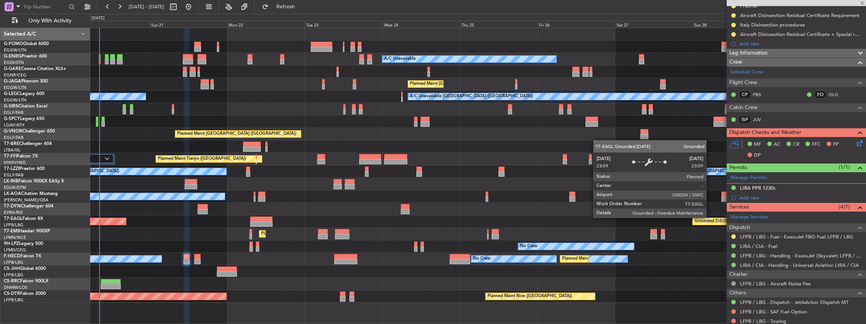
type input "+00:10"
type input "6"
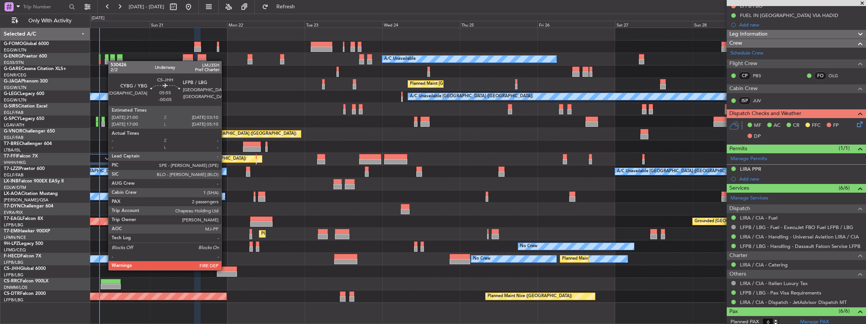
click at [225, 270] on div at bounding box center [227, 268] width 20 height 5
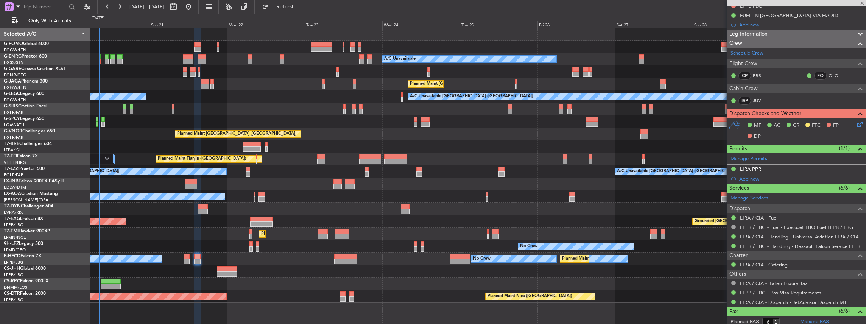
type input "-00:05"
type input "2"
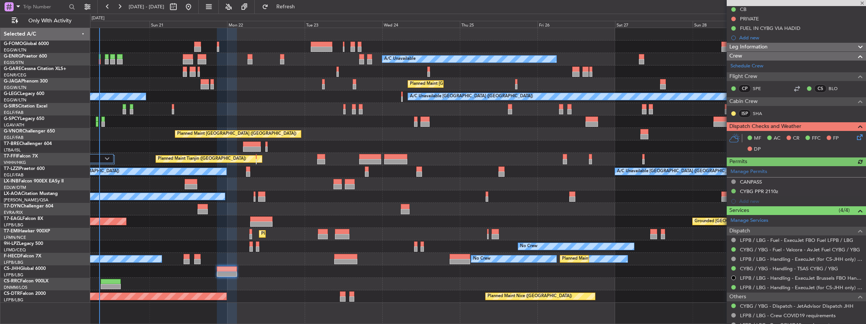
scroll to position [126, 0]
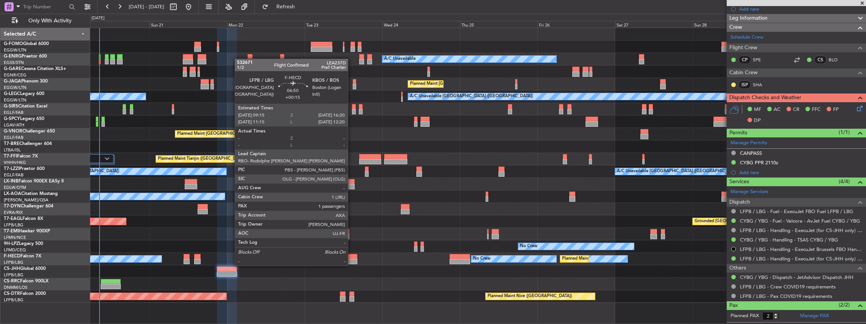
click at [352, 258] on div at bounding box center [345, 256] width 23 height 5
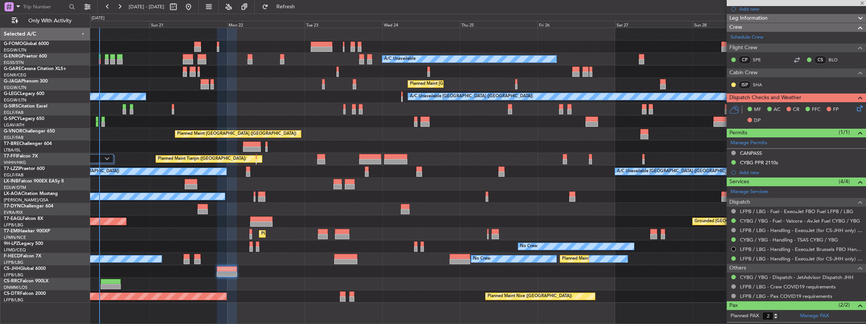
type input "+00:15"
type input "1"
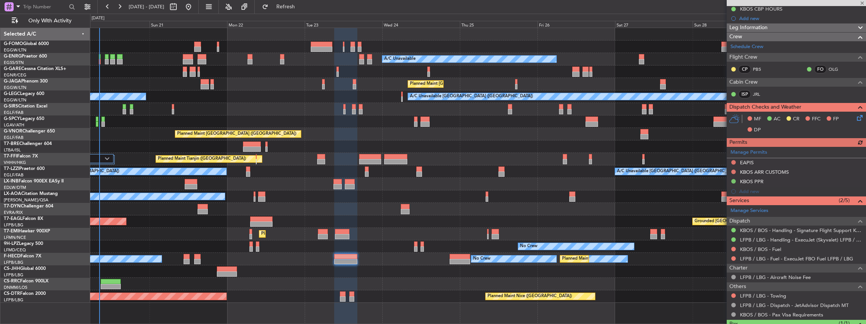
scroll to position [151, 0]
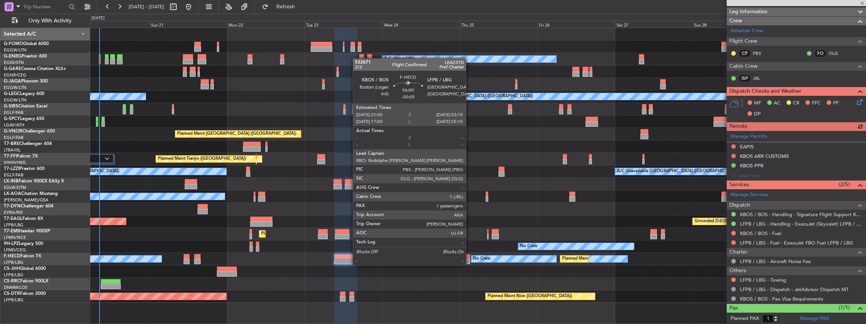
click at [469, 258] on div at bounding box center [460, 256] width 20 height 5
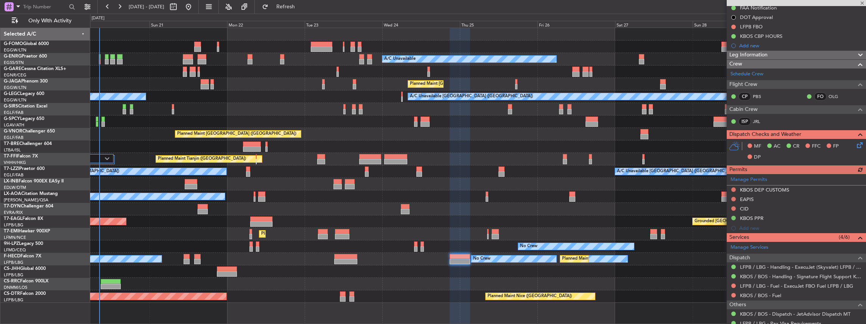
scroll to position [126, 0]
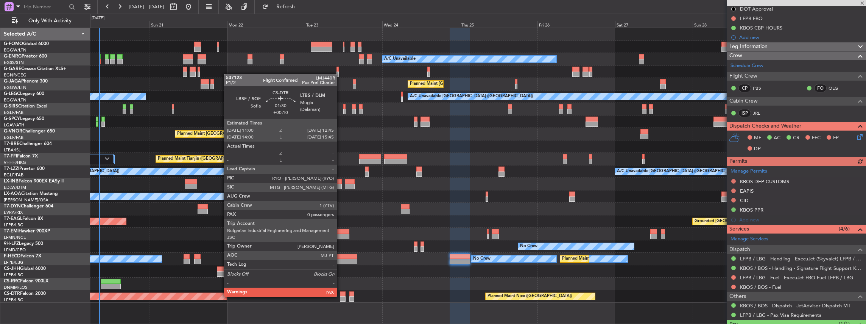
click at [341, 296] on div at bounding box center [343, 298] width 6 height 5
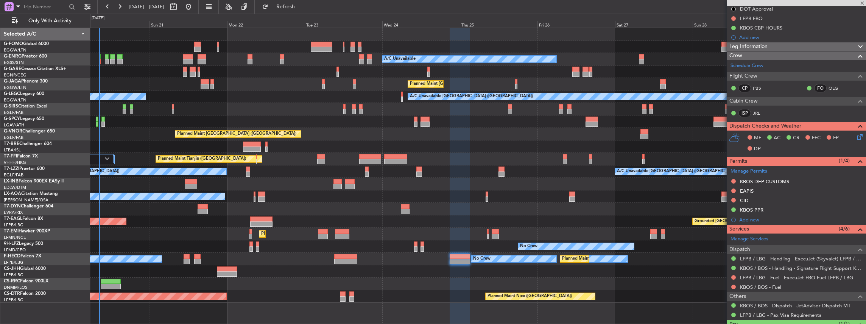
type input "+00:10"
type input "0"
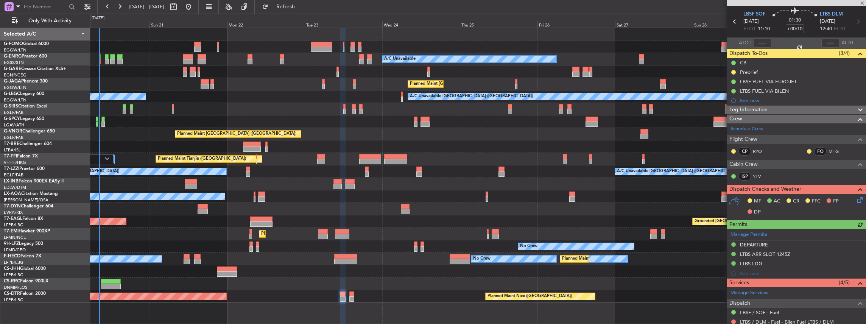
scroll to position [84, 0]
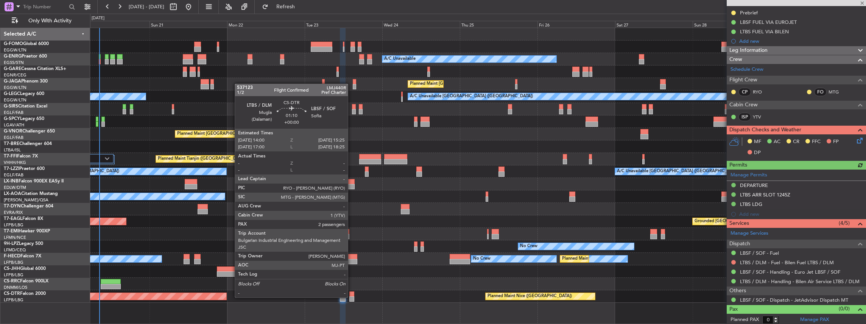
click at [351, 297] on div at bounding box center [351, 298] width 5 height 5
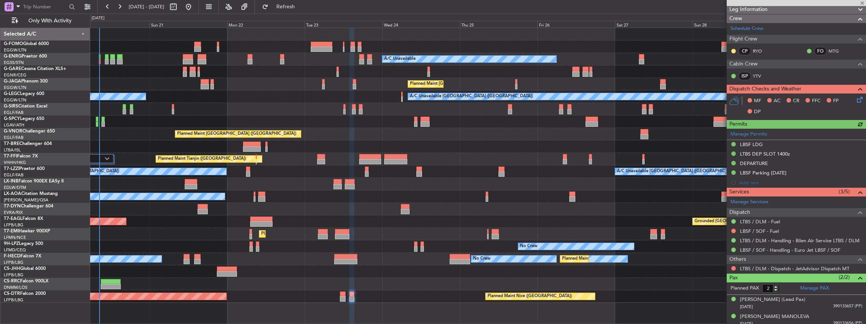
scroll to position [128, 0]
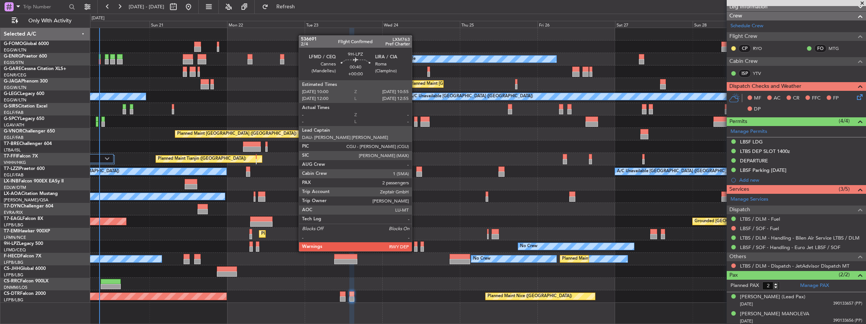
click at [416, 244] on div at bounding box center [415, 243] width 3 height 5
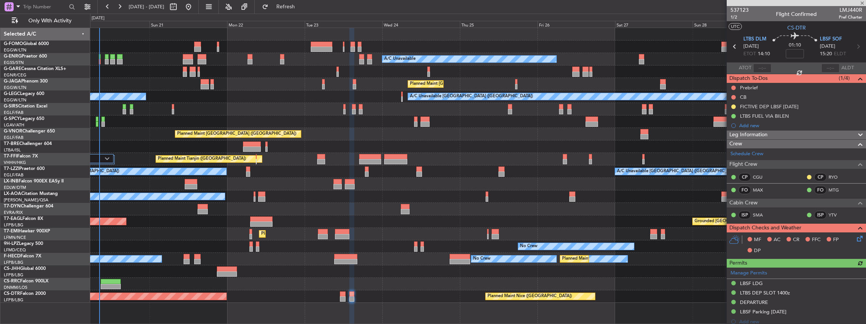
scroll to position [101, 0]
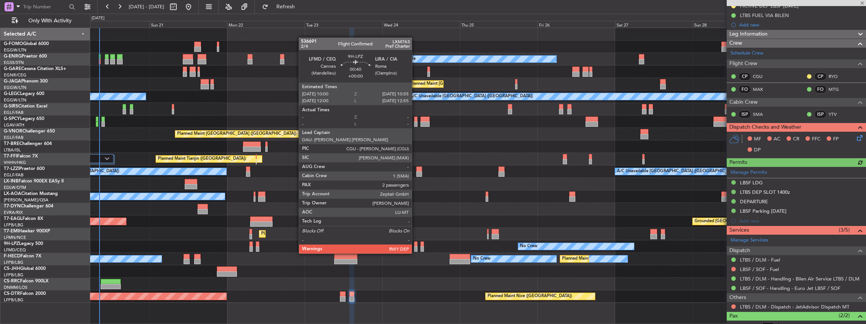
click at [416, 246] on div at bounding box center [415, 248] width 3 height 5
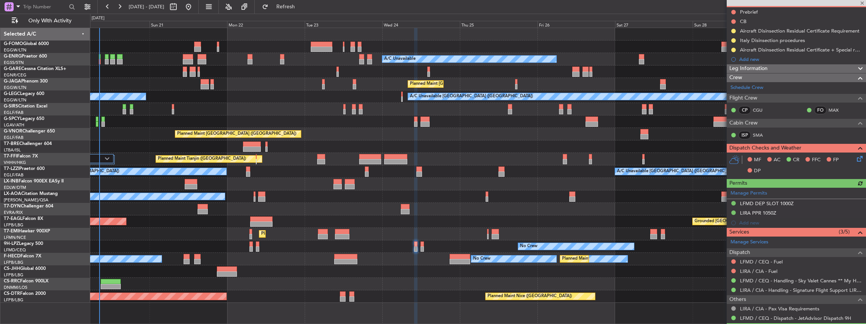
scroll to position [126, 0]
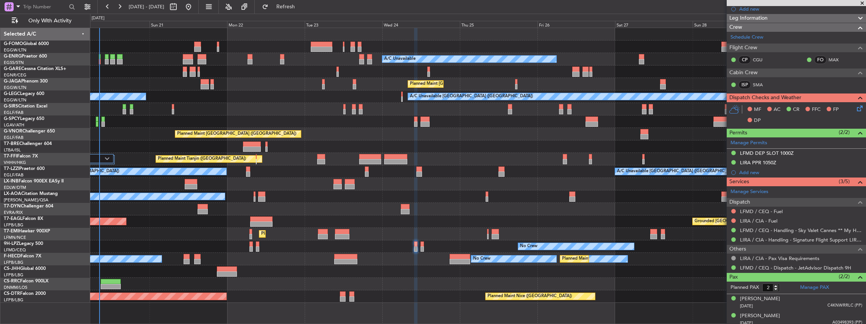
click at [419, 244] on div "No Crew No Crew Planned Maint St Gallen (Altenrhein)" at bounding box center [478, 246] width 776 height 12
click at [420, 245] on div "No Crew No Crew Planned Maint St Gallen (Altenrhein)" at bounding box center [478, 246] width 776 height 12
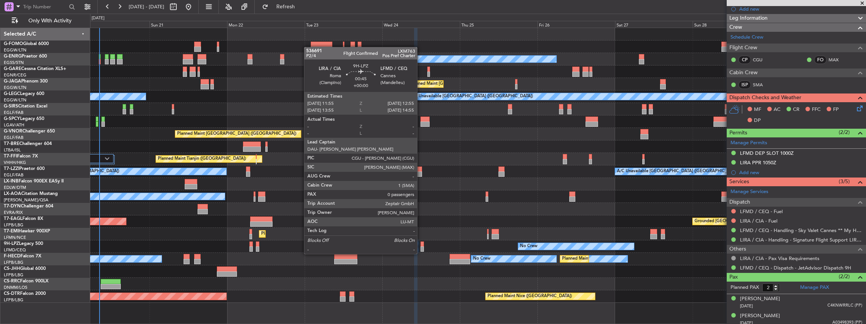
click at [421, 246] on div at bounding box center [422, 248] width 3 height 5
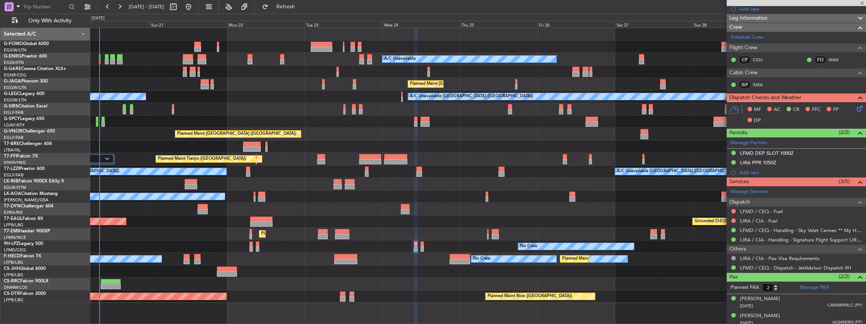
type input "0"
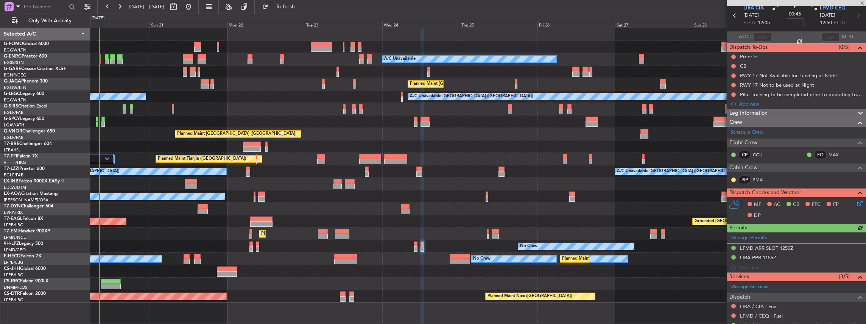
scroll to position [94, 0]
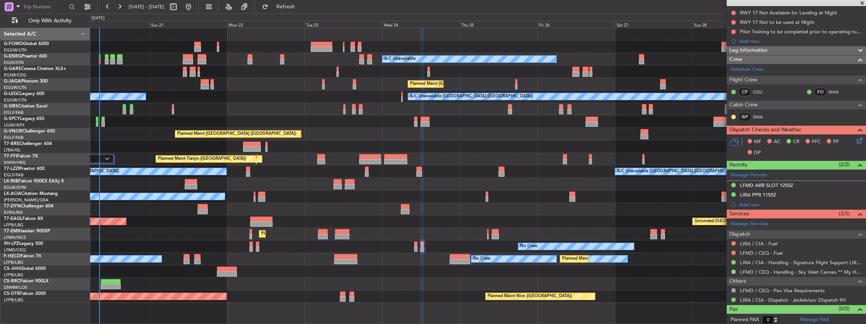
click at [486, 236] on div "Planned Maint [GEOGRAPHIC_DATA]" at bounding box center [478, 234] width 776 height 12
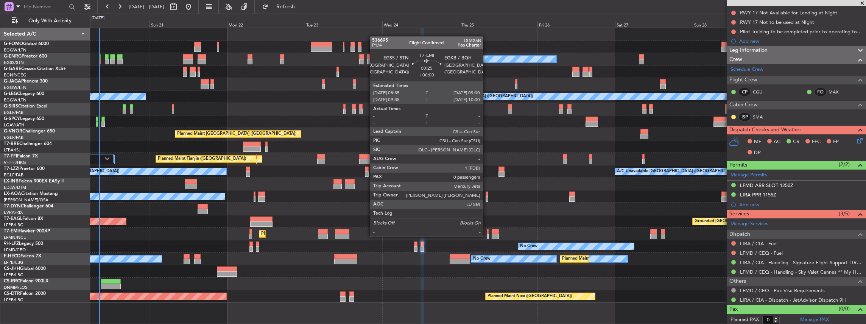
click at [487, 236] on div at bounding box center [488, 236] width 2 height 5
click at [487, 235] on div at bounding box center [488, 236] width 2 height 5
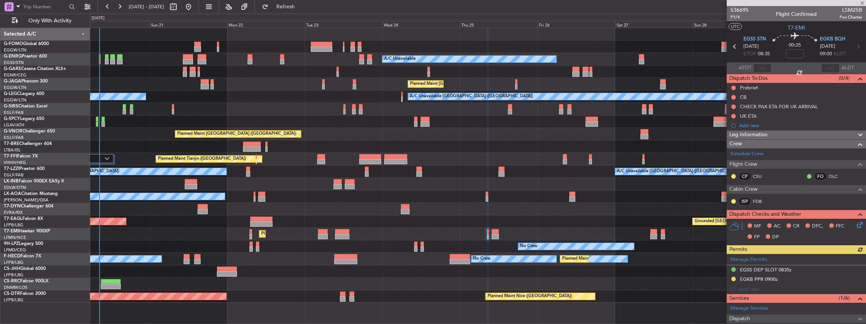
scroll to position [76, 0]
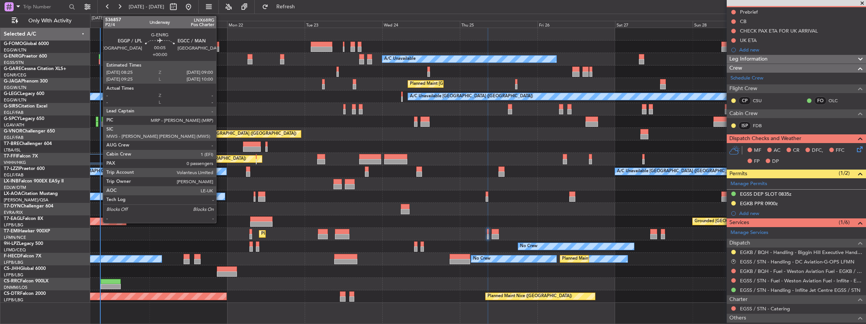
click at [99, 59] on div at bounding box center [100, 61] width 2 height 5
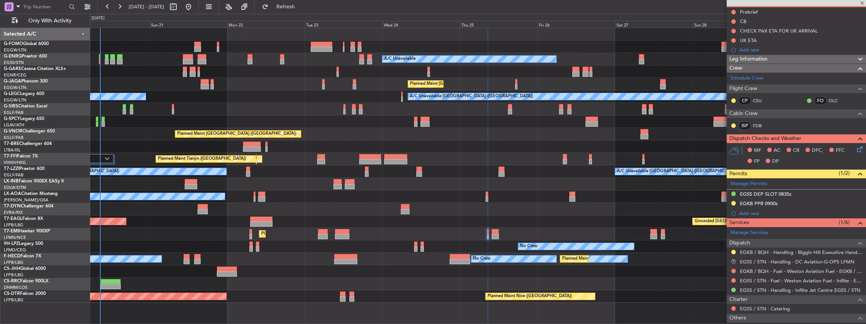
scroll to position [0, 0]
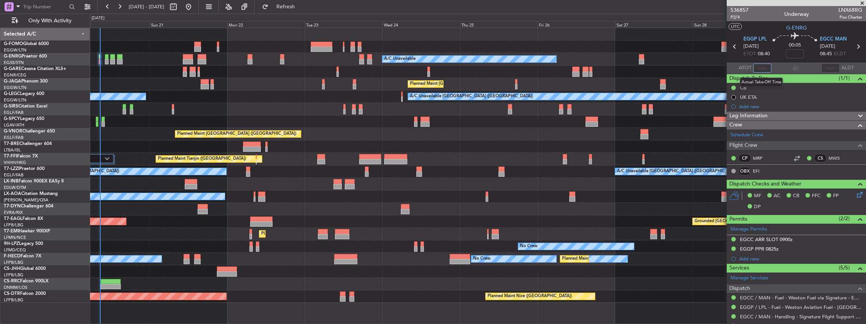
click at [757, 67] on input "text" at bounding box center [762, 68] width 18 height 9
click at [797, 59] on nimbus-time-variation at bounding box center [795, 55] width 18 height 12
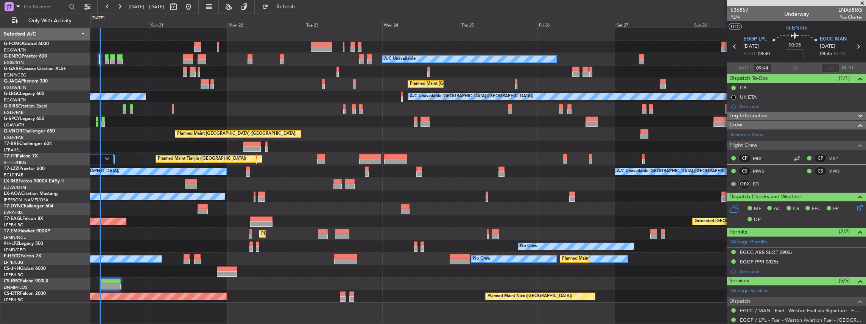
type input "08:44"
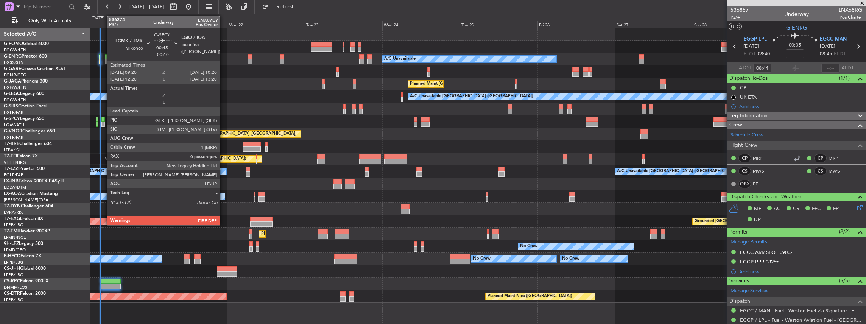
click at [103, 120] on div at bounding box center [102, 119] width 3 height 5
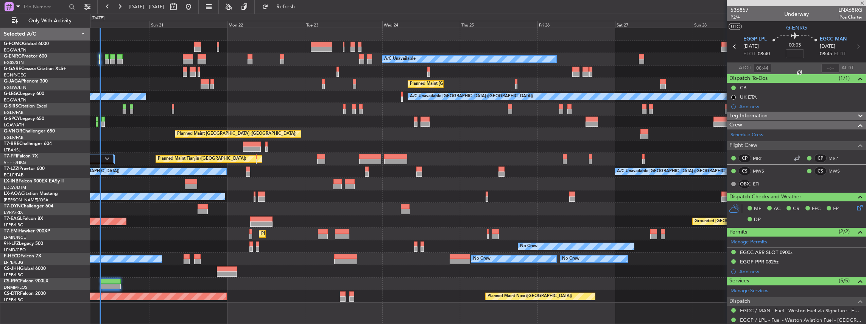
type input "-00:10"
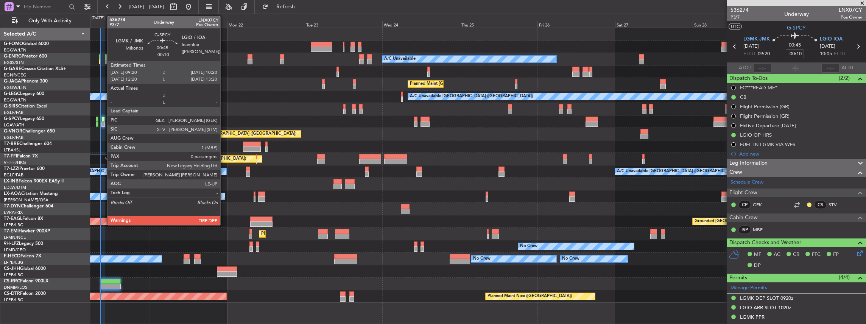
click at [103, 123] on div at bounding box center [102, 123] width 3 height 5
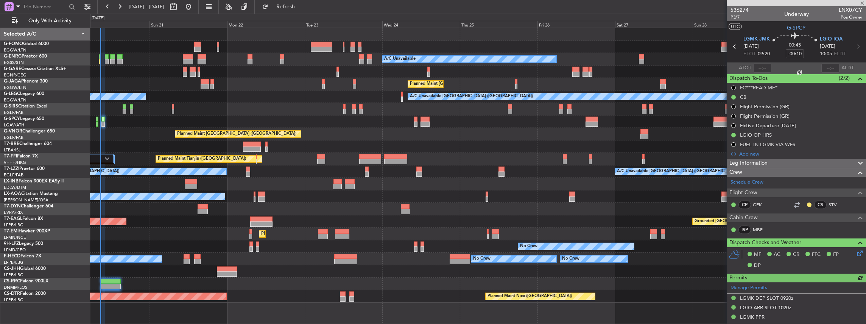
click at [766, 68] on div at bounding box center [762, 68] width 18 height 9
click at [764, 70] on input "text" at bounding box center [762, 68] width 18 height 9
click at [765, 70] on input "text" at bounding box center [762, 68] width 18 height 9
click at [784, 68] on section "ATOT 0851 ALDT" at bounding box center [796, 67] width 139 height 11
type input "08:51"
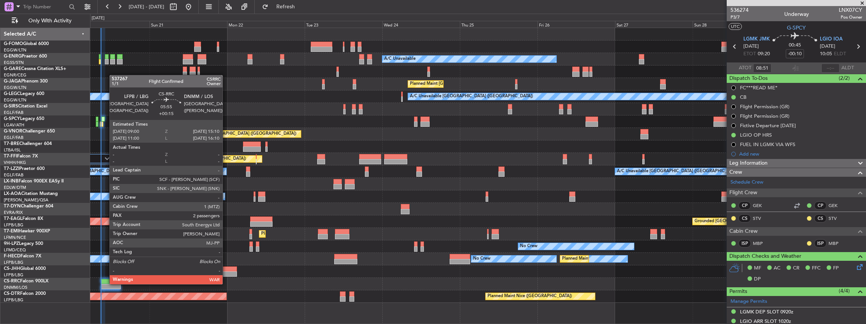
click at [107, 284] on div at bounding box center [111, 286] width 20 height 5
type input "+00:15"
type input "2"
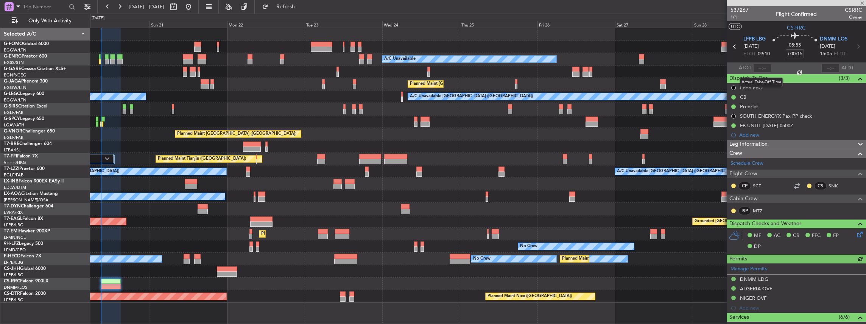
click at [759, 69] on div at bounding box center [762, 68] width 18 height 9
click at [759, 69] on input "text" at bounding box center [762, 68] width 18 height 9
type input "08:58"
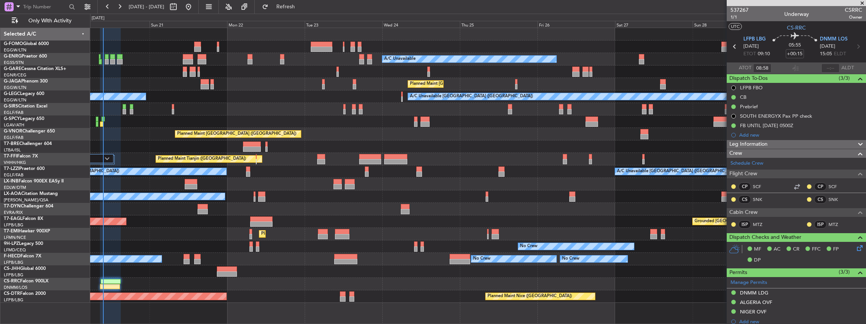
click at [400, 98] on div "A/C Unavailable [GEOGRAPHIC_DATA] ([GEOGRAPHIC_DATA]) A/C Unavailable" at bounding box center [478, 96] width 776 height 12
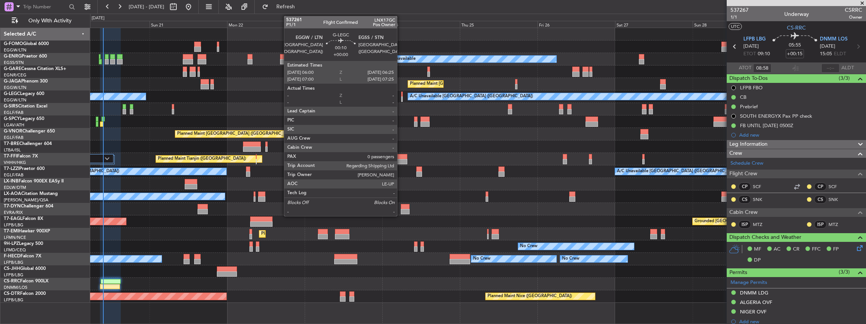
click at [401, 98] on div at bounding box center [402, 99] width 2 height 5
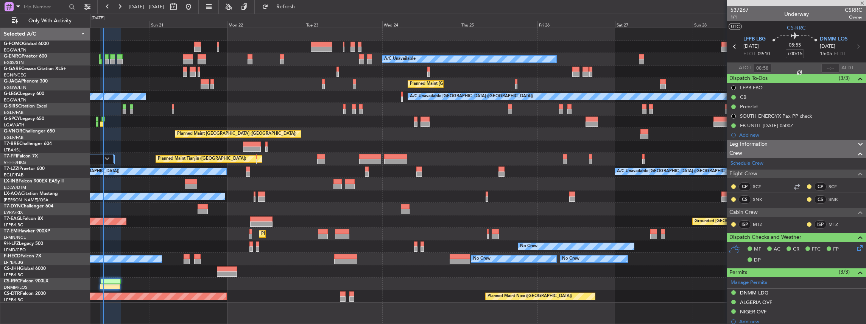
type input "0"
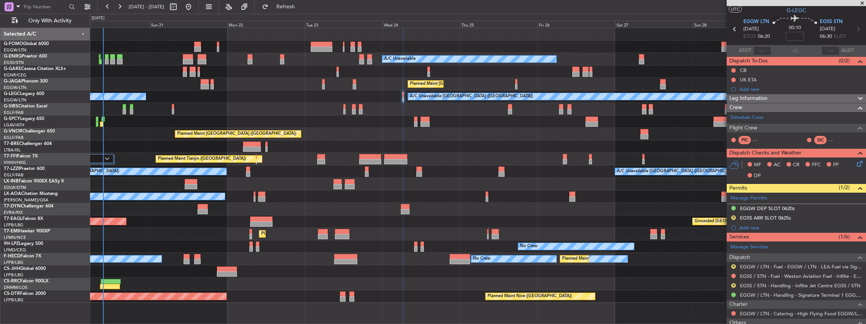
scroll to position [50, 0]
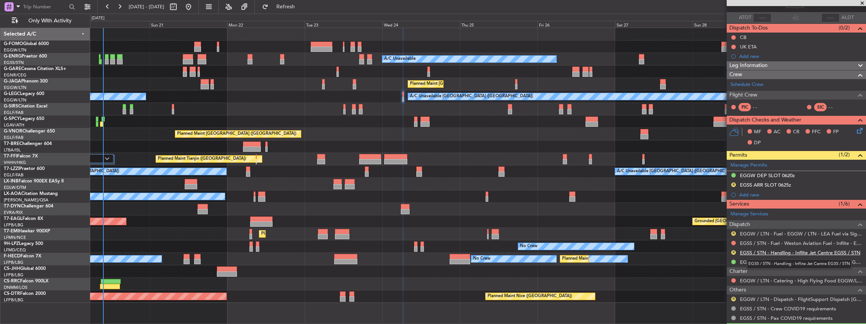
click at [781, 252] on link "EGSS / STN - Handling - Inflite Jet Centre EGSS / STN" at bounding box center [800, 252] width 120 height 6
click at [734, 231] on button "R" at bounding box center [733, 233] width 5 height 5
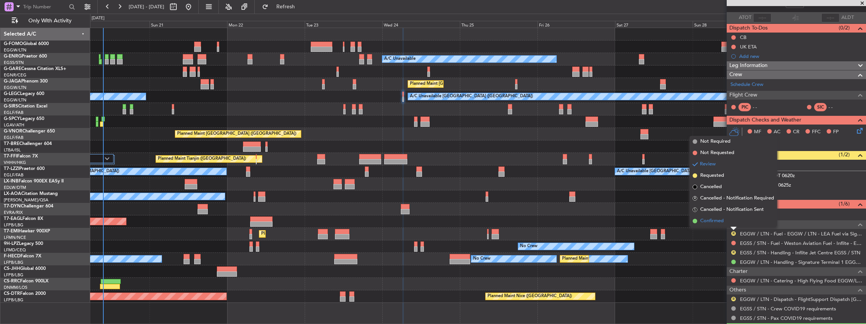
click at [717, 223] on span "Confirmed" at bounding box center [711, 221] width 23 height 8
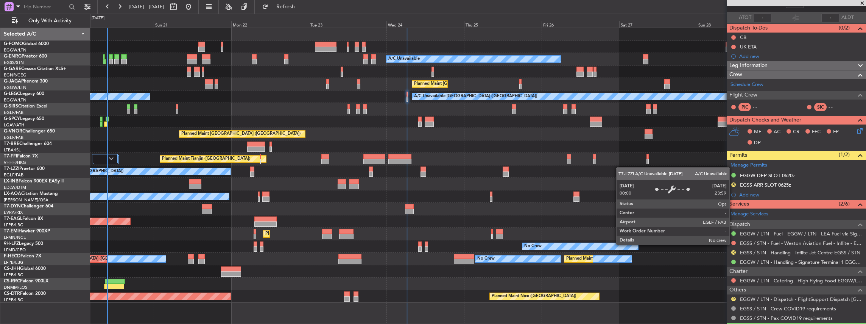
click at [651, 169] on div "A/C Unavailable [GEOGRAPHIC_DATA] ([GEOGRAPHIC_DATA]) A/C Unavailable [GEOGRAPH…" at bounding box center [478, 171] width 776 height 12
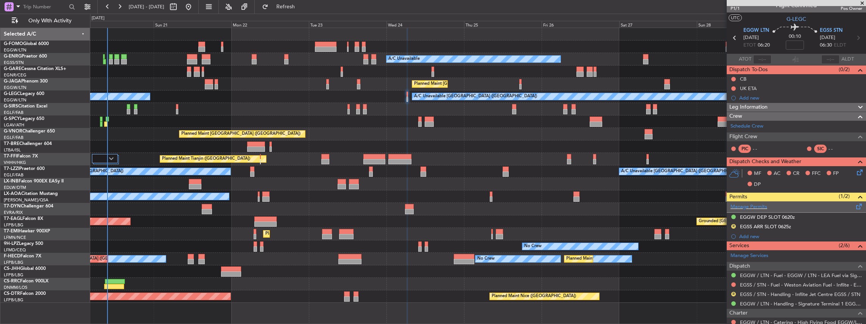
scroll to position [0, 0]
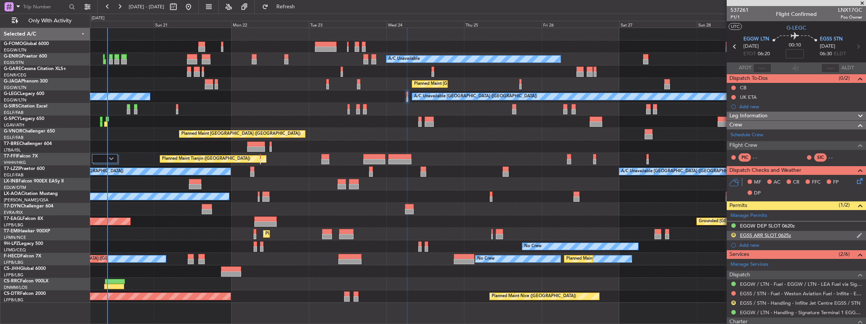
click at [801, 235] on div "R EGSS ARR SLOT 0625z" at bounding box center [796, 235] width 139 height 9
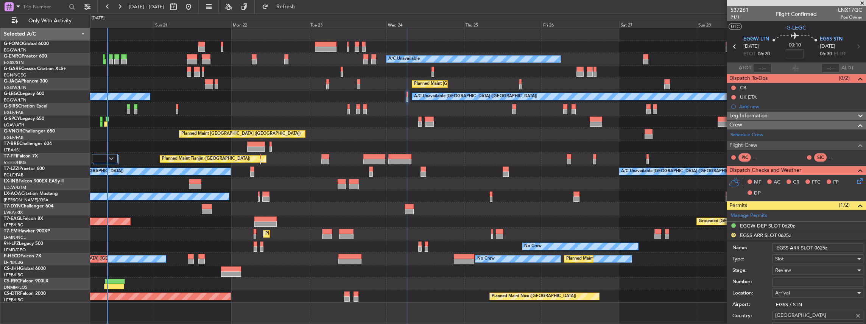
click at [822, 246] on input "EGSS ARR SLOT 0625z" at bounding box center [818, 247] width 92 height 9
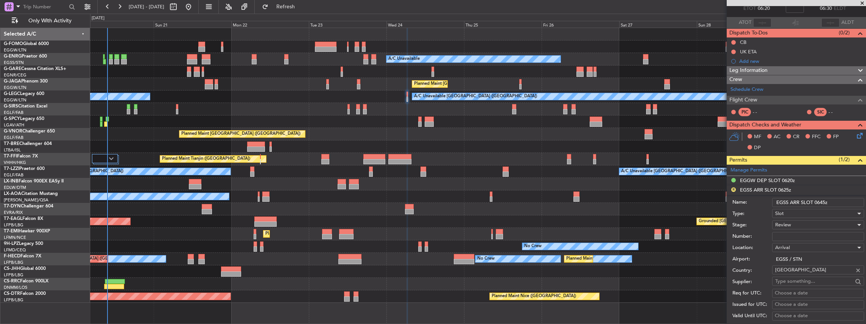
scroll to position [76, 0]
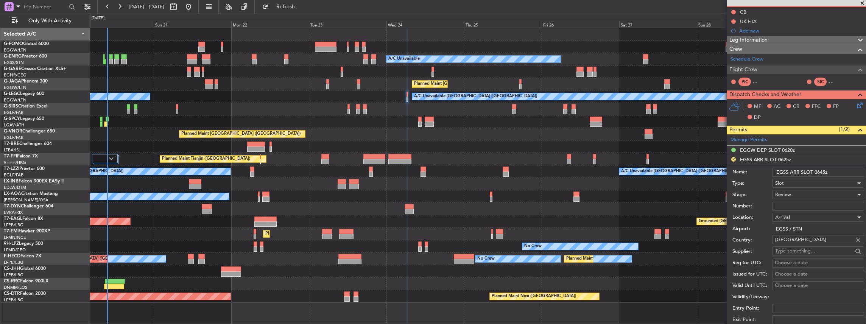
type input "EGSS ARR SLOT 0645z"
click at [788, 194] on span "Review" at bounding box center [783, 194] width 16 height 7
click at [799, 240] on span "Requested" at bounding box center [817, 242] width 82 height 11
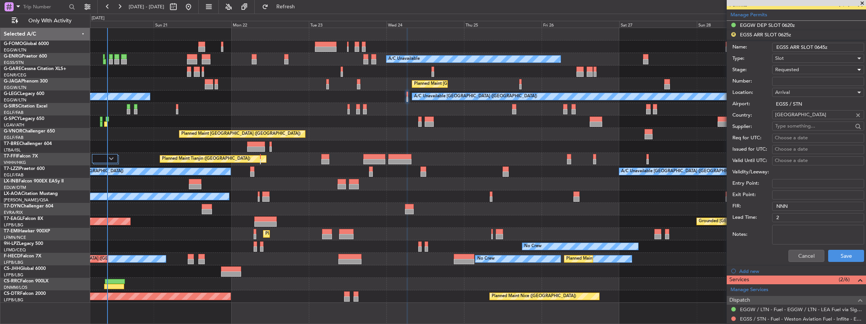
scroll to position [202, 0]
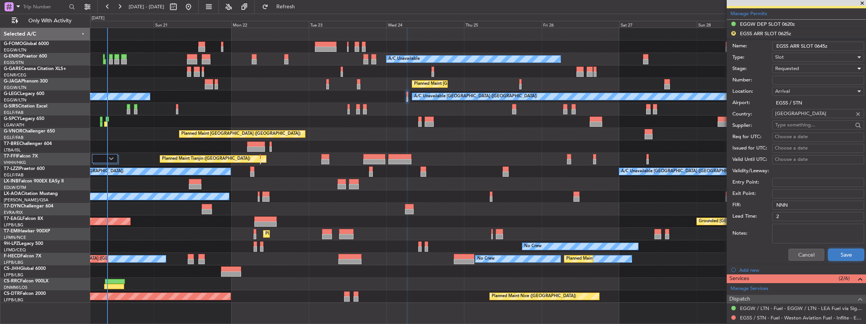
click at [843, 259] on button "Save" at bounding box center [846, 255] width 36 height 12
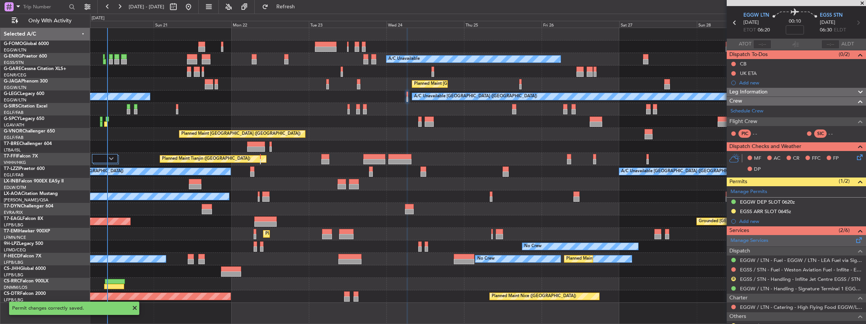
scroll to position [0, 0]
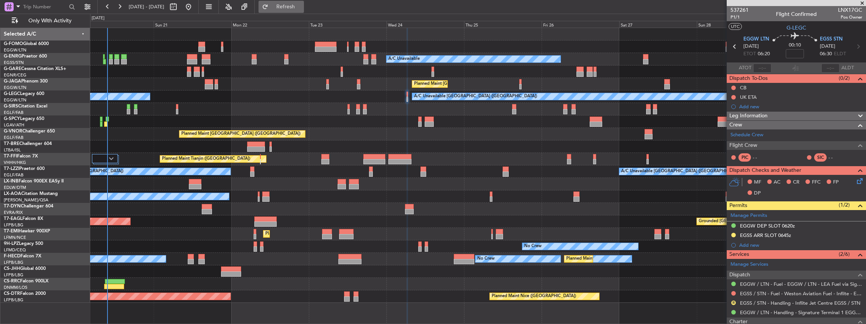
click at [302, 4] on span "Refresh" at bounding box center [286, 6] width 32 height 5
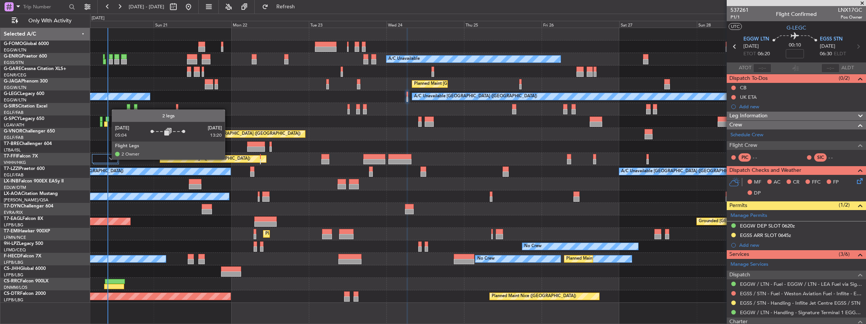
click at [108, 159] on div at bounding box center [105, 158] width 26 height 9
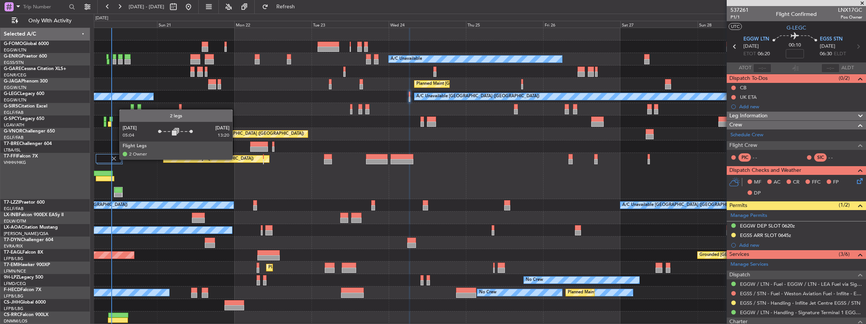
click at [115, 159] on img at bounding box center [114, 158] width 7 height 7
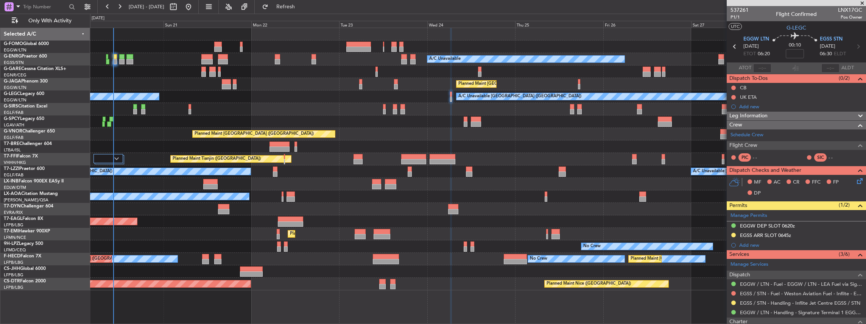
click at [610, 220] on div "A/C Unavailable Planned Maint [GEOGRAPHIC_DATA] ([GEOGRAPHIC_DATA]) A/C Unavail…" at bounding box center [478, 159] width 776 height 262
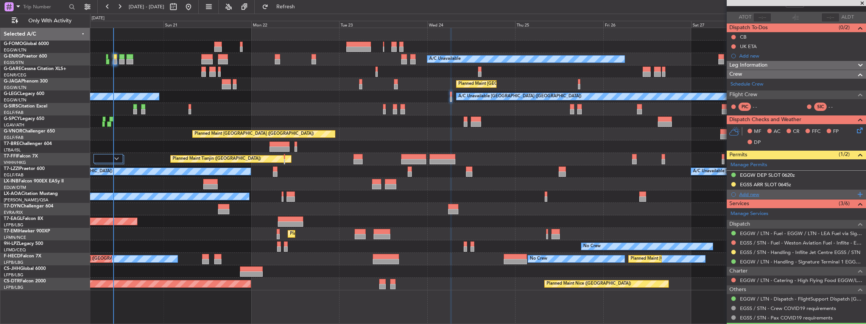
scroll to position [69, 0]
